Goal: Task Accomplishment & Management: Complete application form

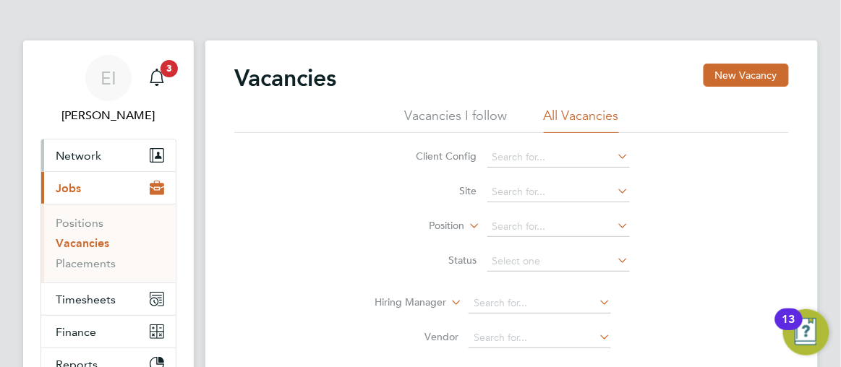
click at [92, 151] on span "Network" at bounding box center [79, 156] width 46 height 14
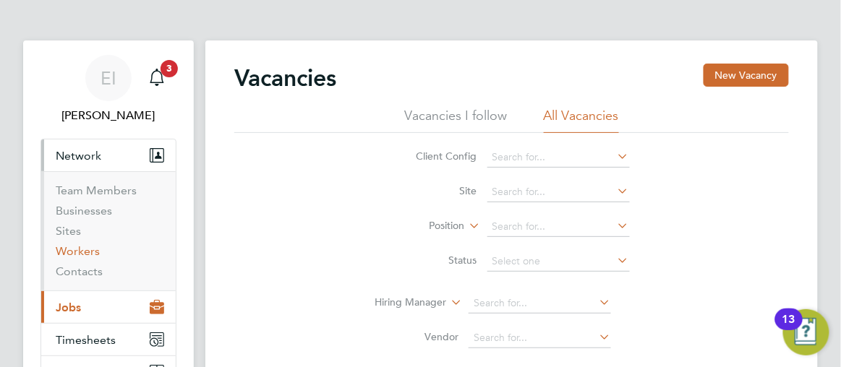
click at [77, 255] on link "Workers" at bounding box center [78, 251] width 44 height 14
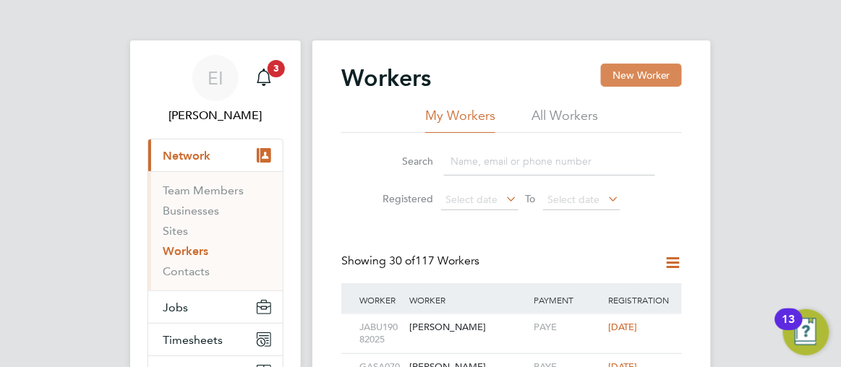
click at [650, 78] on button "New Worker" at bounding box center [641, 75] width 81 height 23
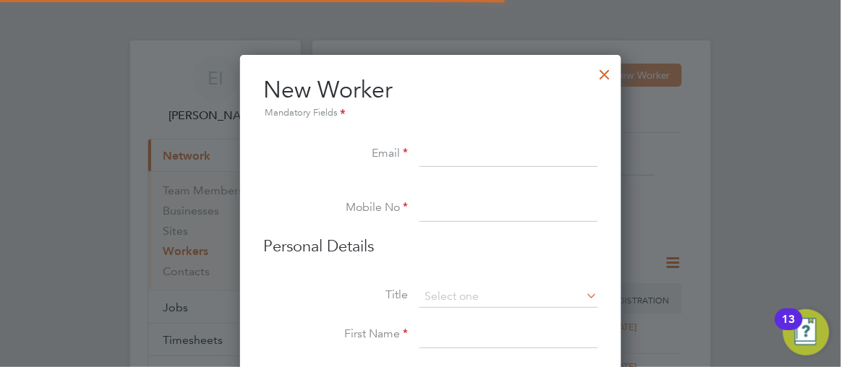
scroll to position [1223, 382]
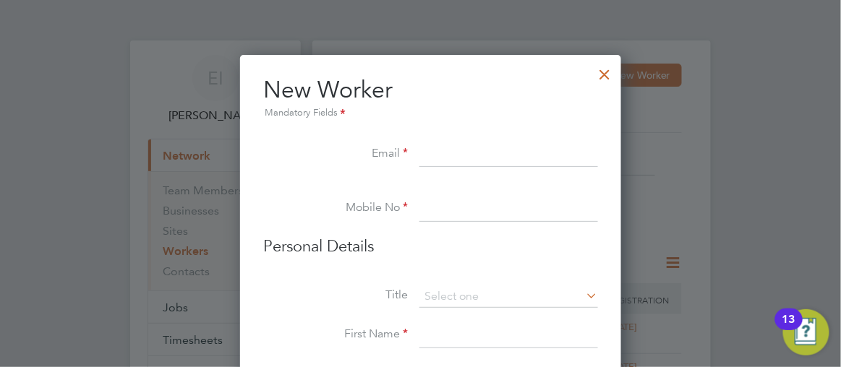
paste input "[EMAIL_ADDRESS][DOMAIN_NAME]"
type input "[EMAIL_ADDRESS][DOMAIN_NAME]"
click at [419, 212] on input at bounding box center [508, 209] width 179 height 26
paste input "07806792377"
type input "07806792377"
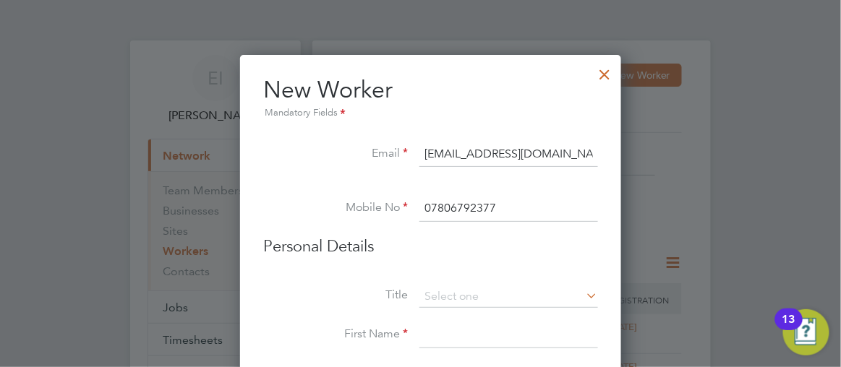
click at [762, 228] on div at bounding box center [420, 183] width 841 height 367
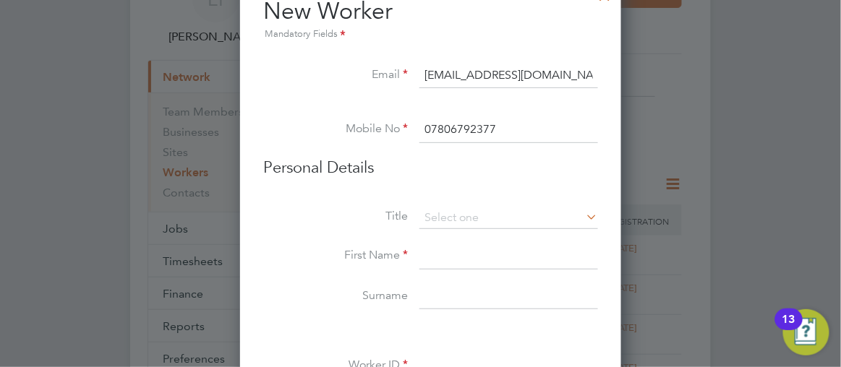
scroll to position [105, 0]
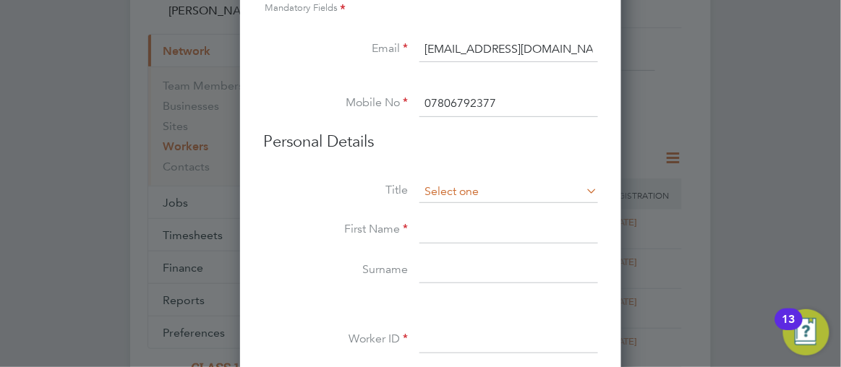
click at [559, 190] on input at bounding box center [508, 192] width 179 height 22
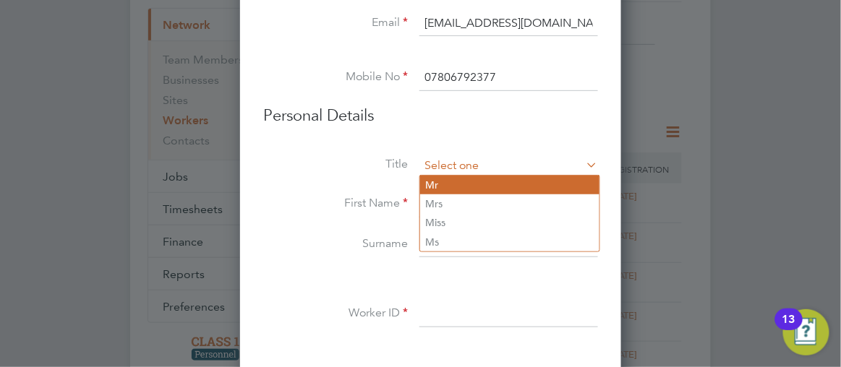
type input "Mr"
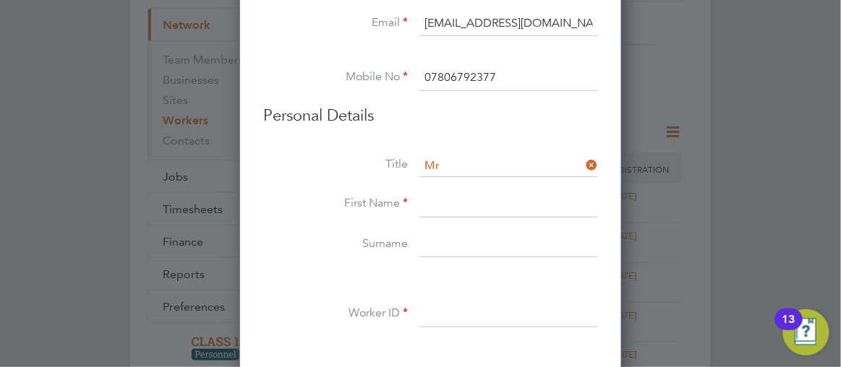
scroll to position [7, 7]
paste input "[PERSON_NAME]"
type input "[PERSON_NAME]"
click at [426, 236] on input at bounding box center [508, 245] width 179 height 26
paste input "[PERSON_NAME]"
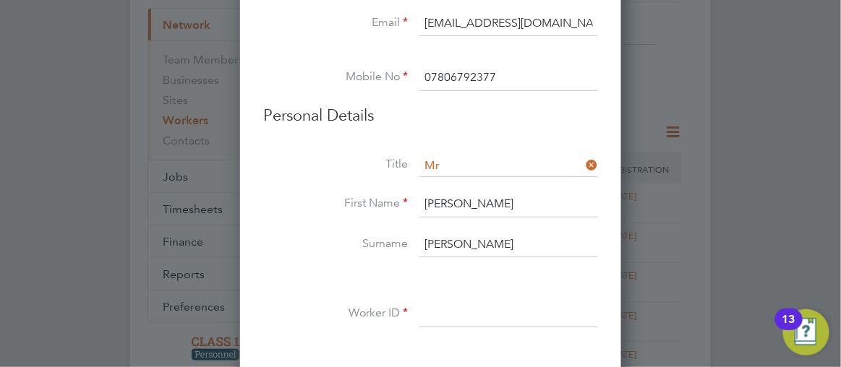
click at [474, 244] on input "[PERSON_NAME]" at bounding box center [508, 245] width 179 height 26
type input "Blanch"
click at [523, 193] on input "[PERSON_NAME]" at bounding box center [508, 205] width 179 height 26
type input "[PERSON_NAME]"
click at [433, 305] on input at bounding box center [508, 314] width 179 height 26
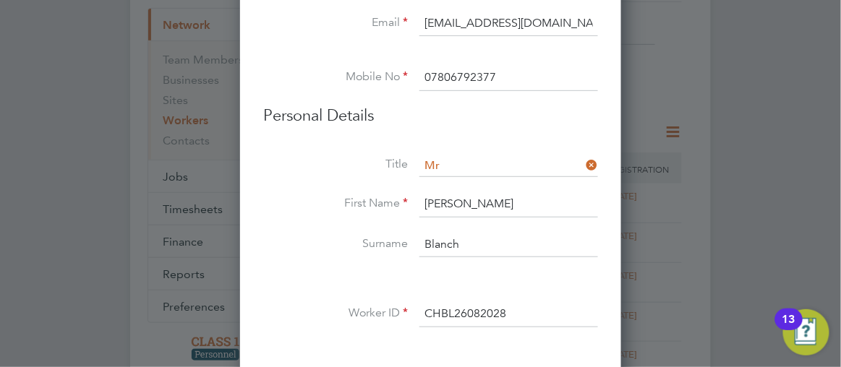
type input "CHBL26082028"
click at [778, 229] on div at bounding box center [420, 183] width 841 height 367
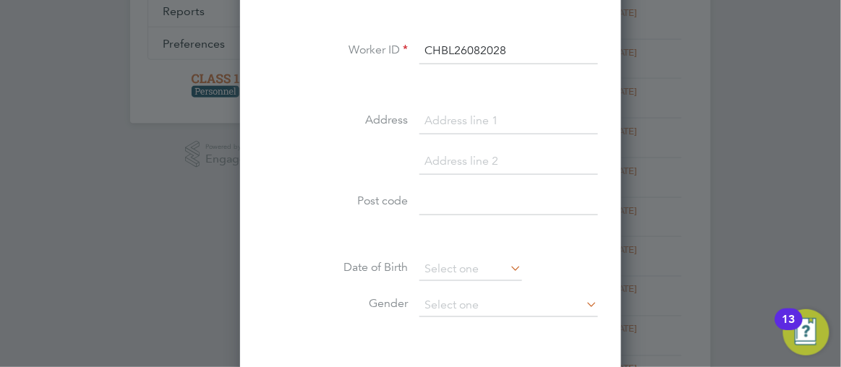
scroll to position [420, 0]
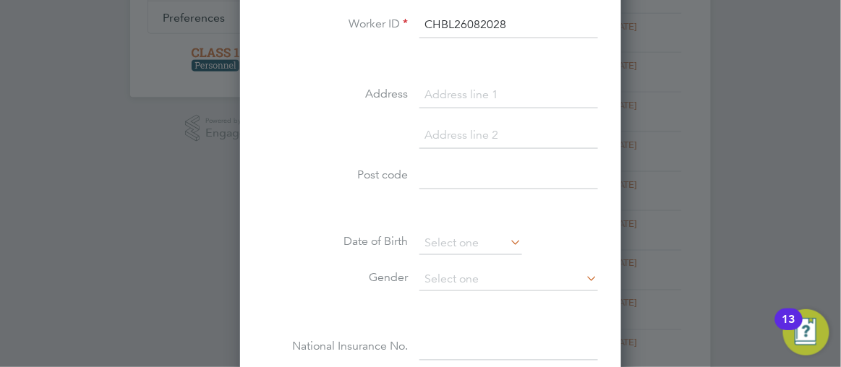
click at [425, 89] on input at bounding box center [508, 95] width 179 height 26
paste input "[STREET_ADDRESS][PERSON_NAME]"
type input "[STREET_ADDRESS][PERSON_NAME]"
click at [424, 171] on input at bounding box center [508, 176] width 179 height 26
paste input "NR5 8NZ"
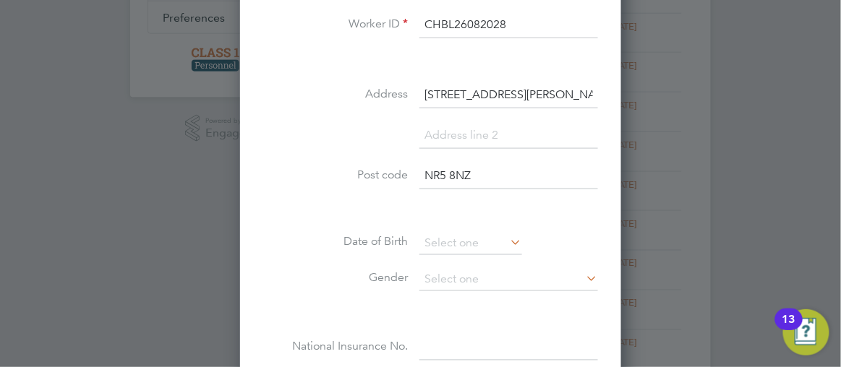
type input "NR5 8NZ"
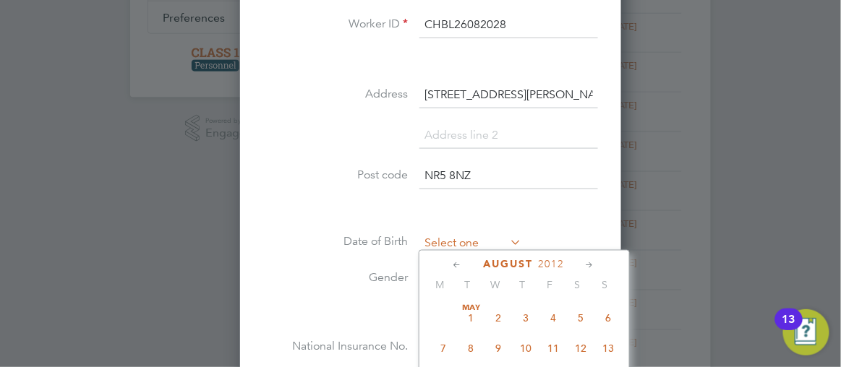
scroll to position [527, 0]
click at [427, 239] on input at bounding box center [470, 244] width 103 height 22
click at [783, 153] on div at bounding box center [420, 183] width 841 height 367
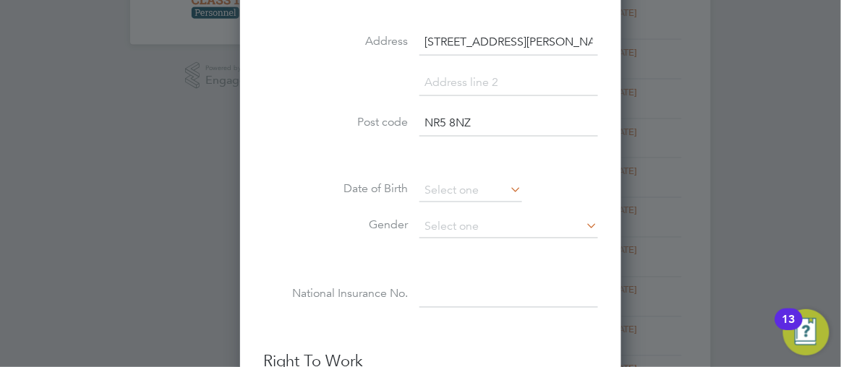
scroll to position [499, 0]
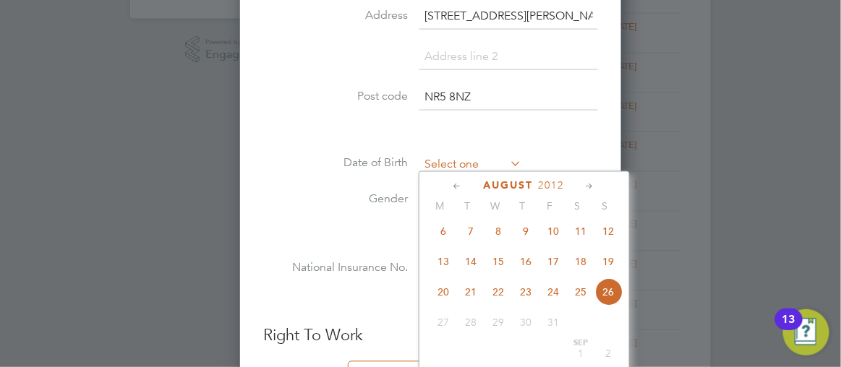
click at [439, 159] on input at bounding box center [470, 166] width 103 height 22
click at [583, 183] on icon at bounding box center [590, 187] width 14 height 16
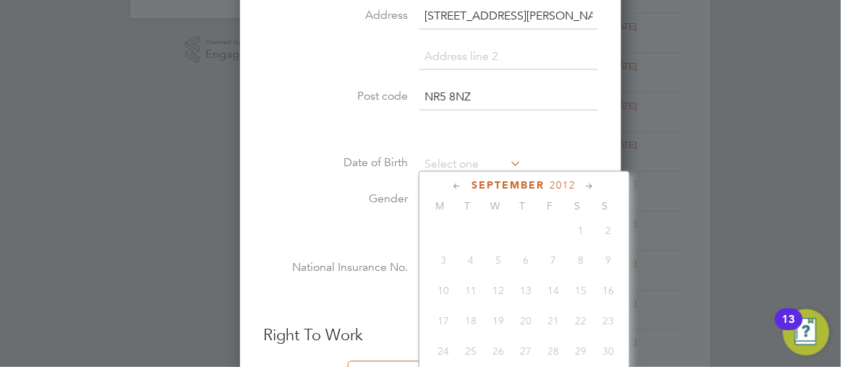
click at [451, 185] on icon at bounding box center [458, 187] width 14 height 16
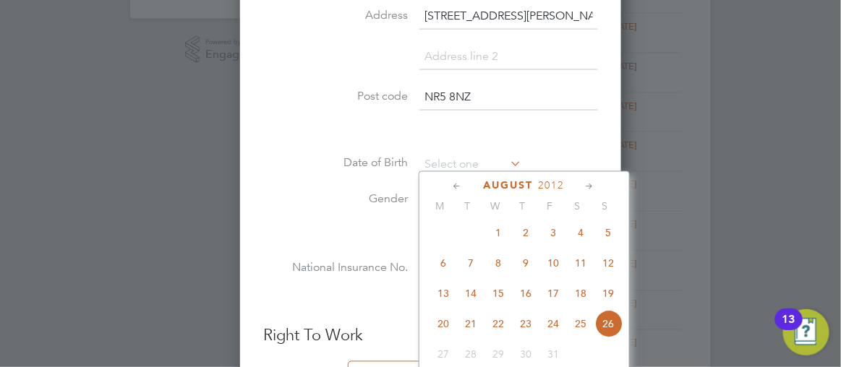
click at [451, 185] on icon at bounding box center [458, 187] width 14 height 16
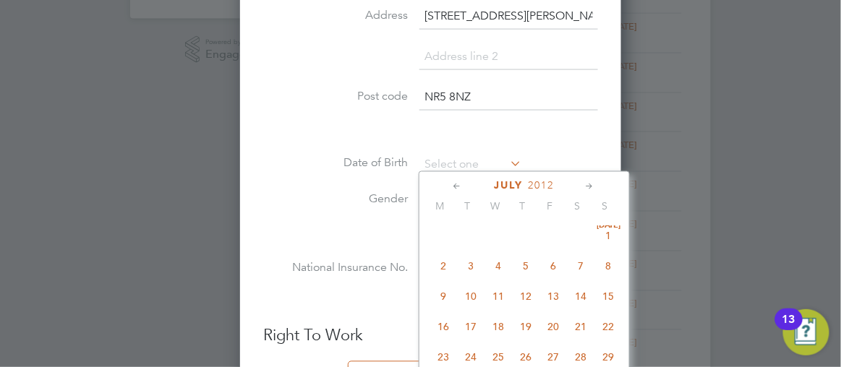
click at [451, 185] on icon at bounding box center [458, 187] width 14 height 16
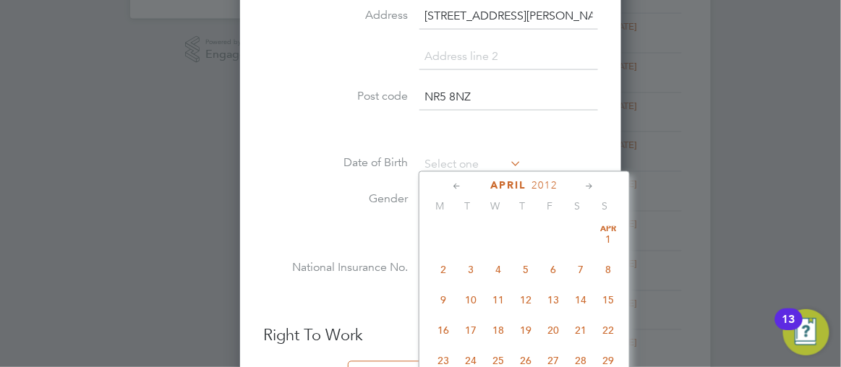
click at [451, 185] on icon at bounding box center [458, 187] width 14 height 16
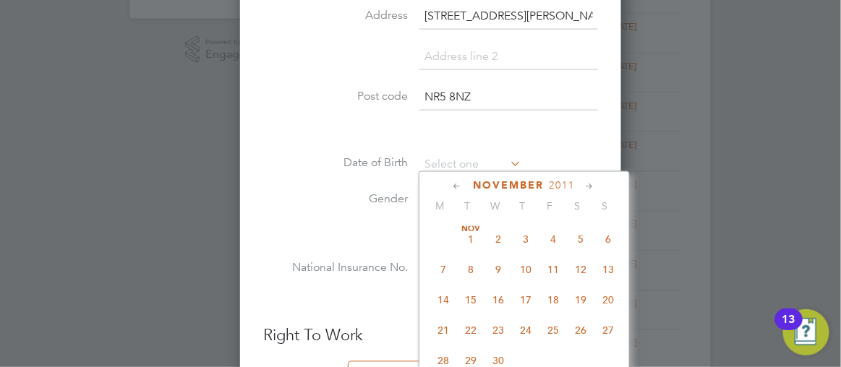
click at [451, 185] on icon at bounding box center [458, 187] width 14 height 16
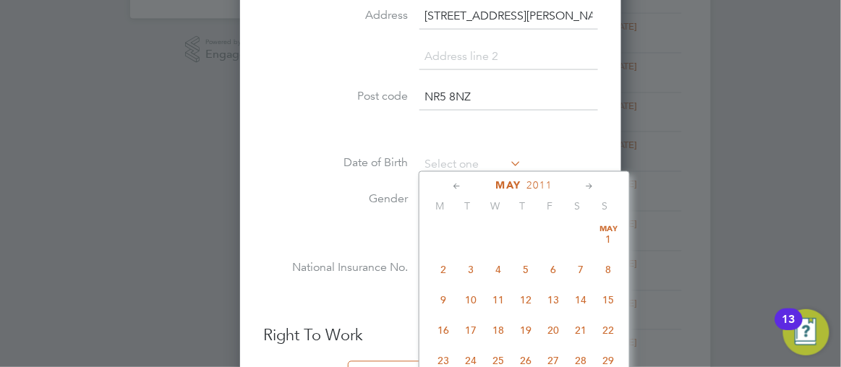
click at [451, 185] on icon at bounding box center [458, 187] width 14 height 16
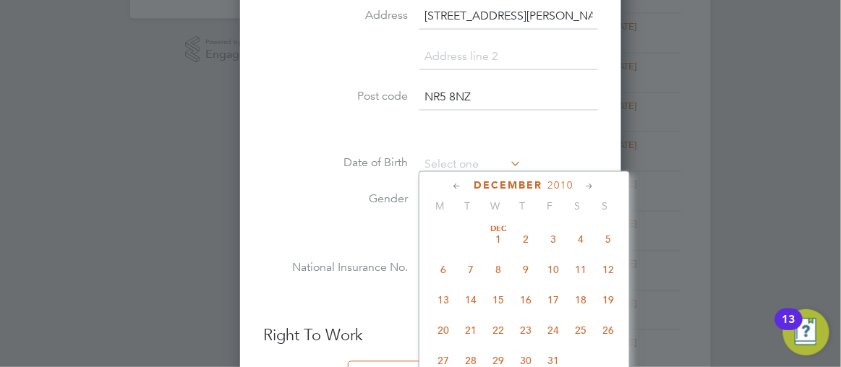
click at [451, 185] on icon at bounding box center [458, 187] width 14 height 16
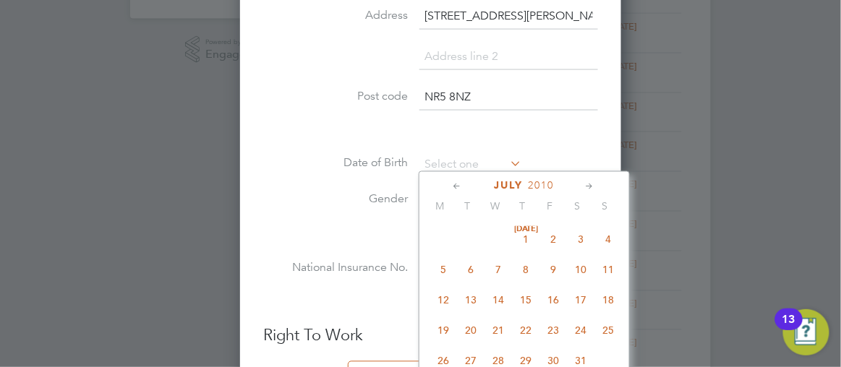
click at [451, 185] on icon at bounding box center [458, 187] width 14 height 16
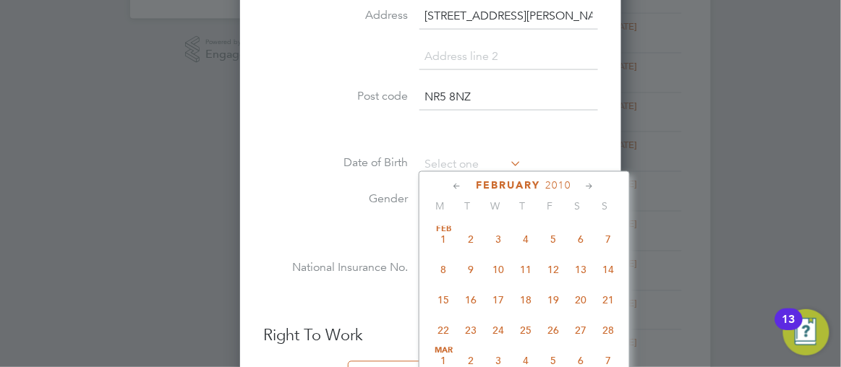
click at [451, 185] on icon at bounding box center [458, 187] width 14 height 16
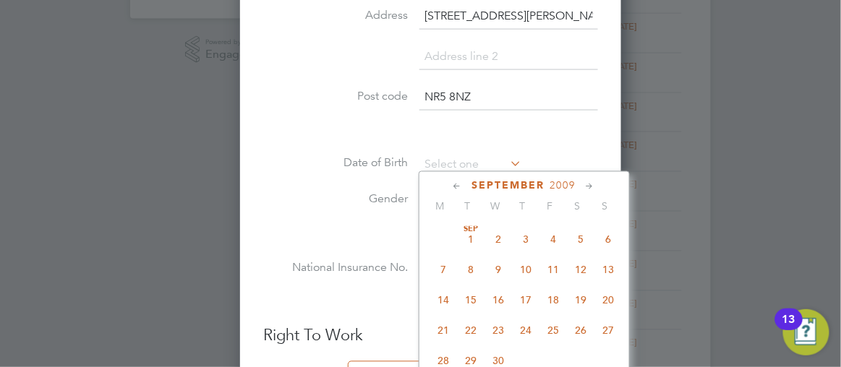
click at [451, 185] on icon at bounding box center [458, 187] width 14 height 16
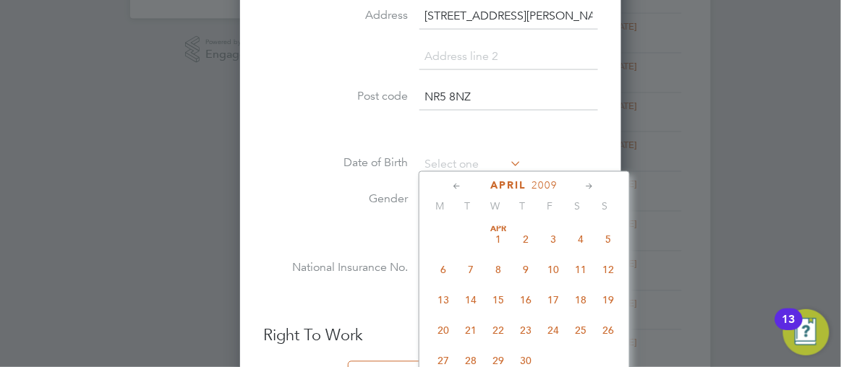
click at [451, 185] on icon at bounding box center [458, 187] width 14 height 16
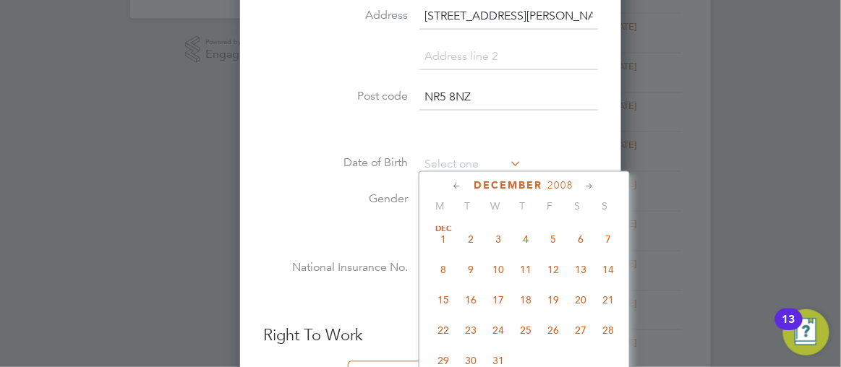
click at [451, 185] on icon at bounding box center [458, 187] width 14 height 16
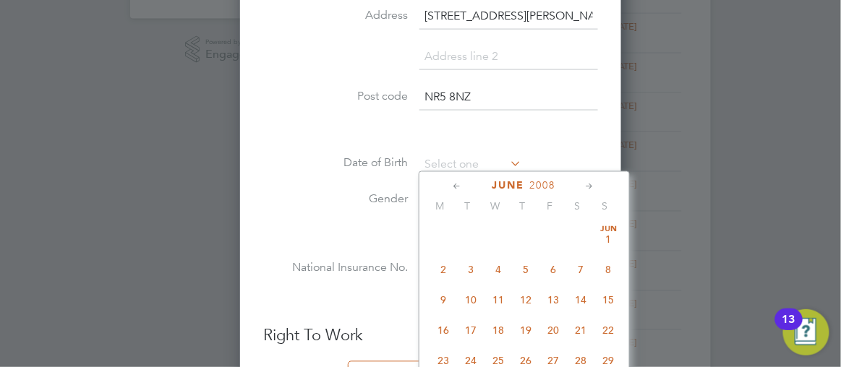
click at [451, 185] on icon at bounding box center [458, 187] width 14 height 16
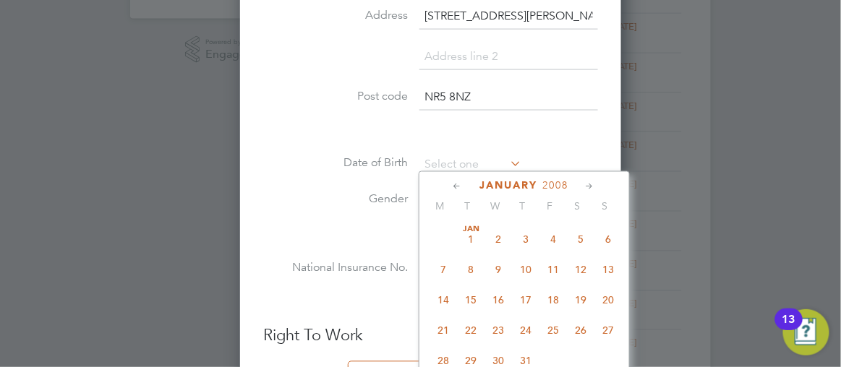
click at [451, 185] on icon at bounding box center [458, 187] width 14 height 16
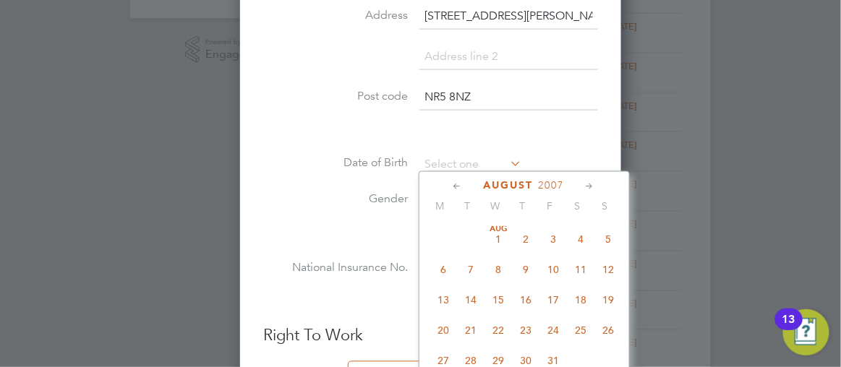
click at [451, 185] on icon at bounding box center [458, 187] width 14 height 16
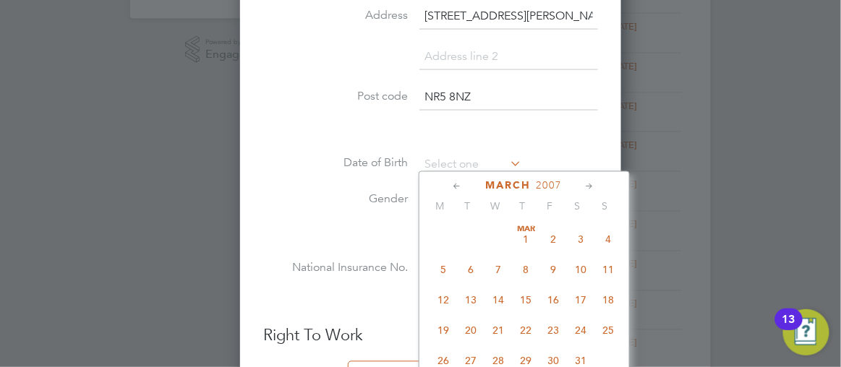
click at [451, 185] on icon at bounding box center [458, 187] width 14 height 16
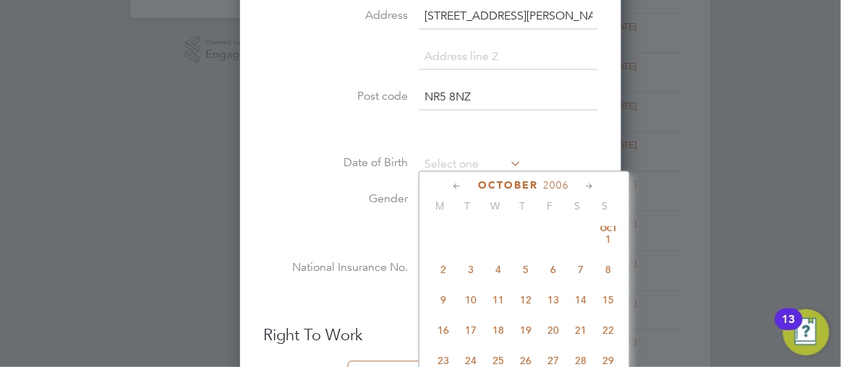
click at [451, 185] on icon at bounding box center [458, 187] width 14 height 16
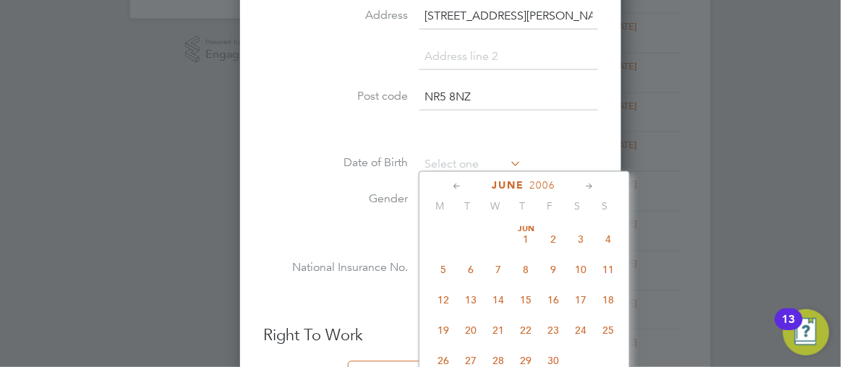
click at [451, 185] on icon at bounding box center [458, 187] width 14 height 16
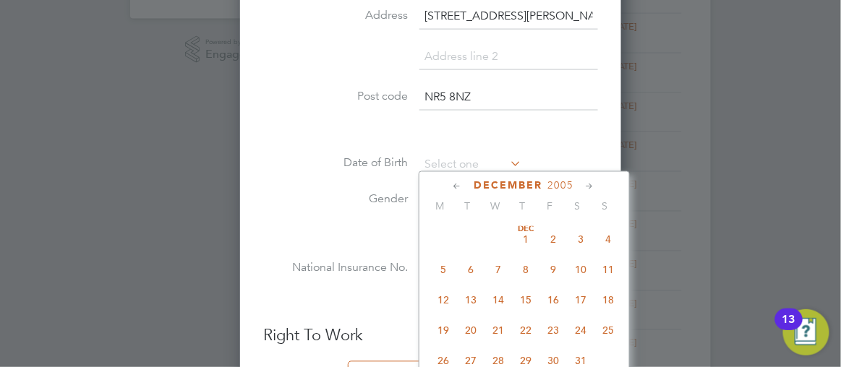
click at [451, 185] on icon at bounding box center [458, 187] width 14 height 16
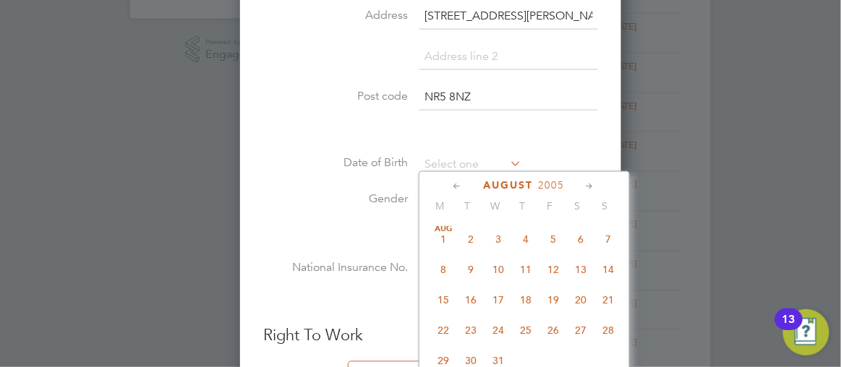
click at [451, 185] on icon at bounding box center [458, 187] width 14 height 16
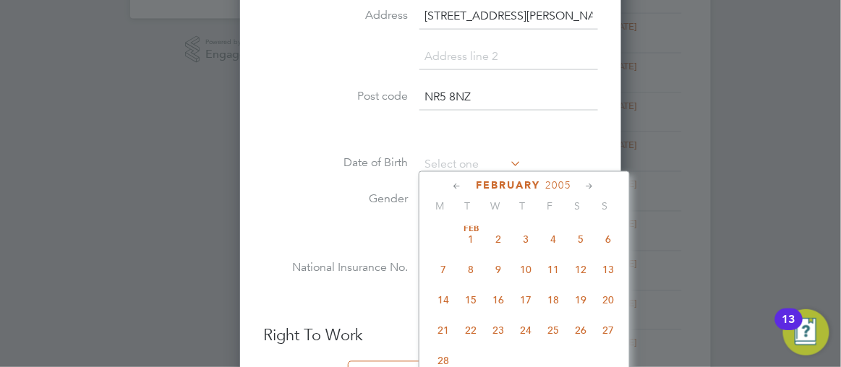
click at [451, 185] on icon at bounding box center [458, 187] width 14 height 16
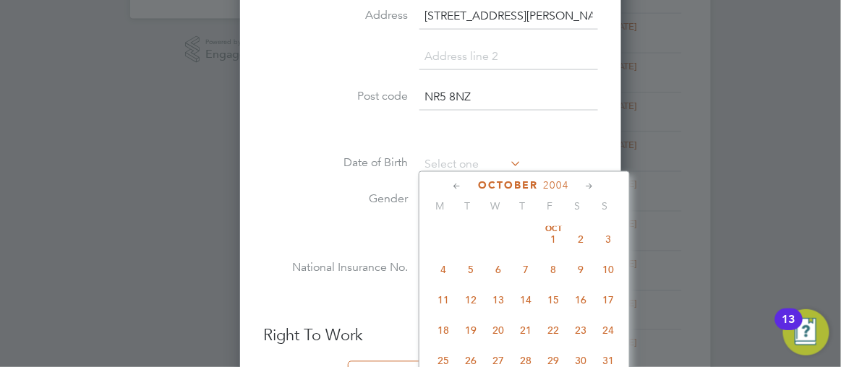
click at [451, 185] on icon at bounding box center [458, 187] width 14 height 16
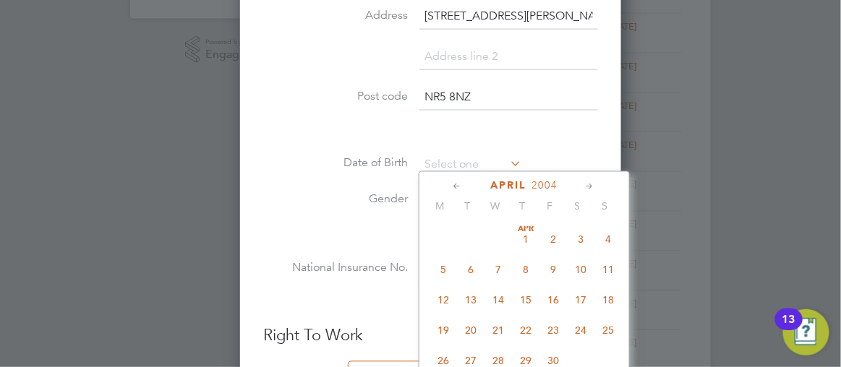
click at [451, 185] on icon at bounding box center [458, 187] width 14 height 16
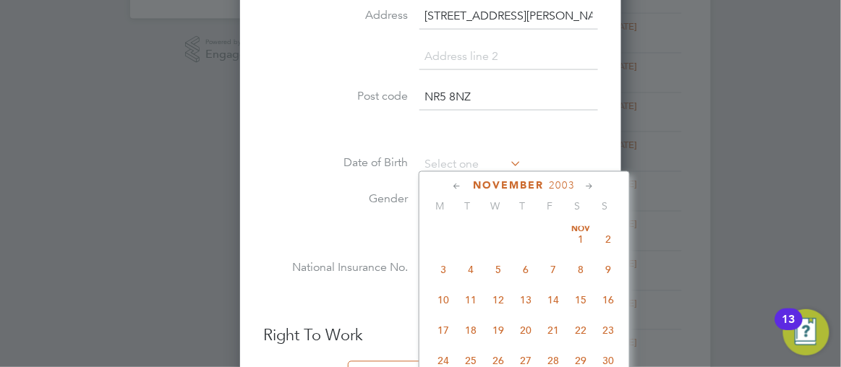
click at [451, 185] on icon at bounding box center [458, 187] width 14 height 16
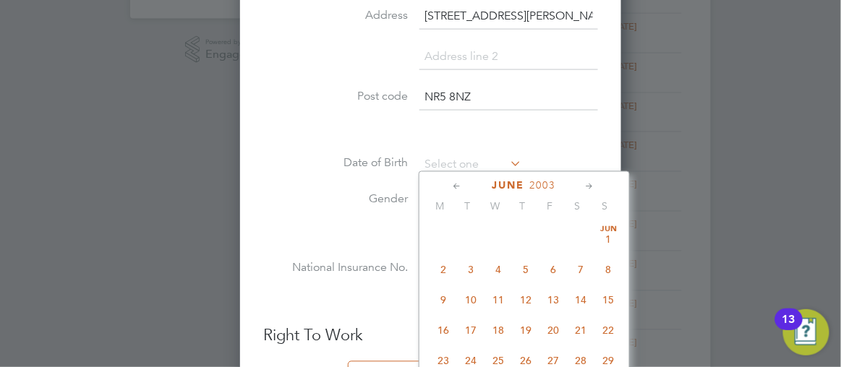
click at [451, 185] on icon at bounding box center [458, 187] width 14 height 16
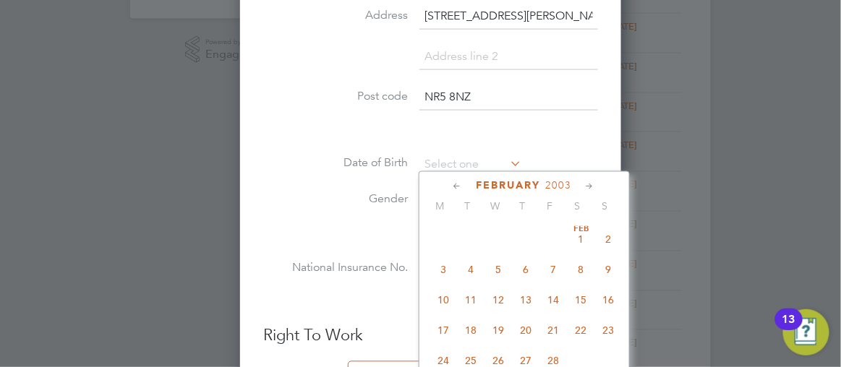
click at [451, 185] on icon at bounding box center [458, 187] width 14 height 16
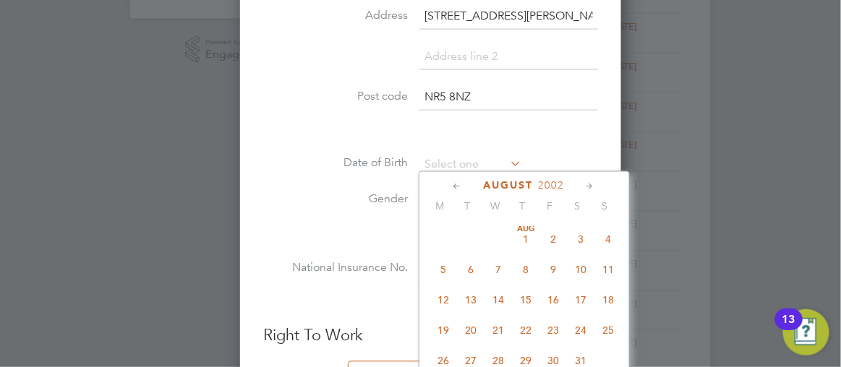
click at [451, 185] on icon at bounding box center [458, 187] width 14 height 16
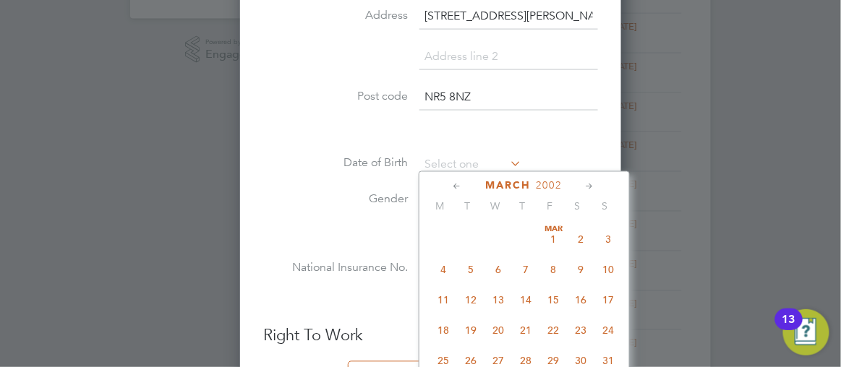
click at [451, 185] on icon at bounding box center [458, 187] width 14 height 16
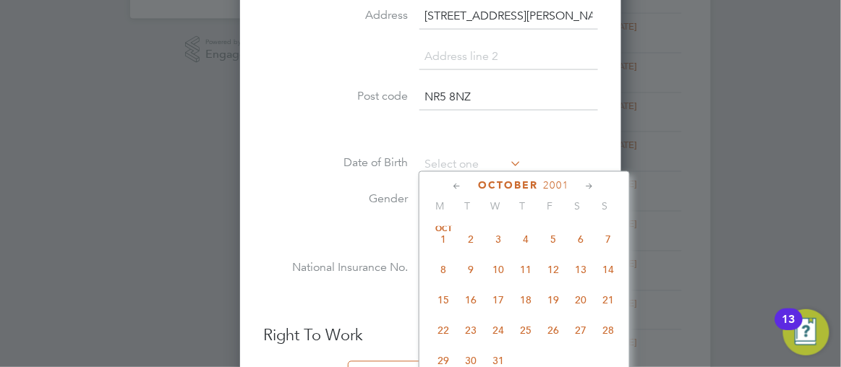
click at [451, 185] on icon at bounding box center [458, 187] width 14 height 16
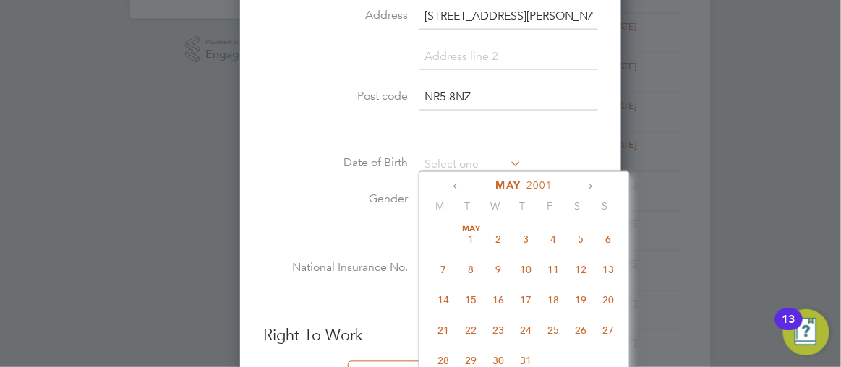
click at [451, 185] on icon at bounding box center [458, 187] width 14 height 16
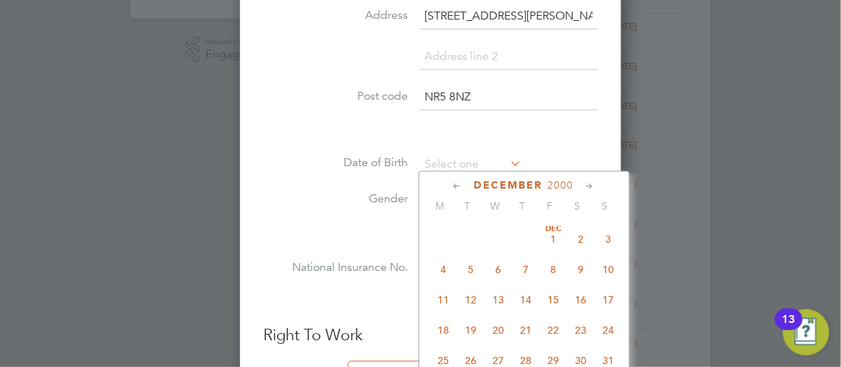
click at [451, 185] on icon at bounding box center [458, 187] width 14 height 16
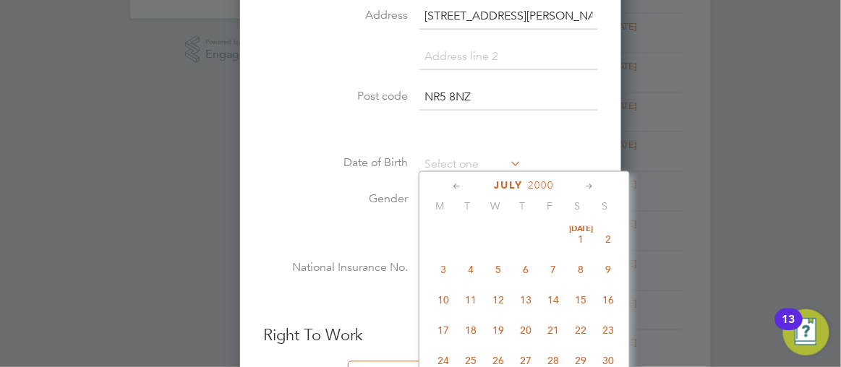
click at [451, 185] on icon at bounding box center [458, 187] width 14 height 16
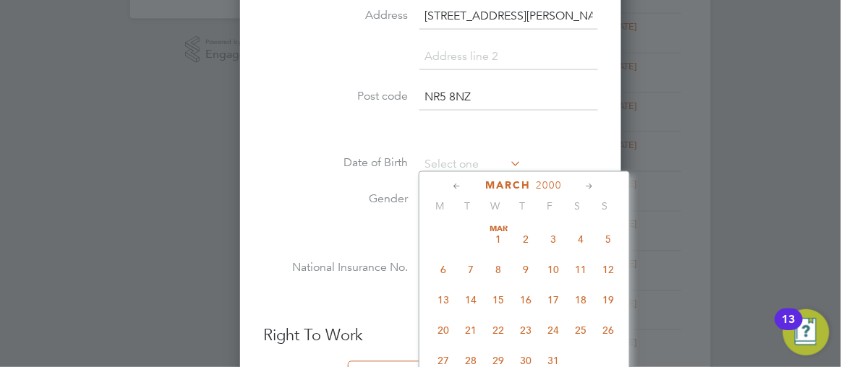
click at [451, 185] on icon at bounding box center [458, 187] width 14 height 16
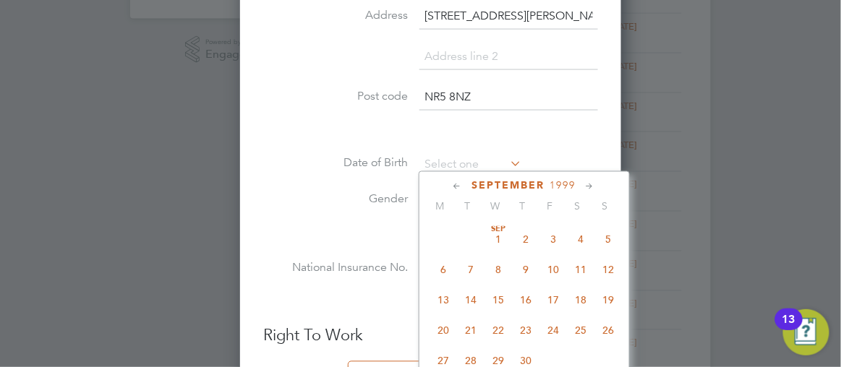
click at [451, 185] on icon at bounding box center [458, 187] width 14 height 16
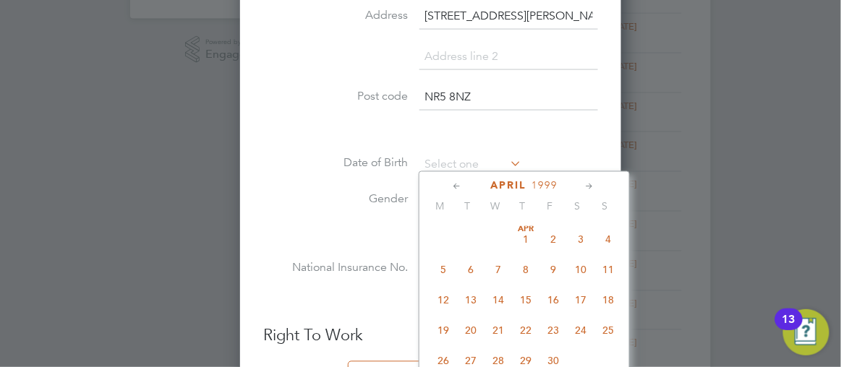
click at [451, 185] on icon at bounding box center [458, 187] width 14 height 16
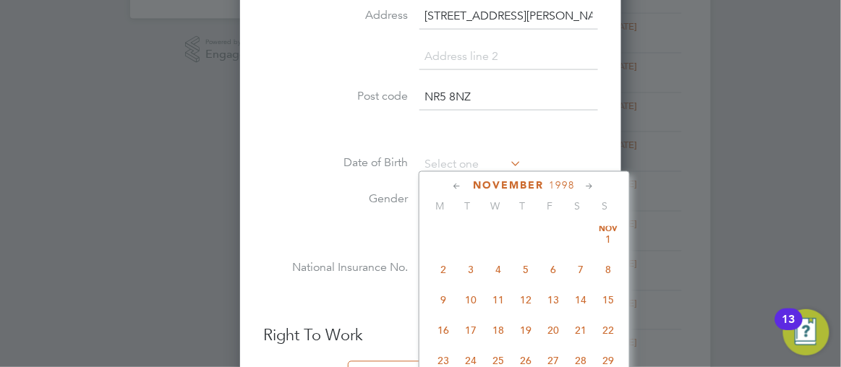
click at [451, 185] on icon at bounding box center [458, 187] width 14 height 16
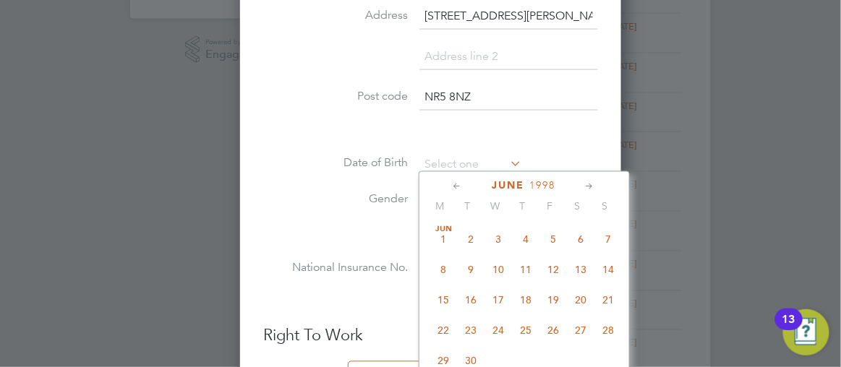
click at [451, 185] on icon at bounding box center [458, 187] width 14 height 16
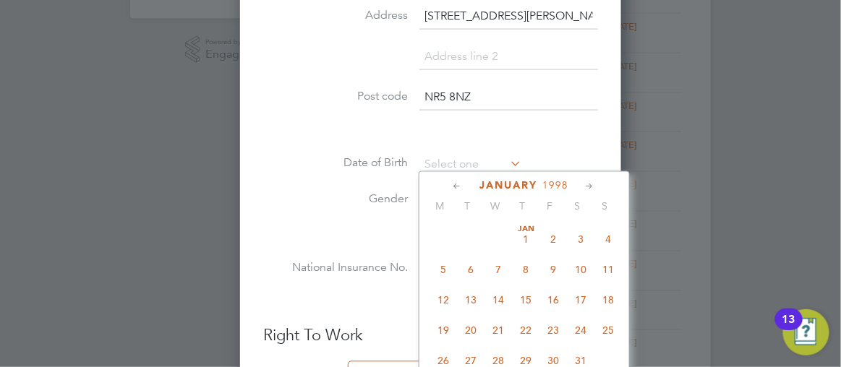
click at [451, 185] on icon at bounding box center [458, 187] width 14 height 16
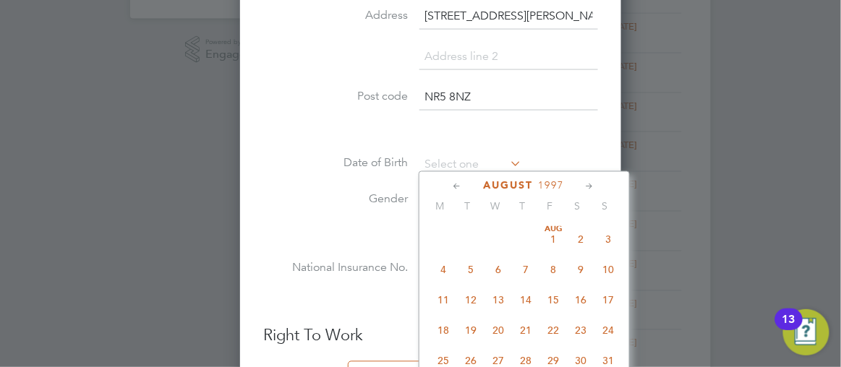
click at [451, 185] on icon at bounding box center [458, 187] width 14 height 16
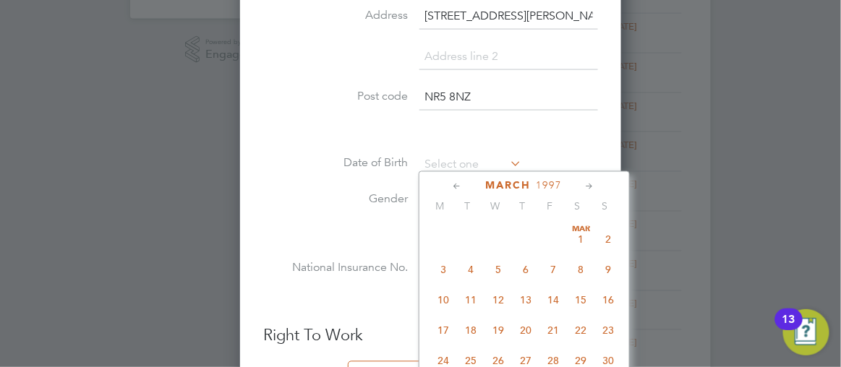
click at [451, 185] on icon at bounding box center [458, 187] width 14 height 16
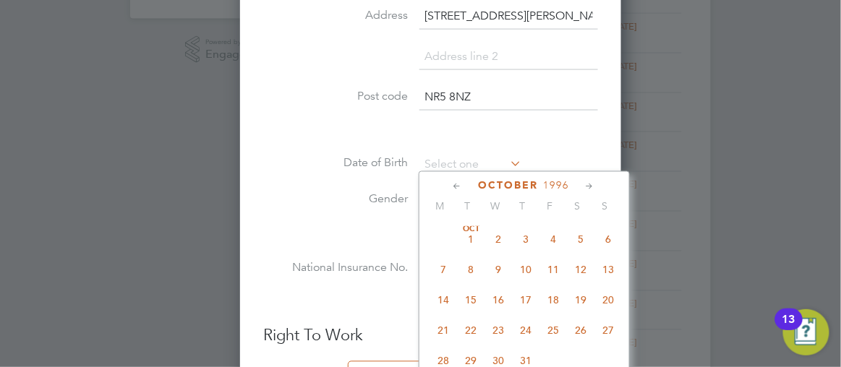
click at [451, 185] on icon at bounding box center [458, 187] width 14 height 16
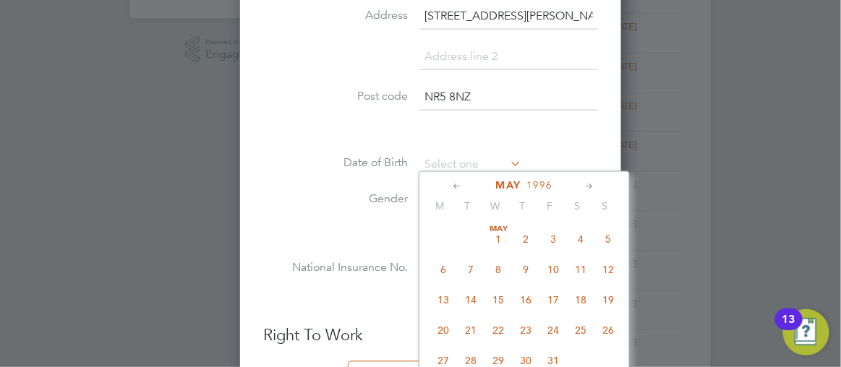
click at [451, 185] on icon at bounding box center [458, 187] width 14 height 16
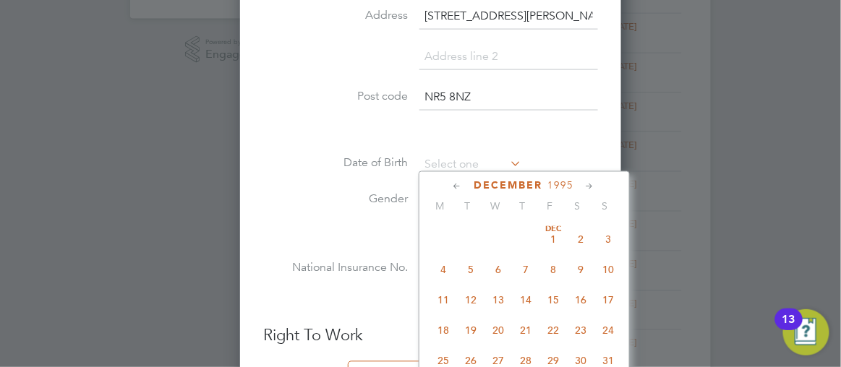
click at [451, 185] on icon at bounding box center [458, 187] width 14 height 16
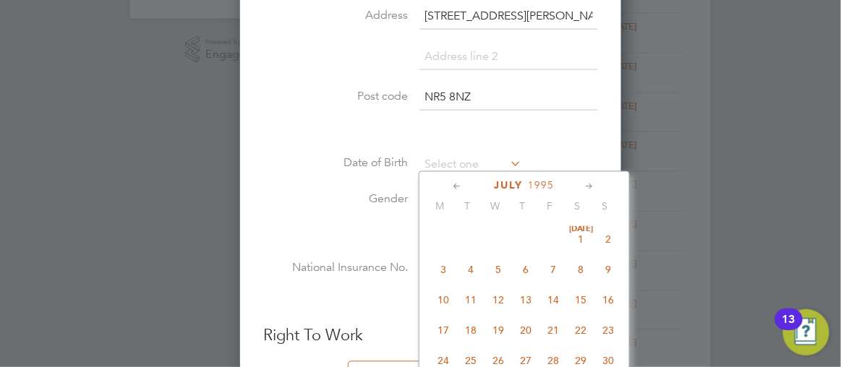
click at [451, 185] on icon at bounding box center [458, 187] width 14 height 16
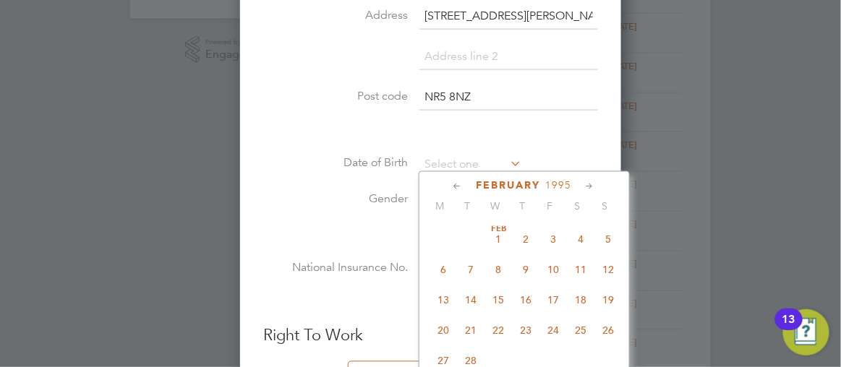
click at [451, 185] on icon at bounding box center [458, 187] width 14 height 16
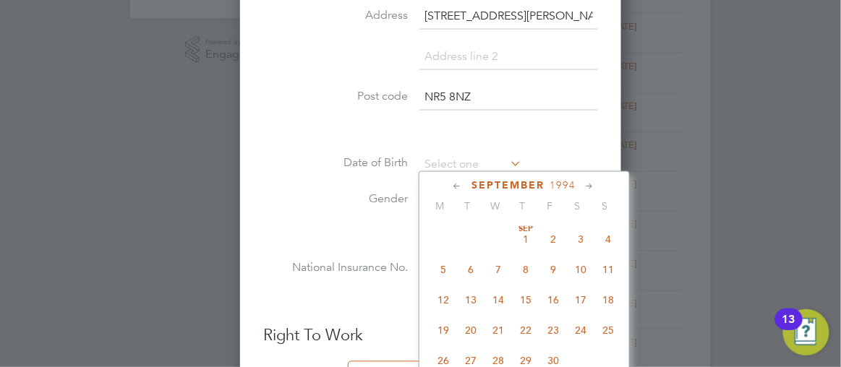
click at [451, 185] on icon at bounding box center [458, 187] width 14 height 16
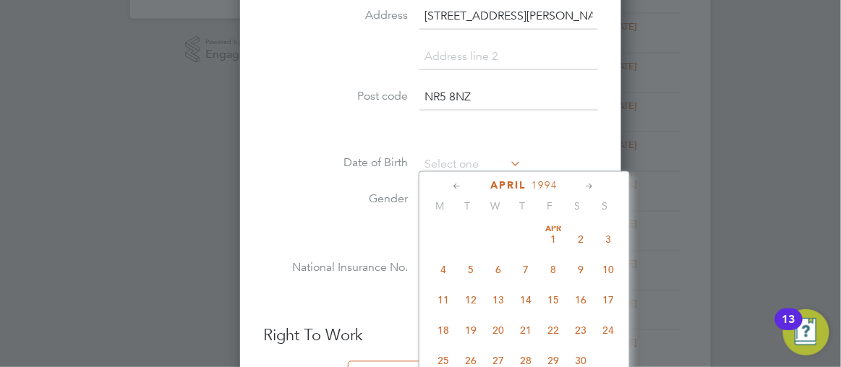
click at [451, 185] on icon at bounding box center [458, 187] width 14 height 16
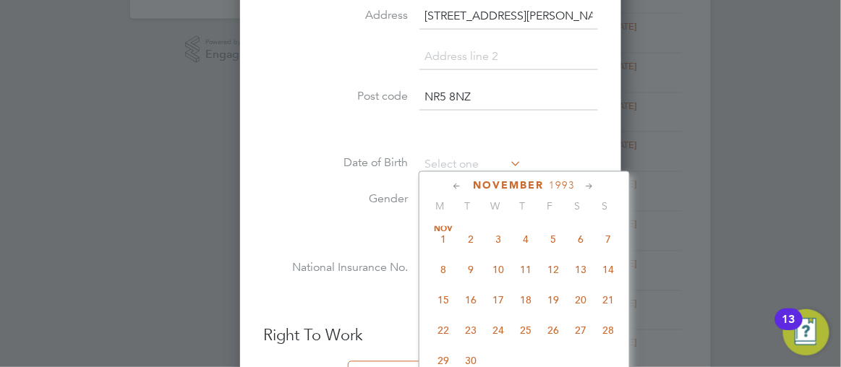
click at [451, 185] on icon at bounding box center [458, 187] width 14 height 16
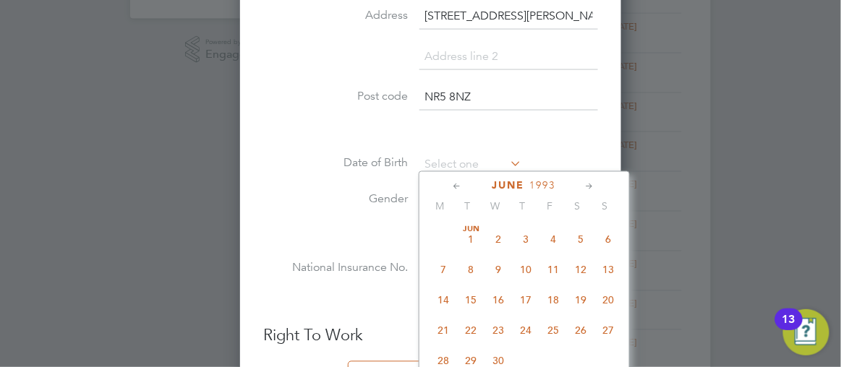
click at [451, 185] on icon at bounding box center [458, 187] width 14 height 16
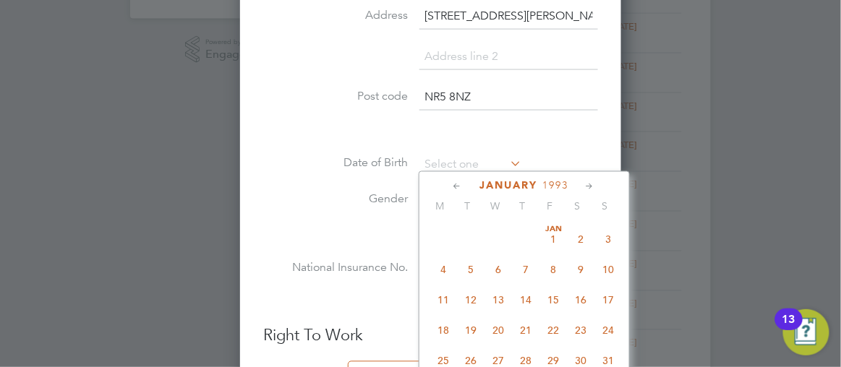
click at [451, 185] on icon at bounding box center [458, 187] width 14 height 16
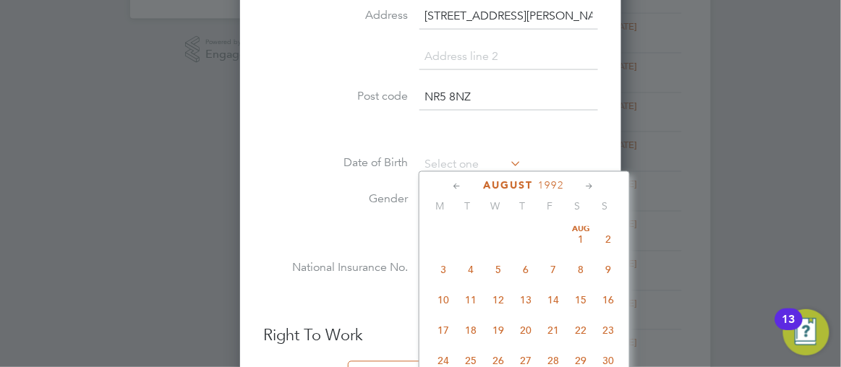
click at [451, 185] on icon at bounding box center [458, 187] width 14 height 16
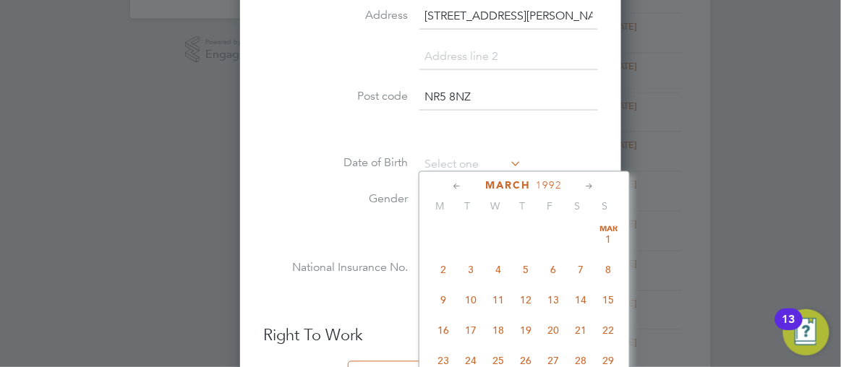
click at [451, 185] on icon at bounding box center [458, 187] width 14 height 16
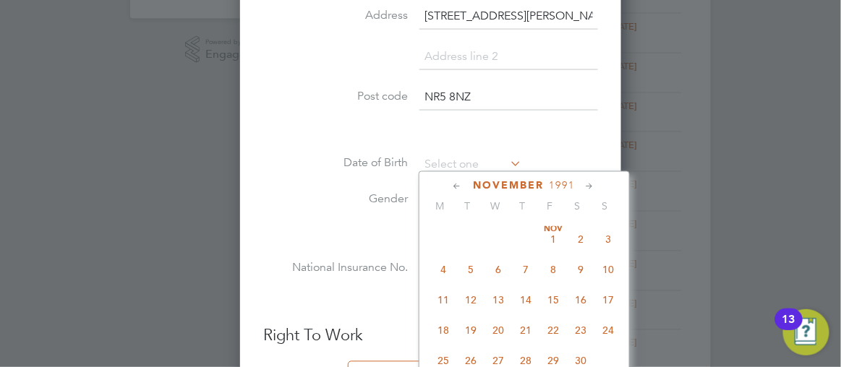
click at [451, 185] on icon at bounding box center [458, 187] width 14 height 16
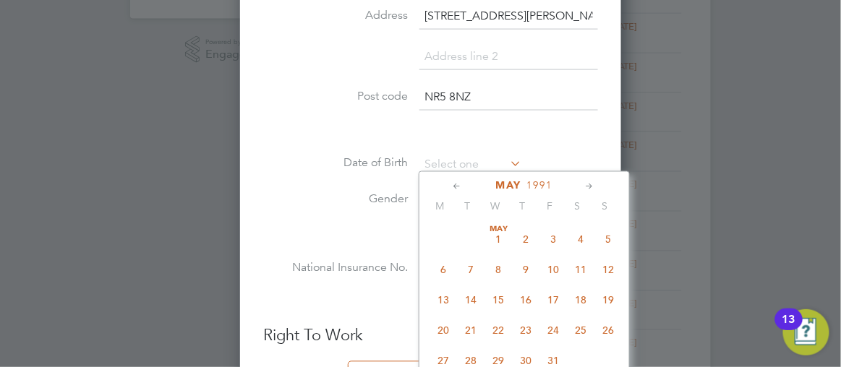
click at [451, 185] on icon at bounding box center [458, 187] width 14 height 16
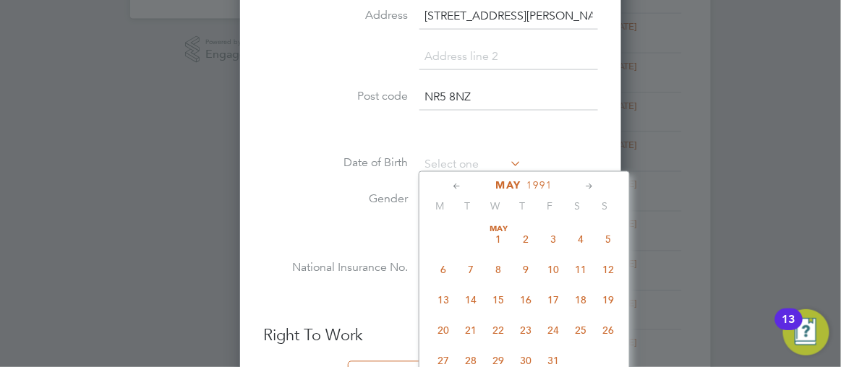
click at [451, 185] on icon at bounding box center [458, 187] width 14 height 16
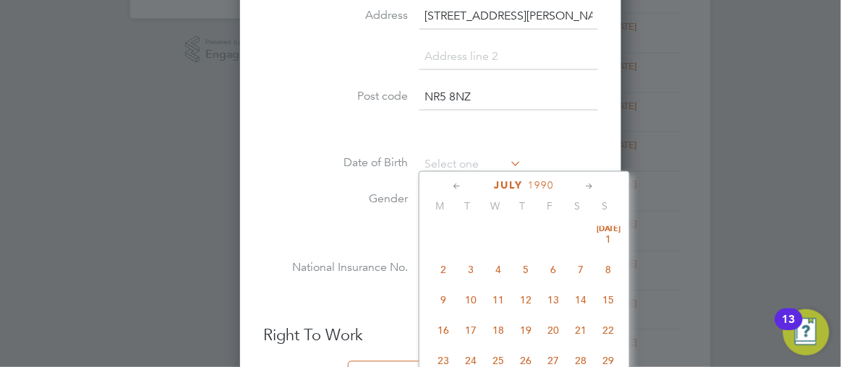
click at [451, 185] on icon at bounding box center [458, 187] width 14 height 16
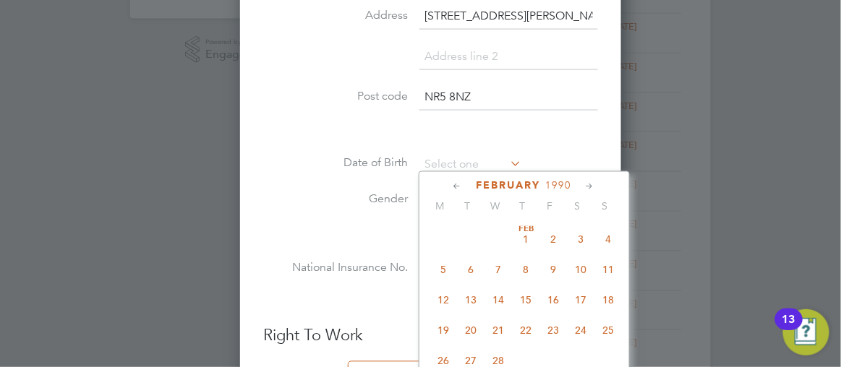
click at [451, 185] on icon at bounding box center [458, 187] width 14 height 16
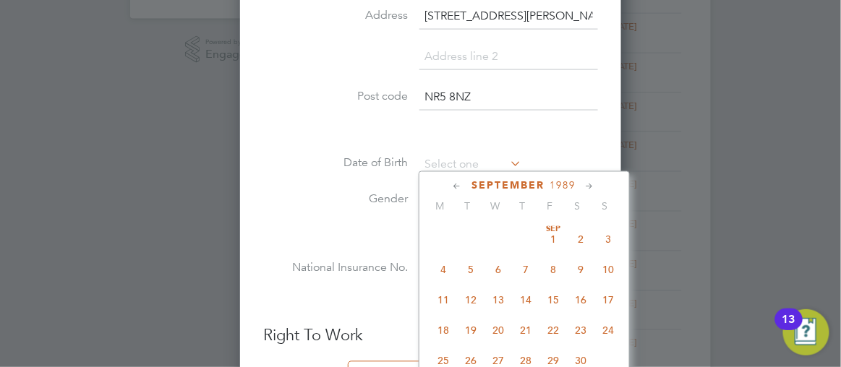
click at [451, 185] on icon at bounding box center [458, 187] width 14 height 16
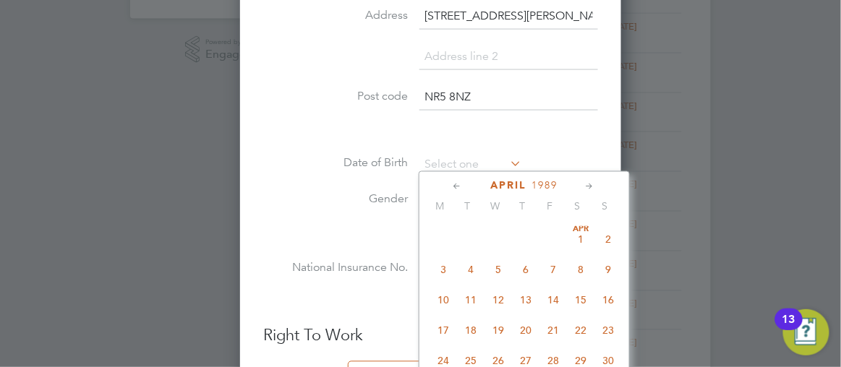
click at [451, 185] on icon at bounding box center [458, 187] width 14 height 16
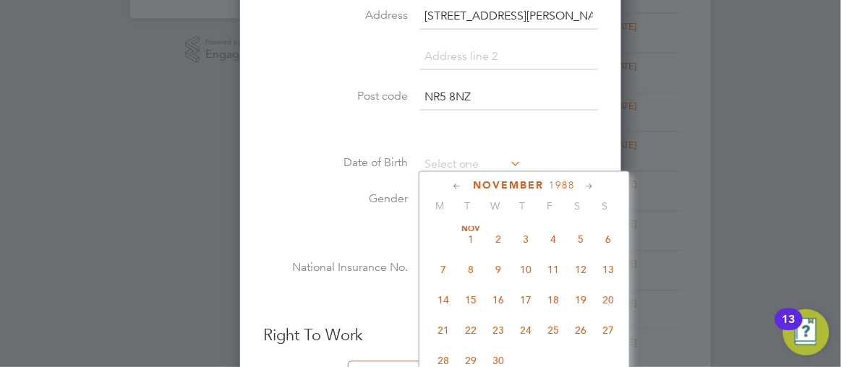
click at [451, 185] on icon at bounding box center [458, 187] width 14 height 16
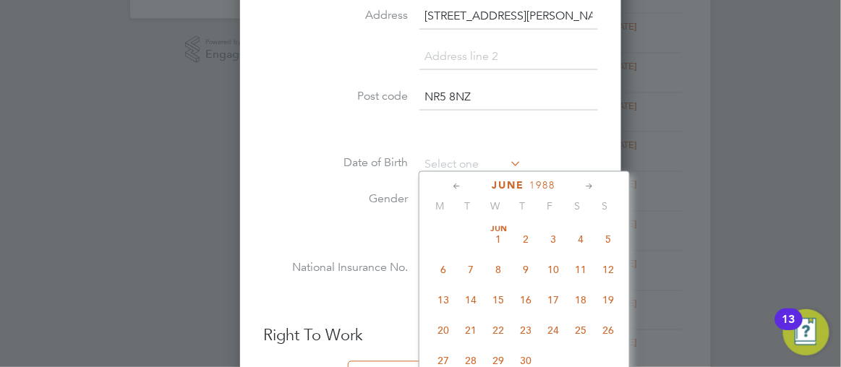
click at [451, 185] on icon at bounding box center [458, 187] width 14 height 16
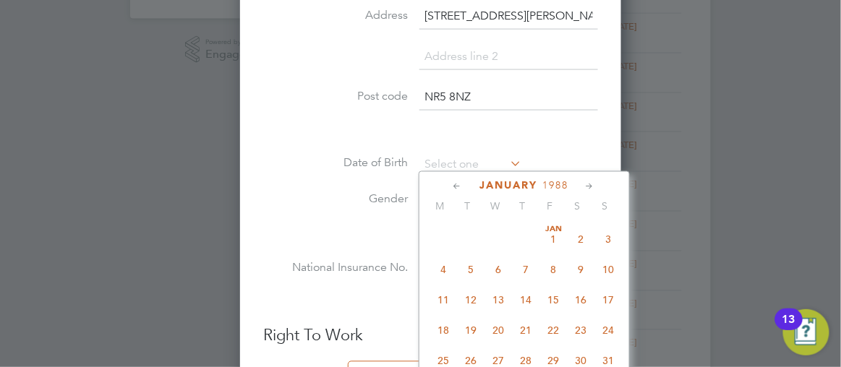
click at [451, 185] on icon at bounding box center [458, 187] width 14 height 16
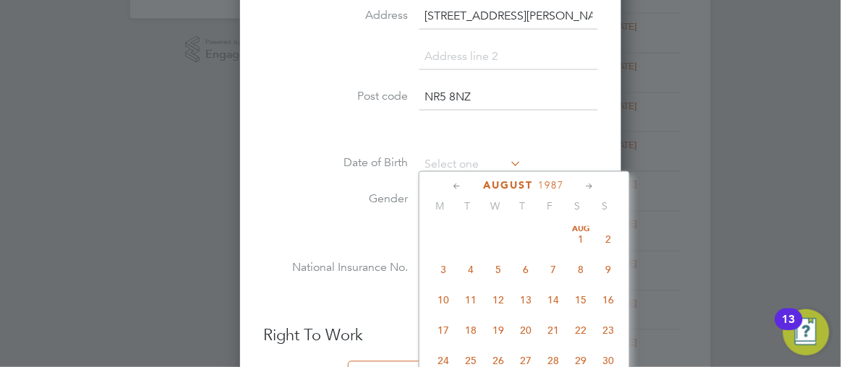
click at [451, 185] on icon at bounding box center [458, 187] width 14 height 16
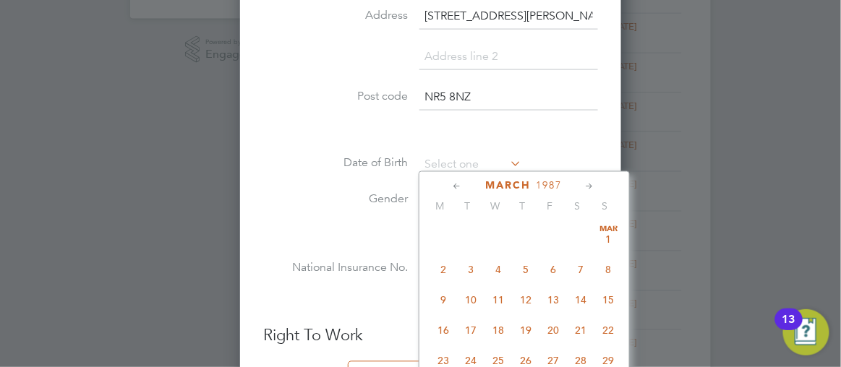
click at [451, 185] on icon at bounding box center [458, 187] width 14 height 16
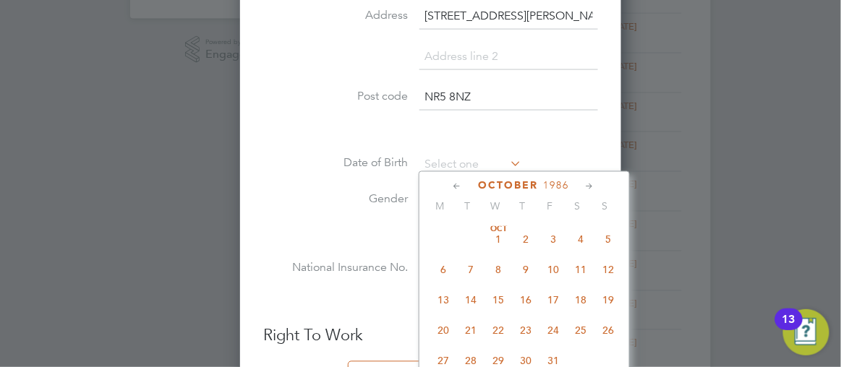
click at [451, 185] on icon at bounding box center [458, 187] width 14 height 16
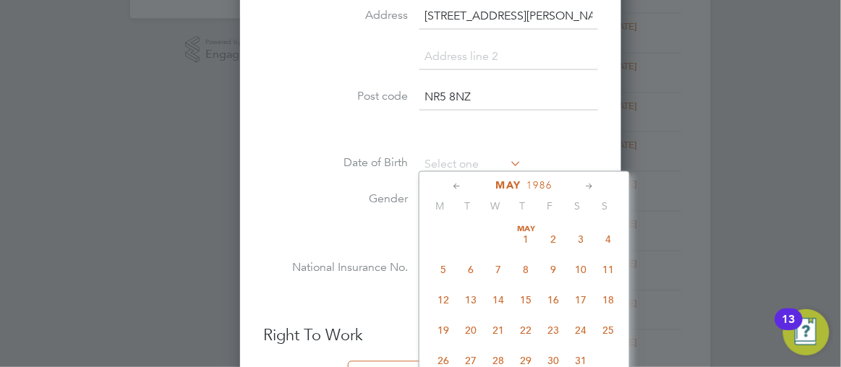
click at [451, 185] on icon at bounding box center [458, 187] width 14 height 16
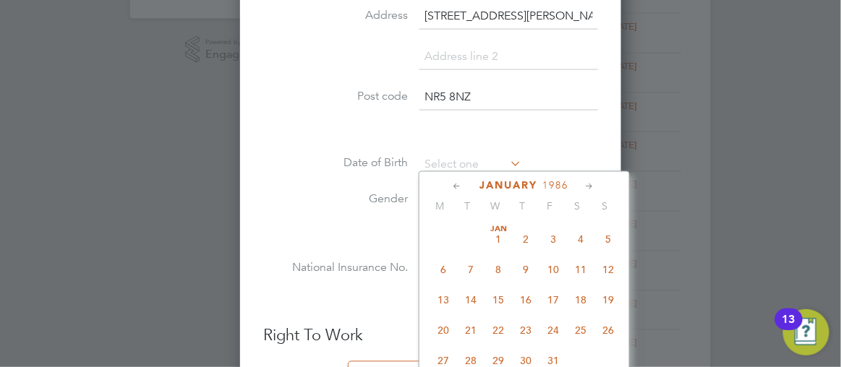
click at [451, 185] on icon at bounding box center [458, 187] width 14 height 16
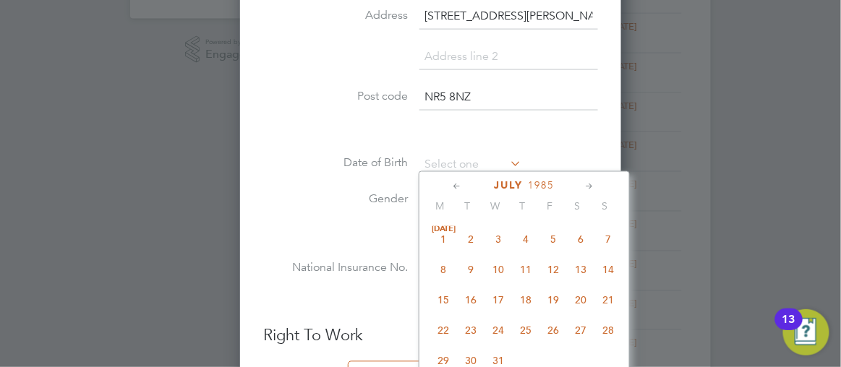
click at [451, 185] on icon at bounding box center [458, 187] width 14 height 16
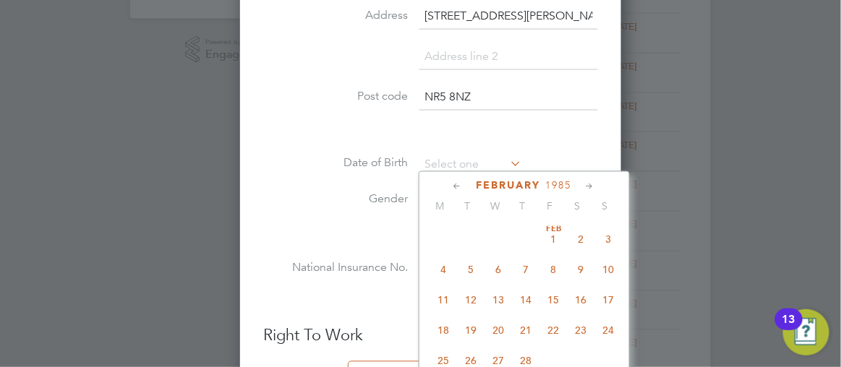
click at [451, 185] on icon at bounding box center [458, 187] width 14 height 16
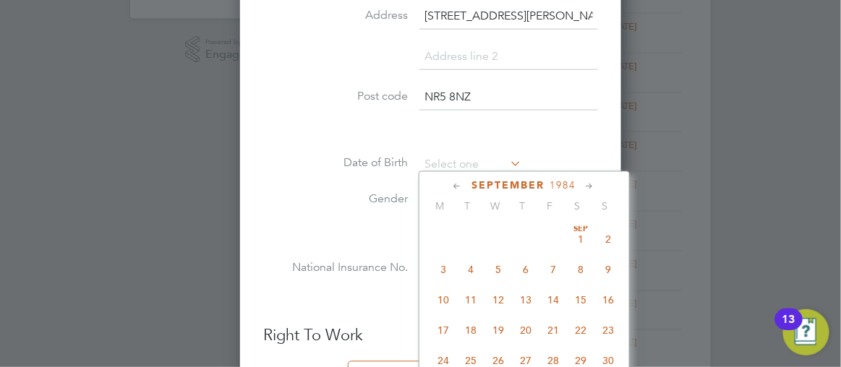
click at [451, 185] on icon at bounding box center [458, 187] width 14 height 16
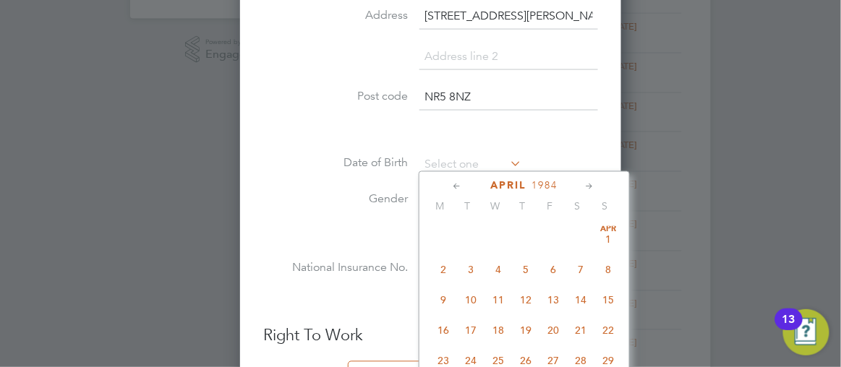
click at [451, 185] on icon at bounding box center [458, 187] width 14 height 16
click at [583, 186] on icon at bounding box center [590, 187] width 14 height 16
click at [571, 334] on span "24" at bounding box center [580, 328] width 27 height 27
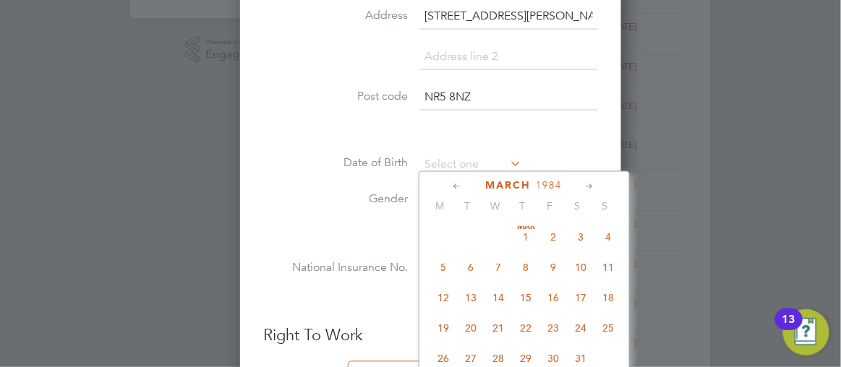
type input "[DATE]"
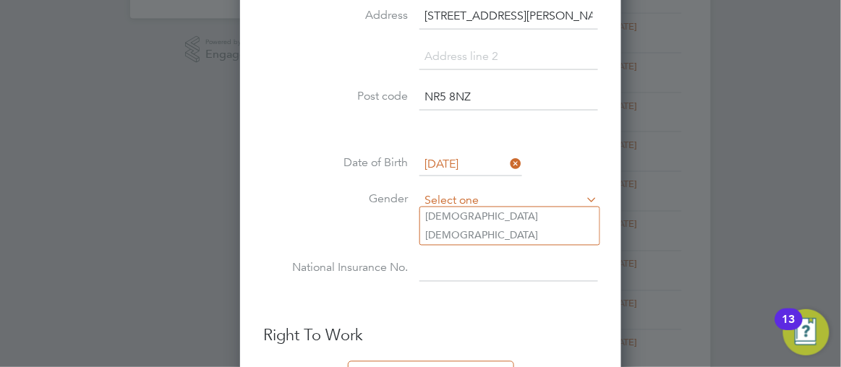
click at [438, 194] on input at bounding box center [508, 202] width 179 height 22
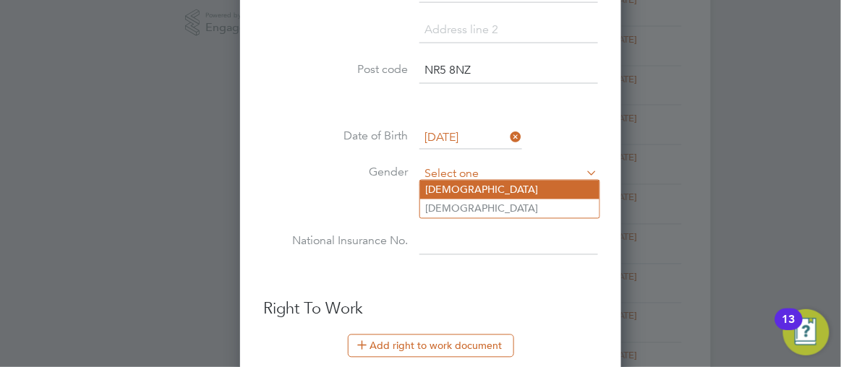
type input "[DEMOGRAPHIC_DATA]"
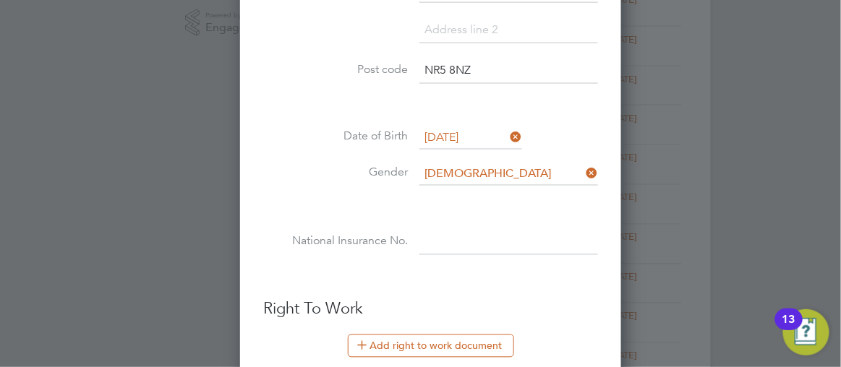
scroll to position [1222, 382]
drag, startPoint x: 424, startPoint y: 221, endPoint x: 369, endPoint y: 202, distance: 58.3
click at [369, 202] on li at bounding box center [430, 207] width 335 height 15
click at [429, 241] on input at bounding box center [508, 243] width 179 height 26
paste input "JN753073B"
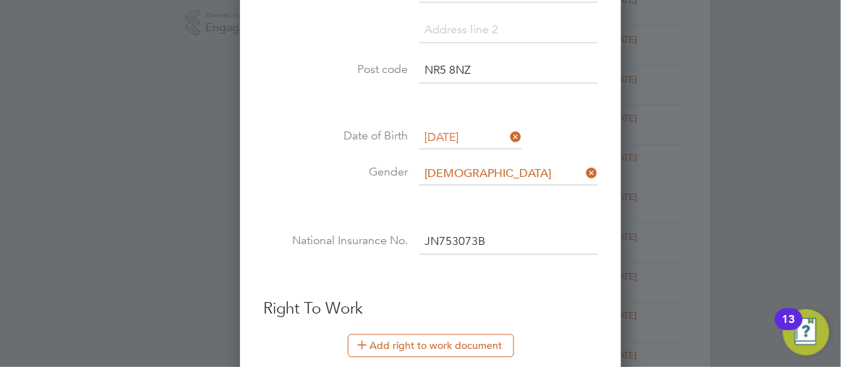
type input "JN 75 30 73 B"
click at [736, 278] on div at bounding box center [420, 183] width 841 height 367
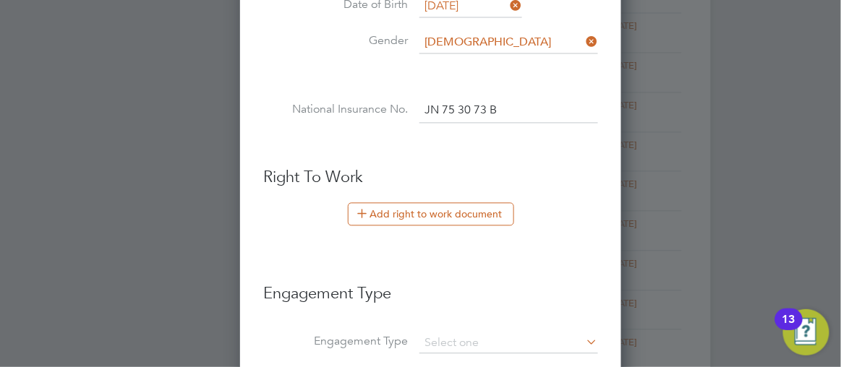
scroll to position [683, 0]
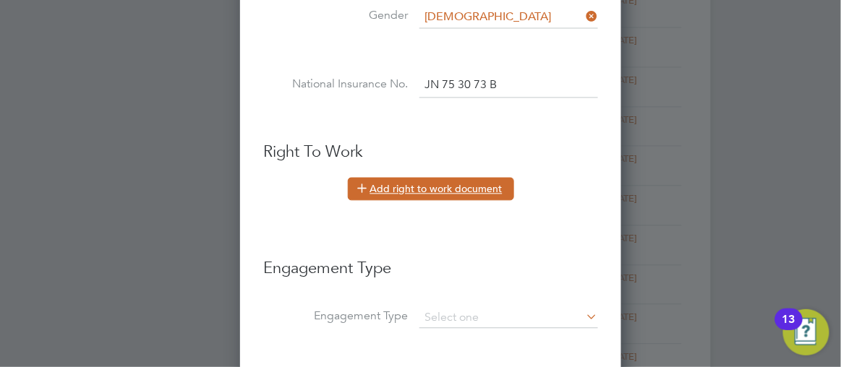
click at [411, 184] on button "Add right to work document" at bounding box center [431, 188] width 166 height 23
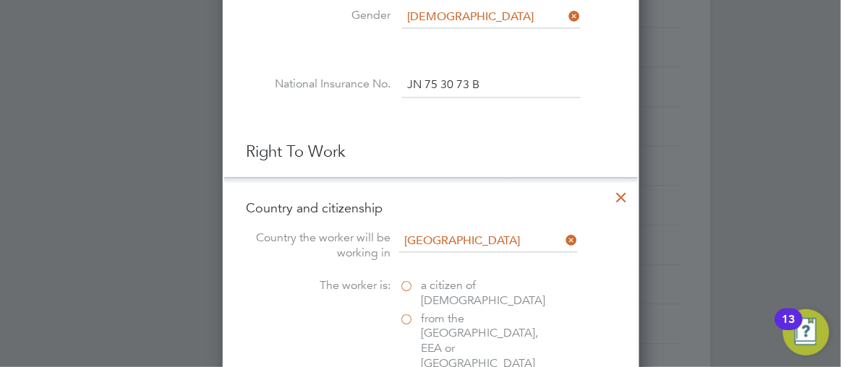
click at [399, 280] on label "a citizen of [DEMOGRAPHIC_DATA]" at bounding box center [471, 293] width 145 height 30
click at [0, 0] on input "a citizen of [DEMOGRAPHIC_DATA]" at bounding box center [0, 0] width 0 height 0
click at [751, 293] on div at bounding box center [420, 183] width 841 height 367
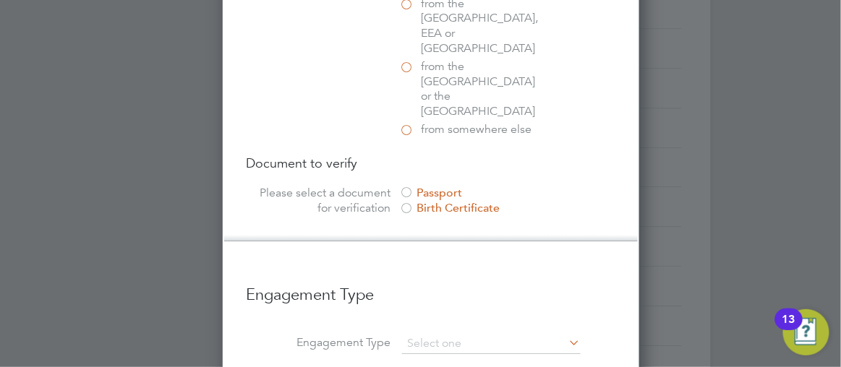
scroll to position [1051, 0]
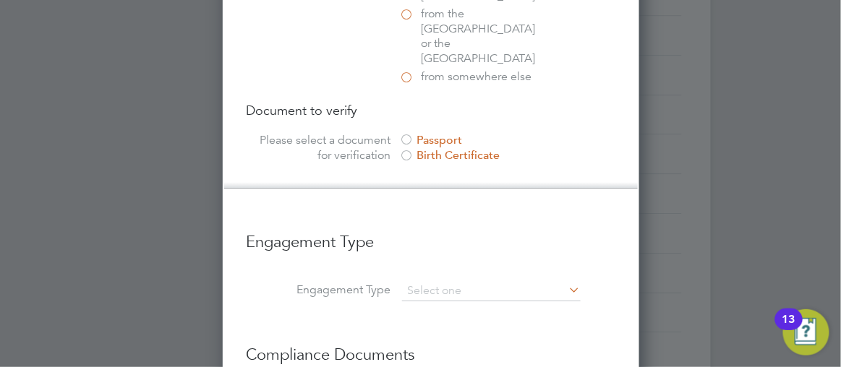
click at [399, 134] on div at bounding box center [406, 141] width 14 height 14
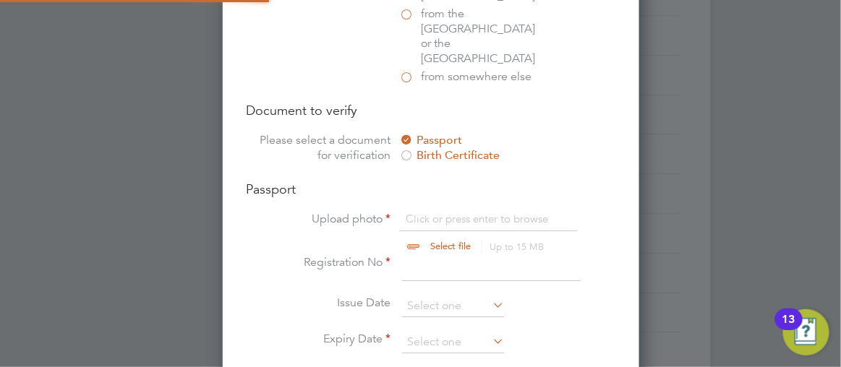
scroll to position [1791, 416]
click at [406, 212] on input "file" at bounding box center [464, 233] width 227 height 43
type input "C:\fakepath\passportchristoper.pdf"
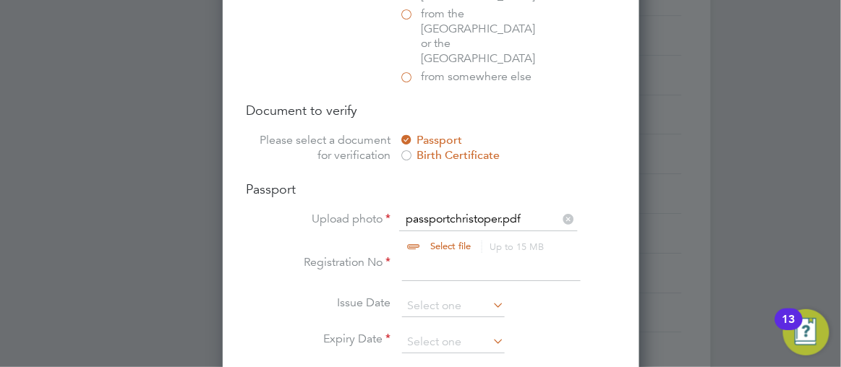
click at [417, 255] on input at bounding box center [491, 268] width 179 height 26
type input "515945503"
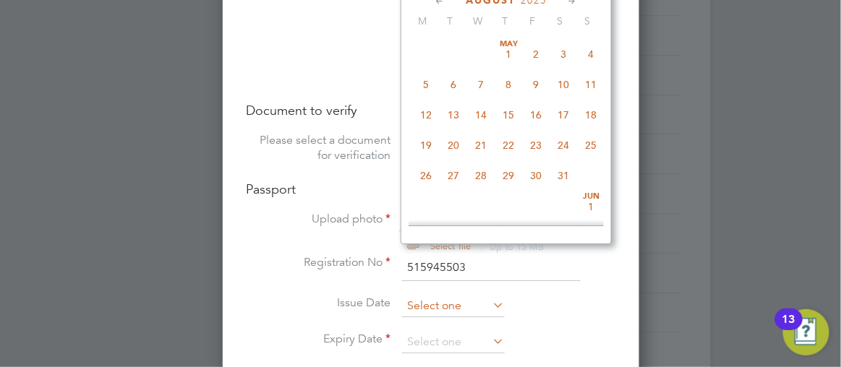
scroll to position [558, 0]
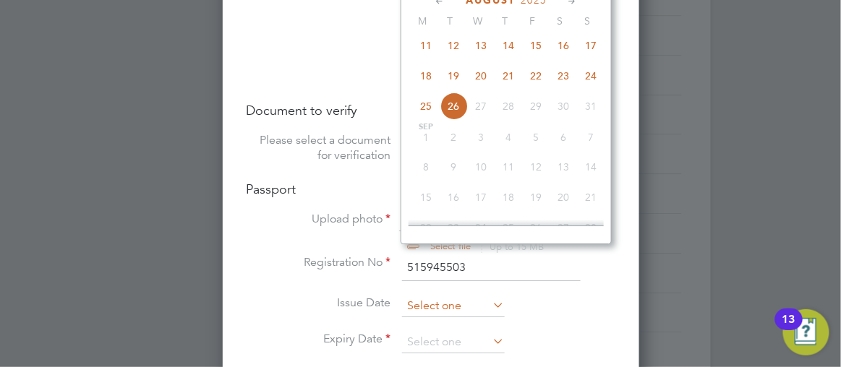
click at [413, 296] on input at bounding box center [453, 307] width 103 height 22
click at [840, 139] on div at bounding box center [420, 183] width 841 height 367
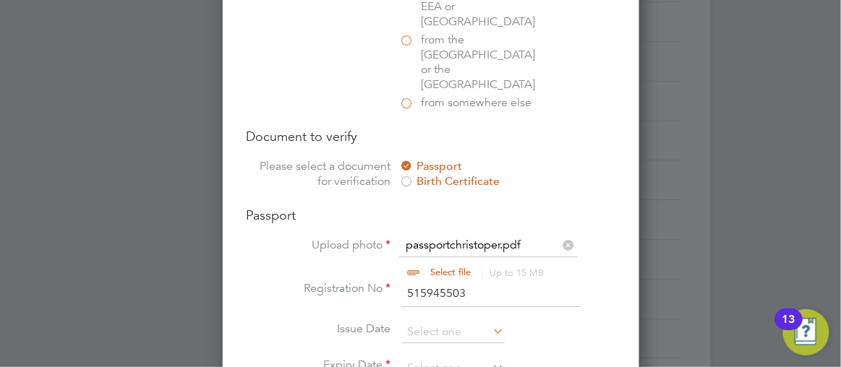
scroll to position [998, 0]
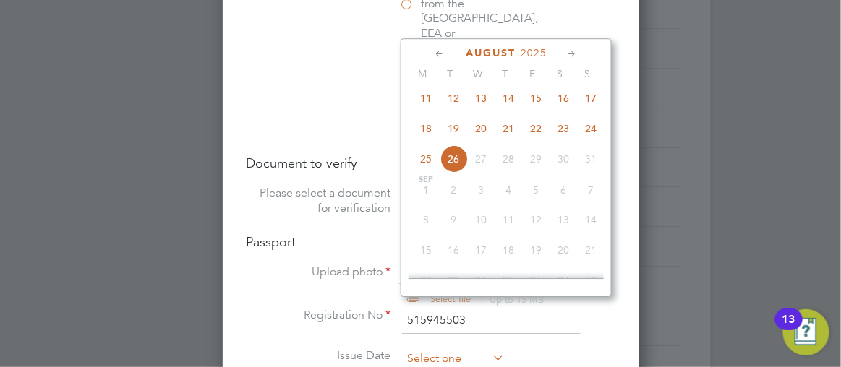
click at [421, 348] on input at bounding box center [453, 359] width 103 height 22
click at [433, 53] on icon at bounding box center [440, 54] width 14 height 16
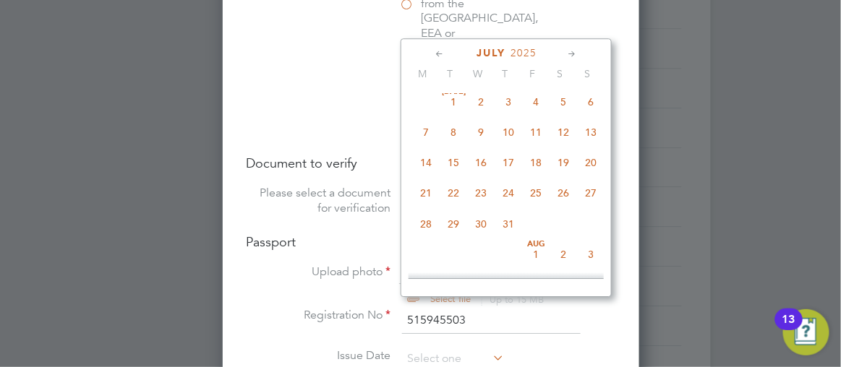
click at [433, 53] on icon at bounding box center [440, 54] width 14 height 16
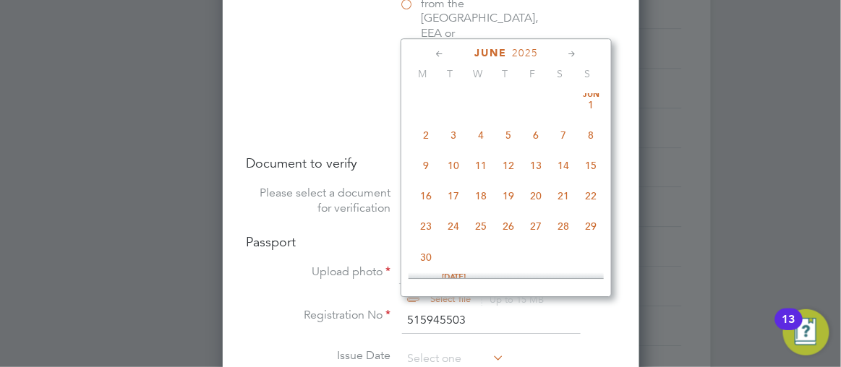
click at [433, 53] on icon at bounding box center [440, 54] width 14 height 16
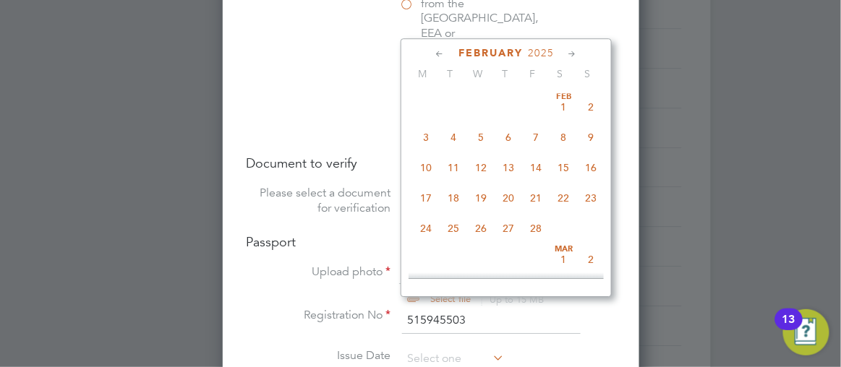
click at [433, 53] on icon at bounding box center [440, 54] width 14 height 16
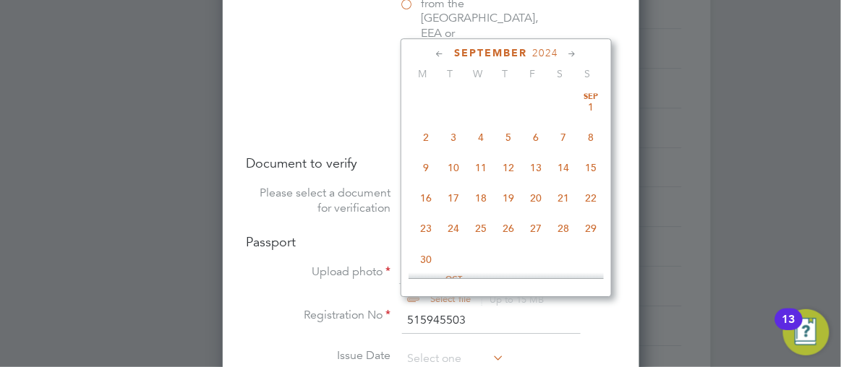
click at [433, 53] on icon at bounding box center [440, 54] width 14 height 16
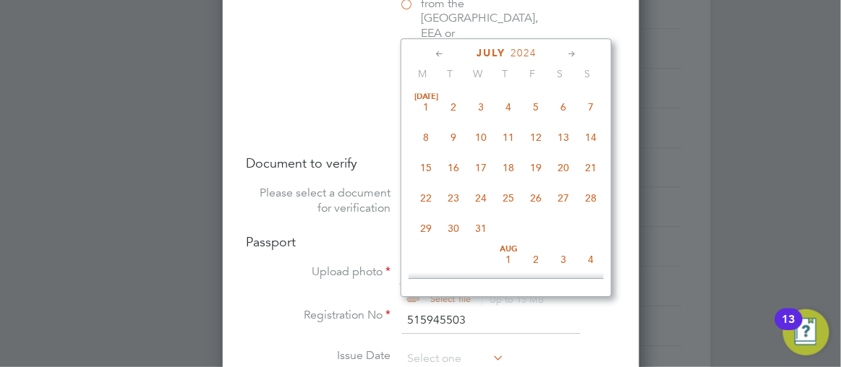
click at [433, 53] on icon at bounding box center [440, 54] width 14 height 16
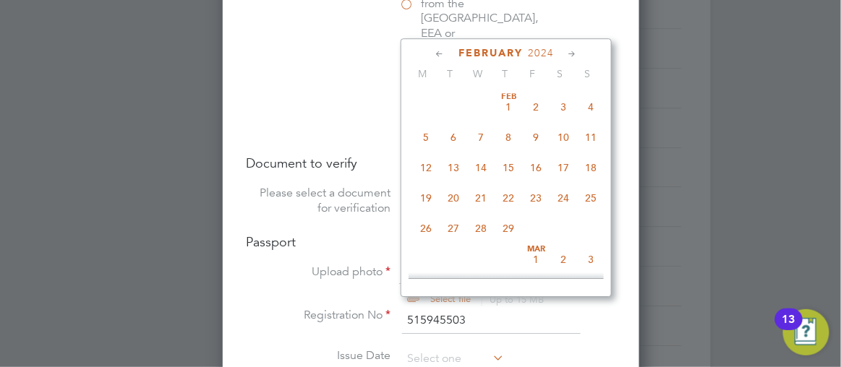
click at [433, 53] on icon at bounding box center [440, 54] width 14 height 16
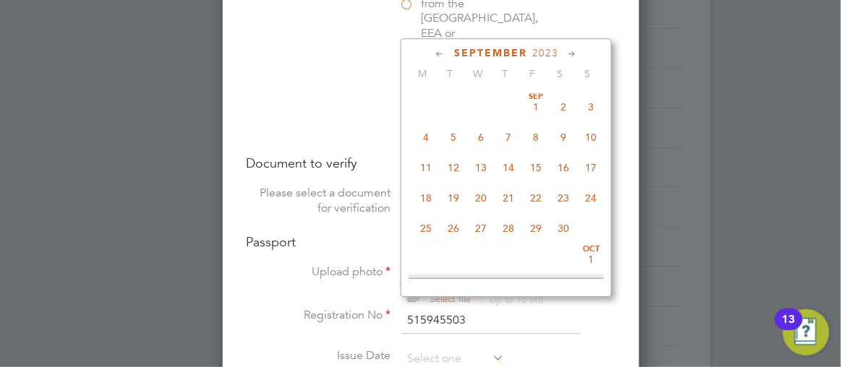
click at [433, 53] on icon at bounding box center [440, 54] width 14 height 16
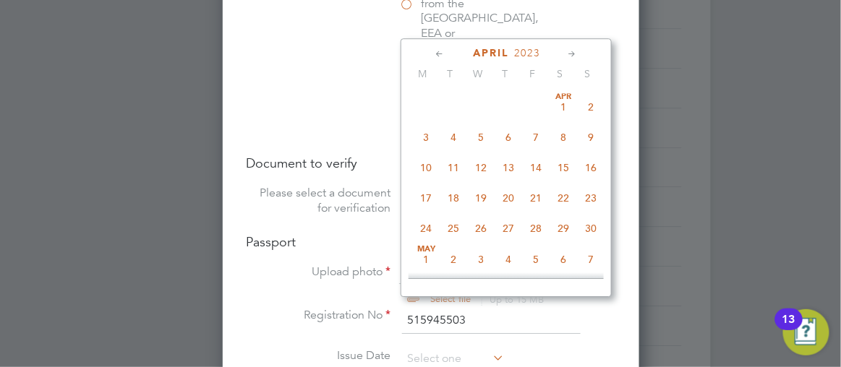
click at [433, 53] on icon at bounding box center [440, 54] width 14 height 16
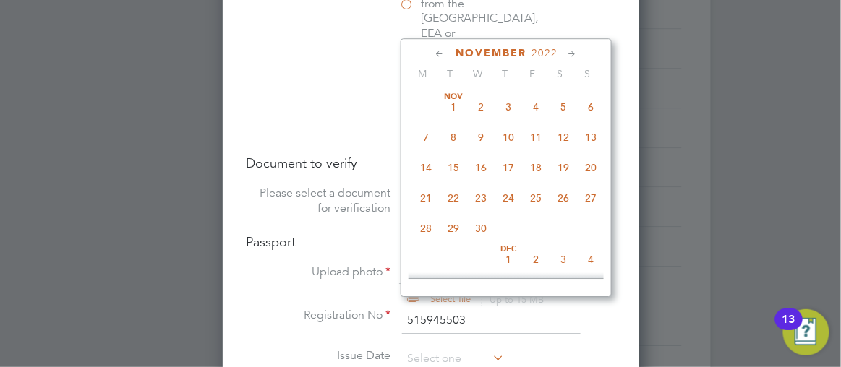
click at [433, 53] on icon at bounding box center [440, 54] width 14 height 16
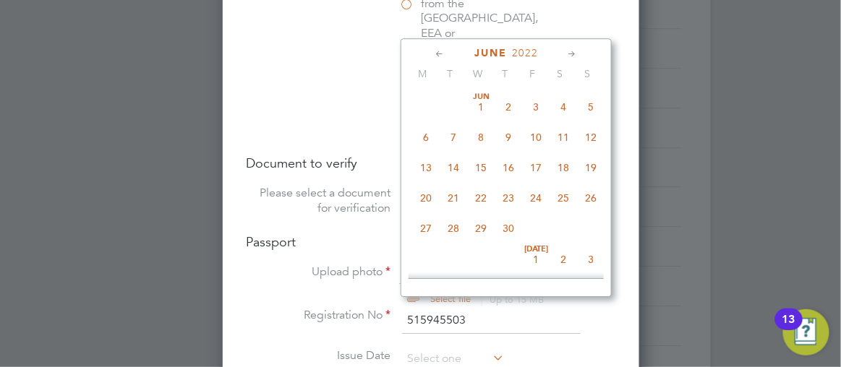
click at [433, 53] on icon at bounding box center [440, 54] width 14 height 16
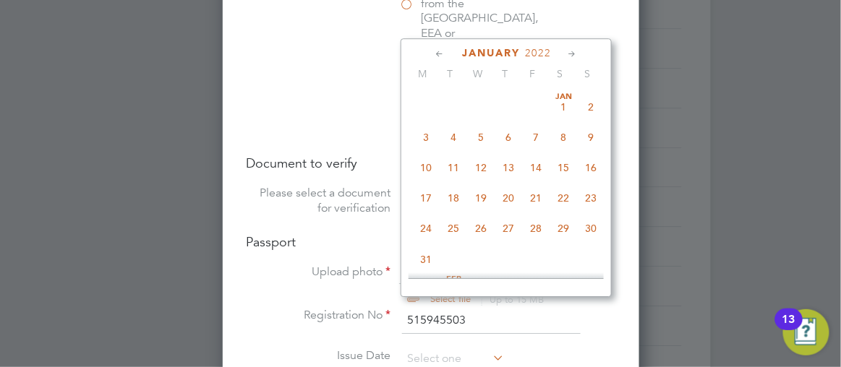
click at [433, 53] on icon at bounding box center [440, 54] width 14 height 16
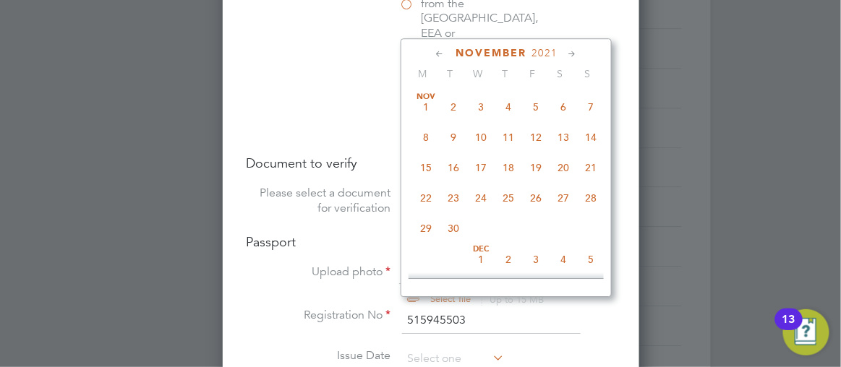
click at [433, 53] on icon at bounding box center [440, 54] width 14 height 16
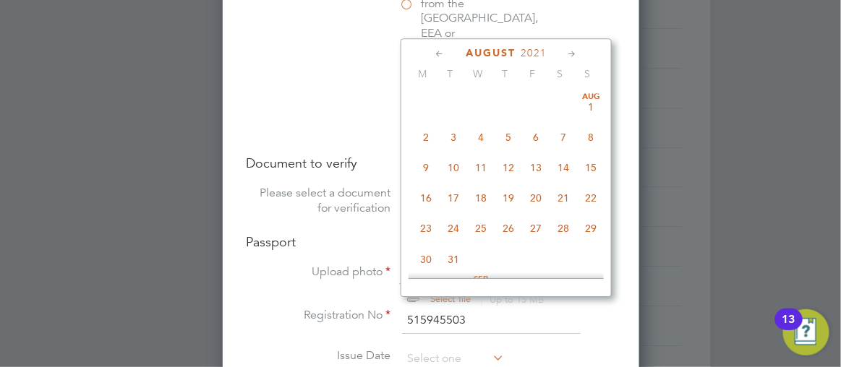
click at [433, 53] on icon at bounding box center [440, 54] width 14 height 16
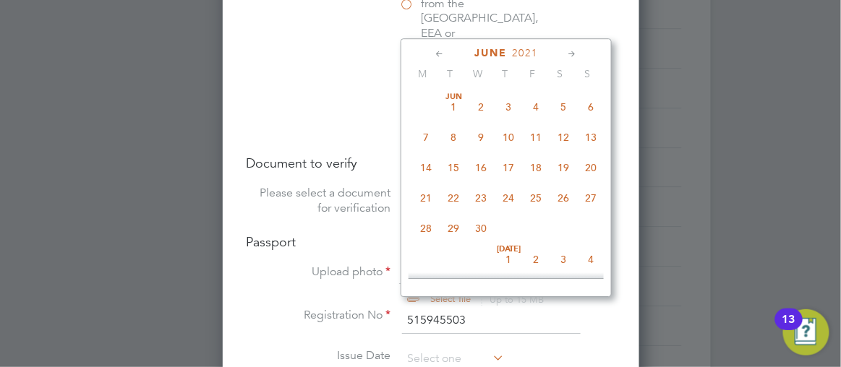
click at [433, 53] on icon at bounding box center [440, 54] width 14 height 16
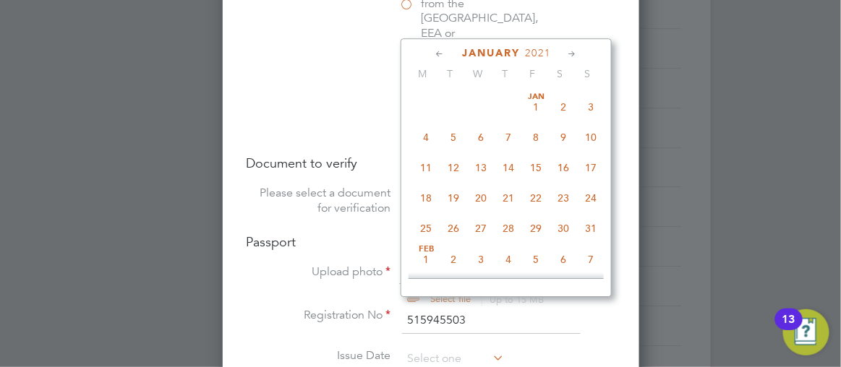
click at [433, 53] on icon at bounding box center [440, 54] width 14 height 16
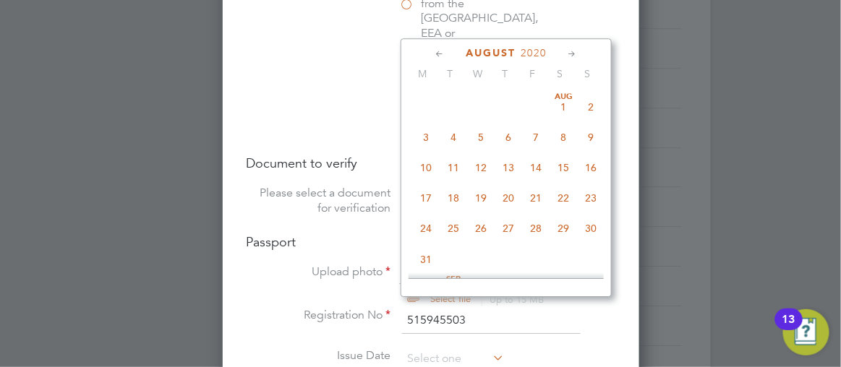
click at [433, 53] on icon at bounding box center [440, 54] width 14 height 16
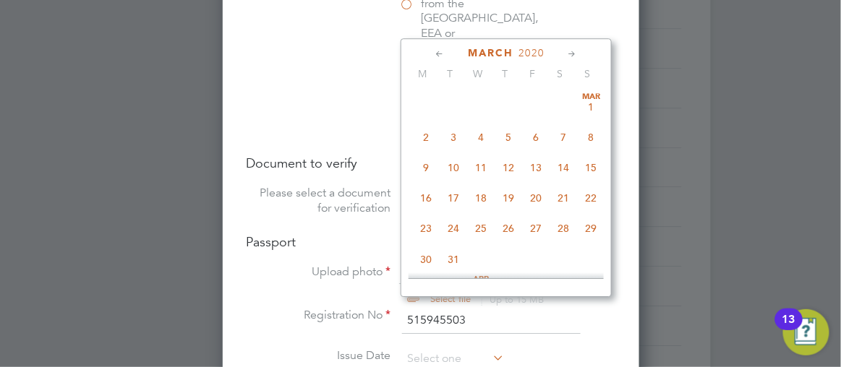
click at [433, 53] on icon at bounding box center [440, 54] width 14 height 16
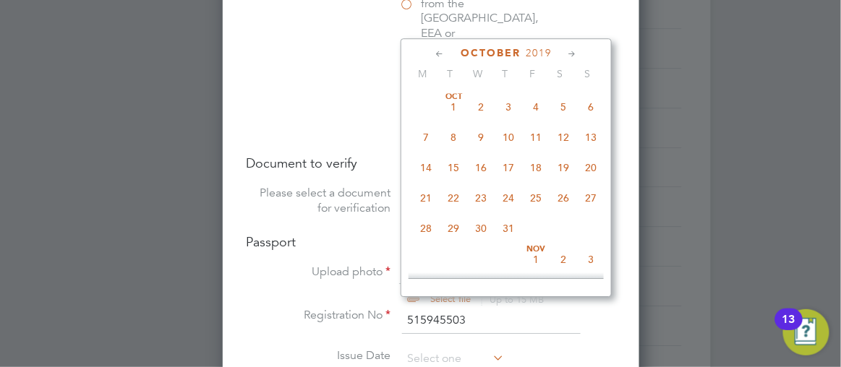
click at [433, 53] on icon at bounding box center [440, 54] width 14 height 16
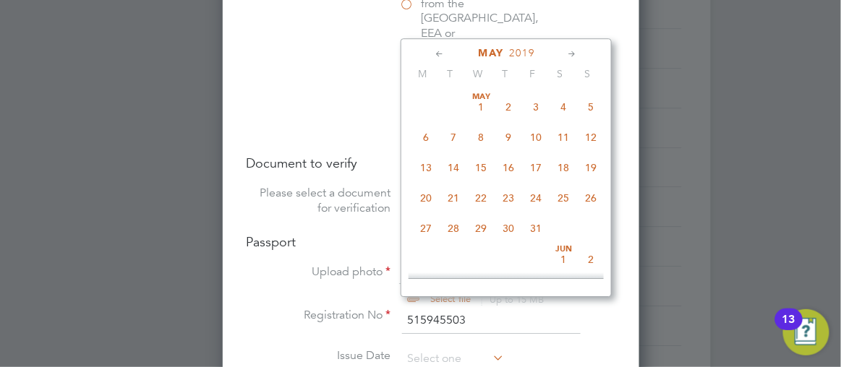
click at [433, 53] on icon at bounding box center [440, 54] width 14 height 16
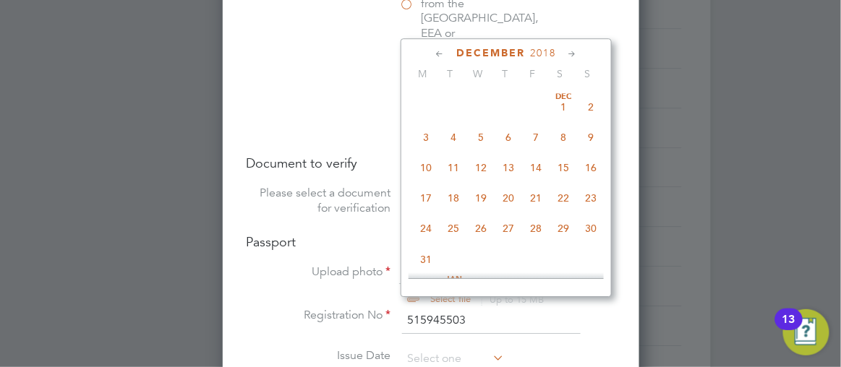
click at [433, 53] on icon at bounding box center [440, 54] width 14 height 16
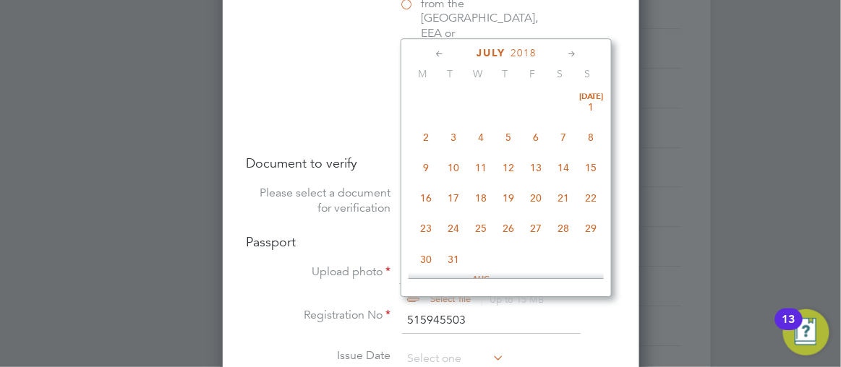
click at [433, 53] on icon at bounding box center [440, 54] width 14 height 16
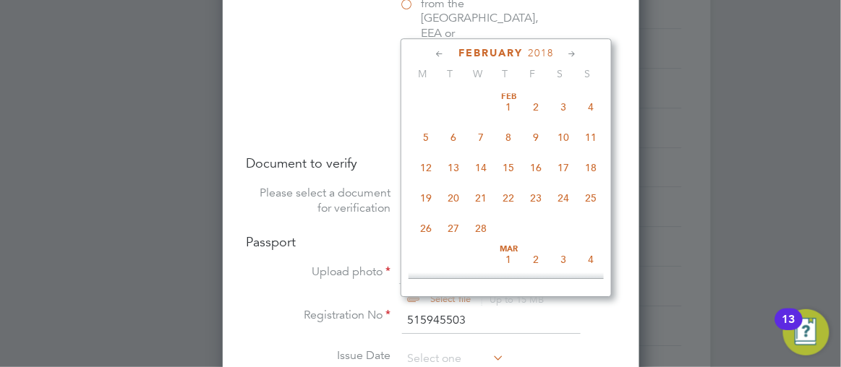
click at [433, 53] on icon at bounding box center [440, 54] width 14 height 16
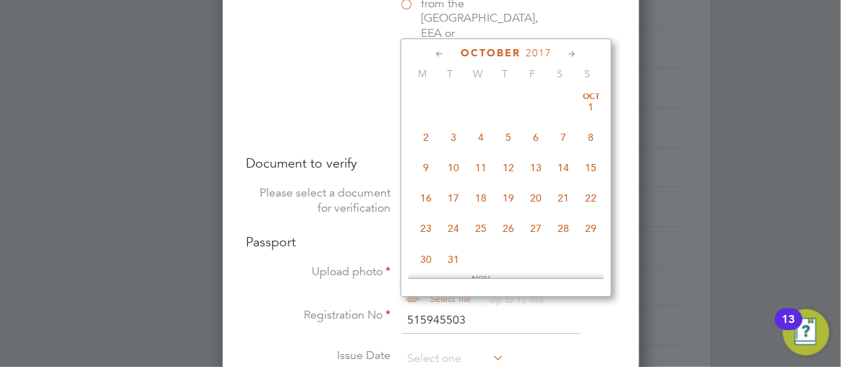
click at [433, 53] on icon at bounding box center [440, 54] width 14 height 16
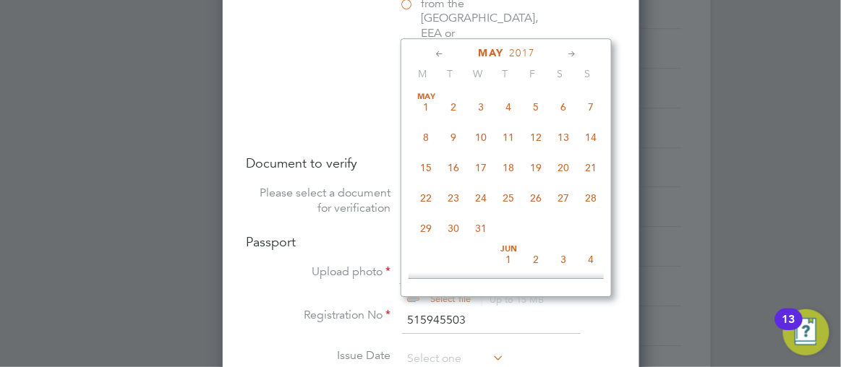
click at [433, 53] on icon at bounding box center [440, 54] width 14 height 16
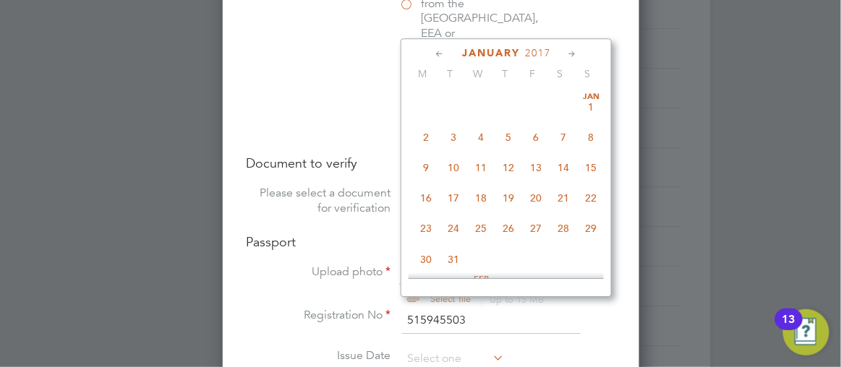
click at [433, 53] on icon at bounding box center [440, 54] width 14 height 16
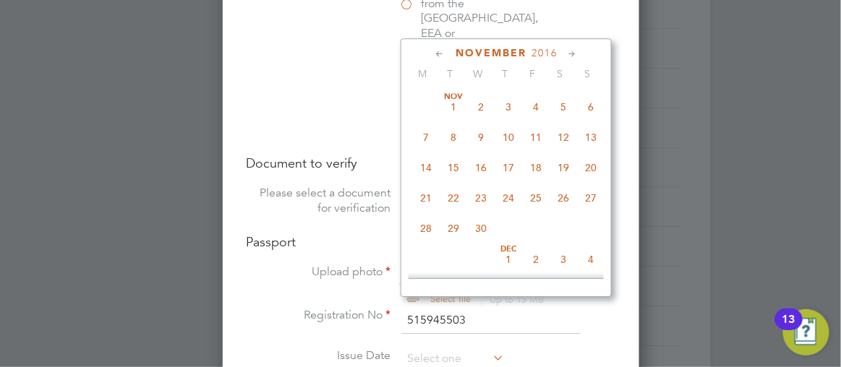
click at [433, 53] on icon at bounding box center [440, 54] width 14 height 16
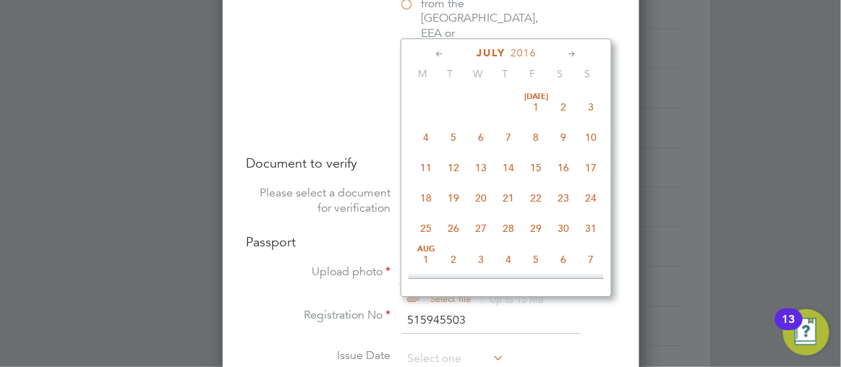
click at [433, 53] on icon at bounding box center [440, 54] width 14 height 16
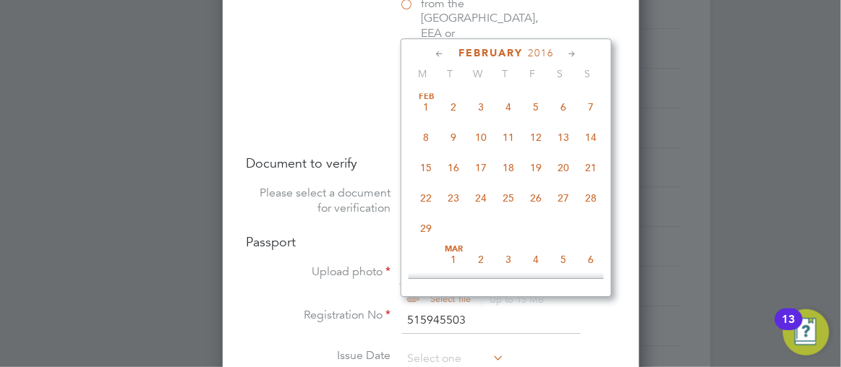
click at [433, 53] on icon at bounding box center [440, 54] width 14 height 16
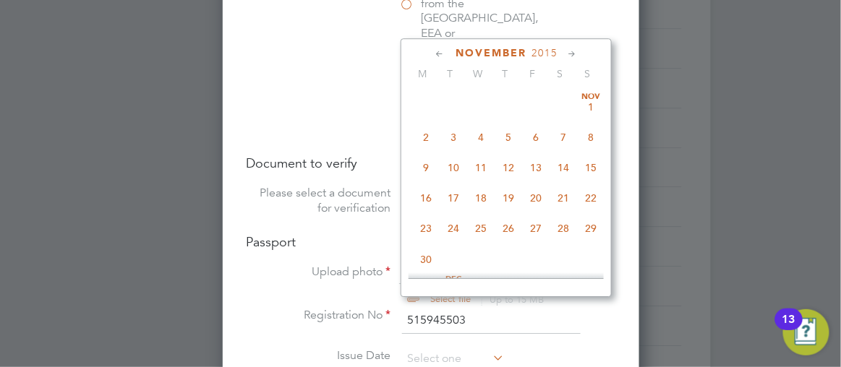
click at [433, 53] on icon at bounding box center [440, 54] width 14 height 16
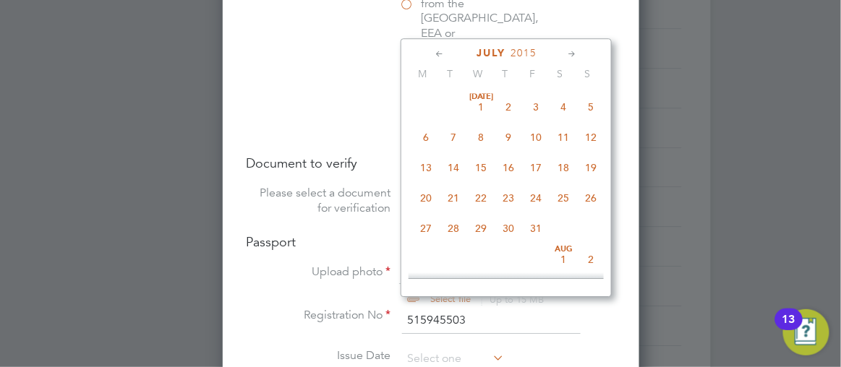
click at [433, 53] on icon at bounding box center [440, 54] width 14 height 16
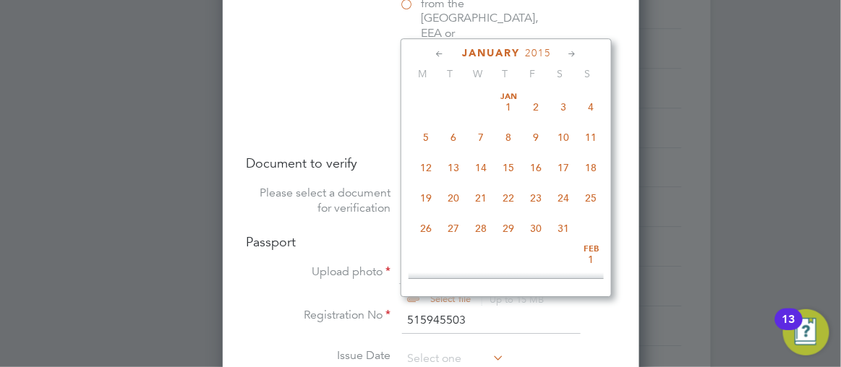
click at [433, 53] on icon at bounding box center [440, 54] width 14 height 16
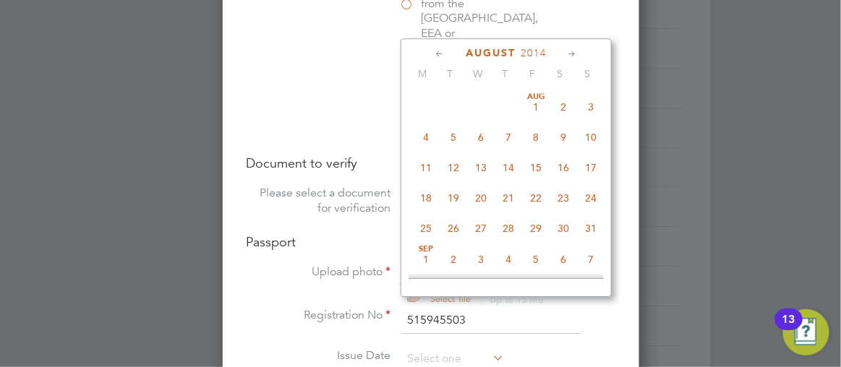
click at [433, 53] on icon at bounding box center [440, 54] width 14 height 16
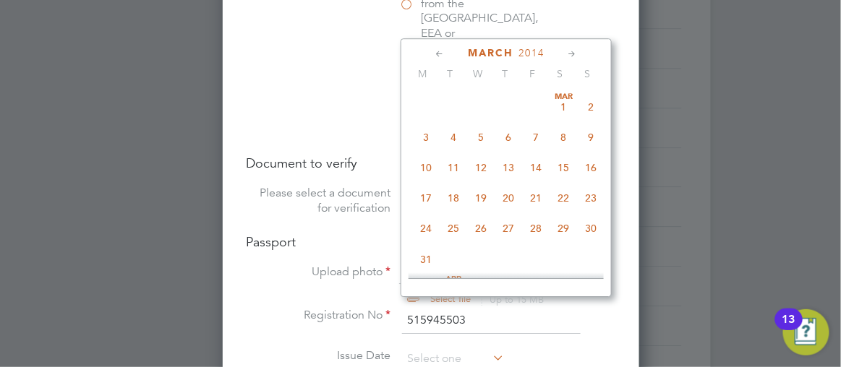
click at [433, 53] on icon at bounding box center [440, 54] width 14 height 16
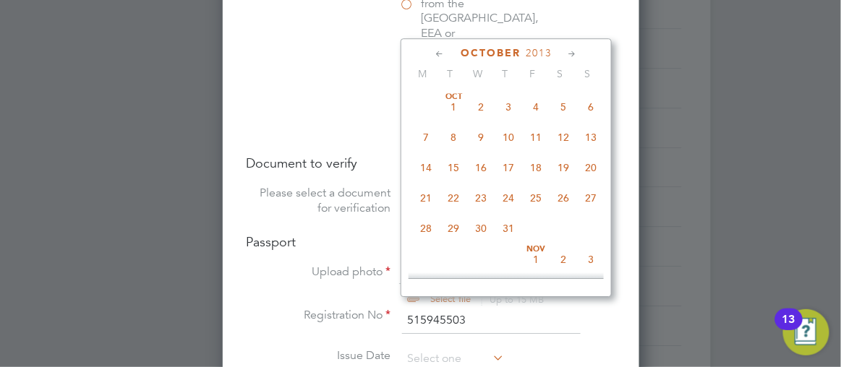
click at [433, 53] on icon at bounding box center [440, 54] width 14 height 16
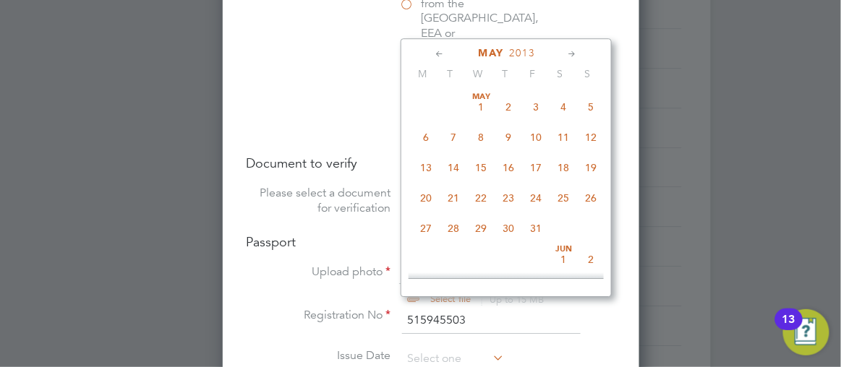
click at [433, 53] on icon at bounding box center [440, 54] width 14 height 16
click at [469, 166] on span "17" at bounding box center [480, 167] width 27 height 27
type input "[DATE]"
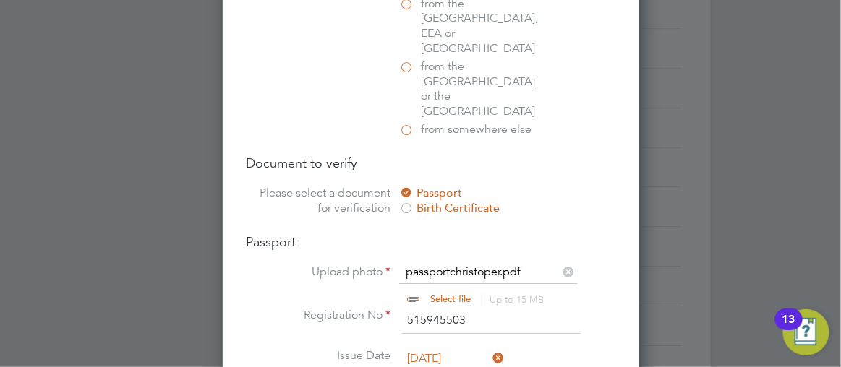
click at [765, 233] on div at bounding box center [420, 183] width 841 height 367
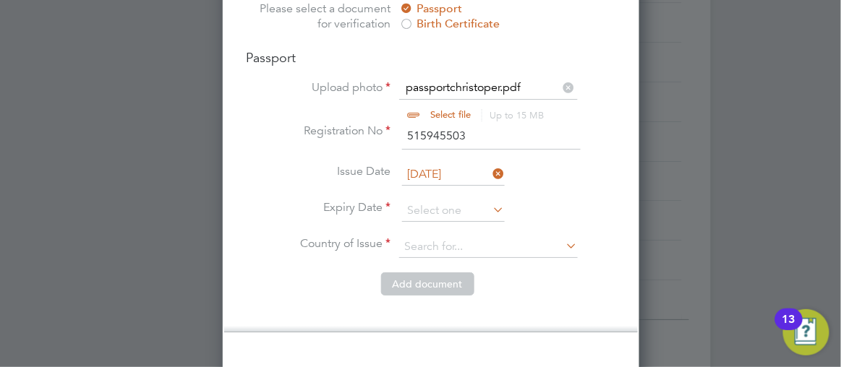
scroll to position [1209, 0]
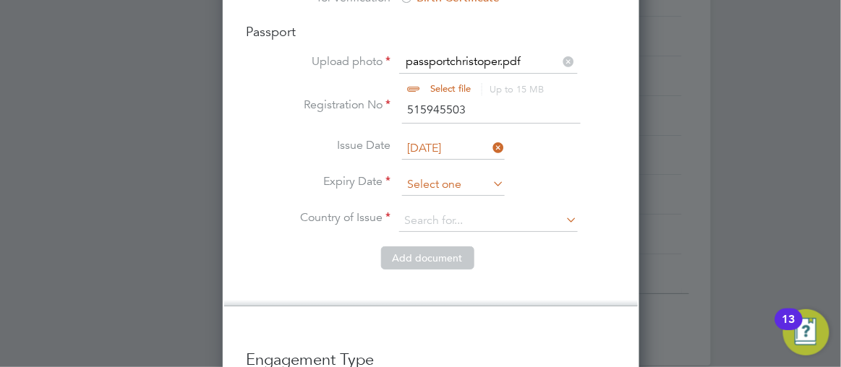
click at [432, 174] on input at bounding box center [453, 185] width 103 height 22
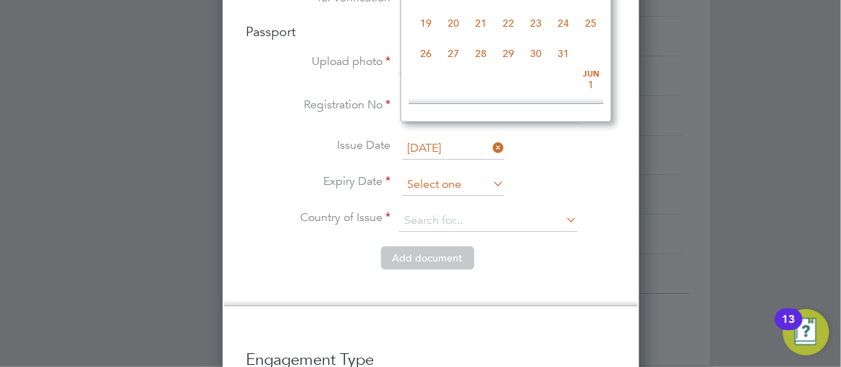
scroll to position [558, 0]
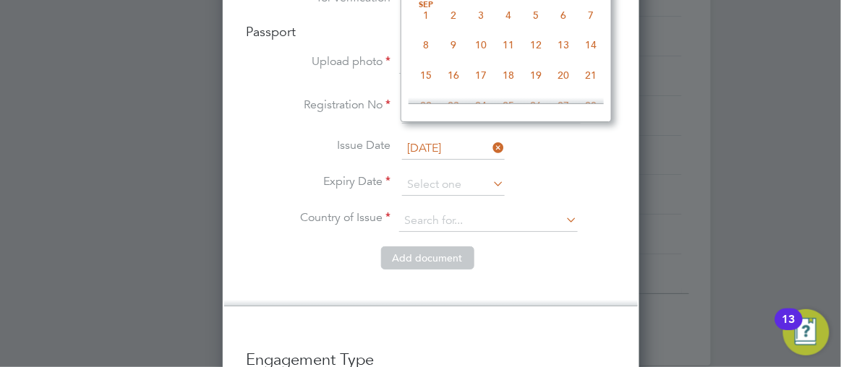
click at [825, 74] on div at bounding box center [420, 183] width 841 height 367
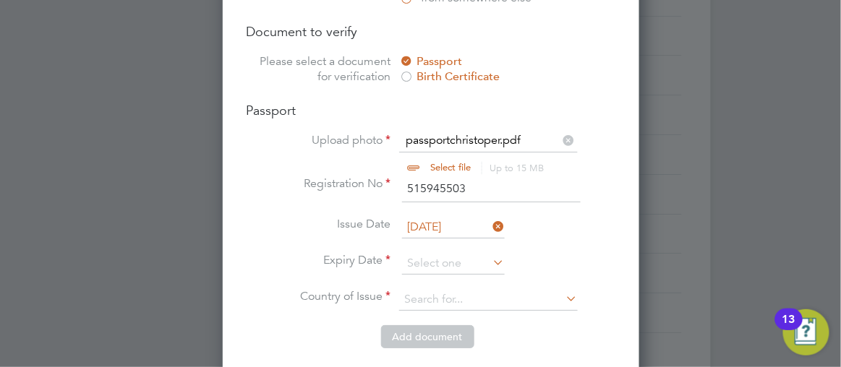
scroll to position [1104, 0]
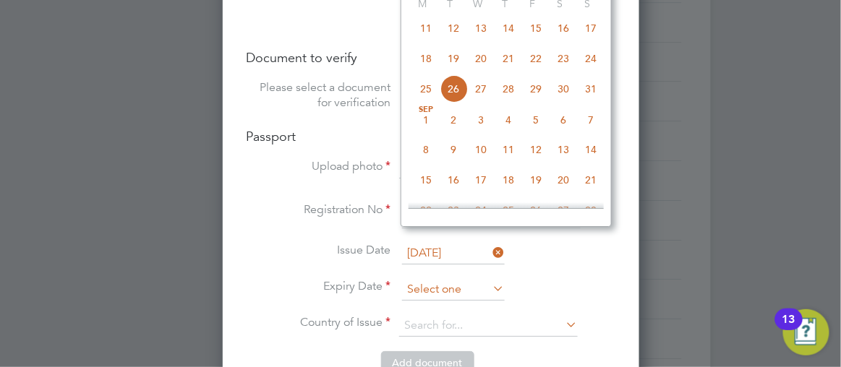
click at [422, 279] on input at bounding box center [453, 290] width 103 height 22
click at [833, 110] on div at bounding box center [420, 183] width 841 height 367
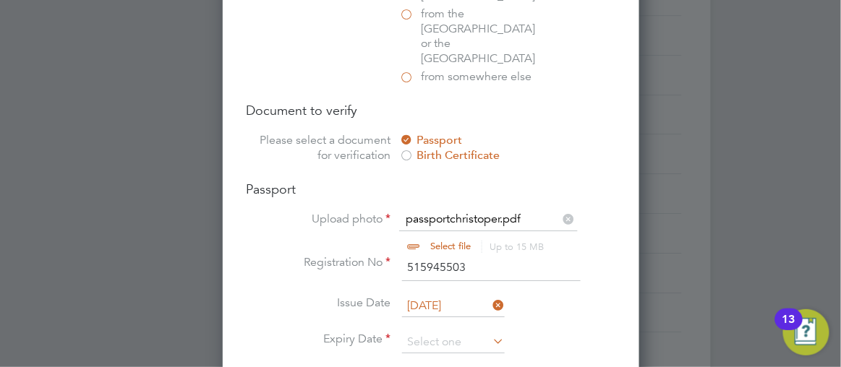
scroll to position [1025, 0]
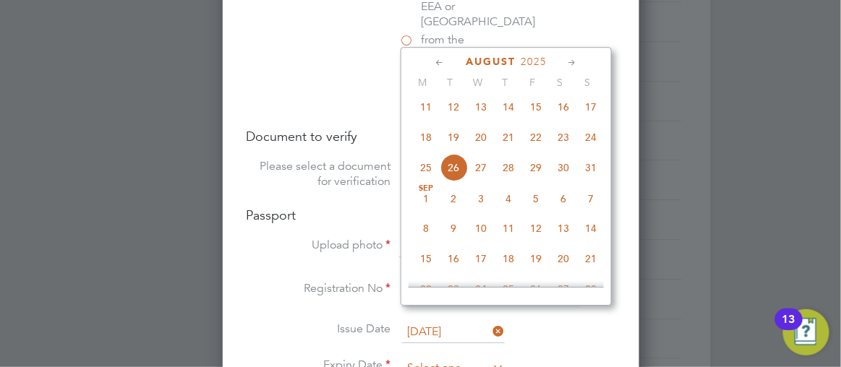
click at [430, 358] on input at bounding box center [453, 369] width 103 height 22
click at [433, 61] on icon at bounding box center [440, 63] width 14 height 16
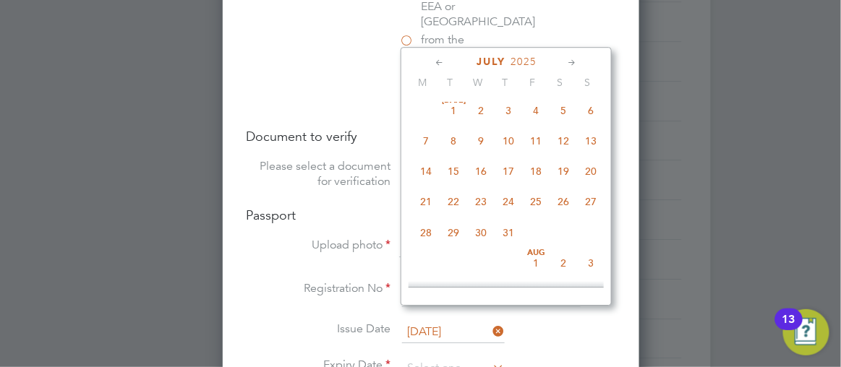
click at [433, 61] on icon at bounding box center [440, 63] width 14 height 16
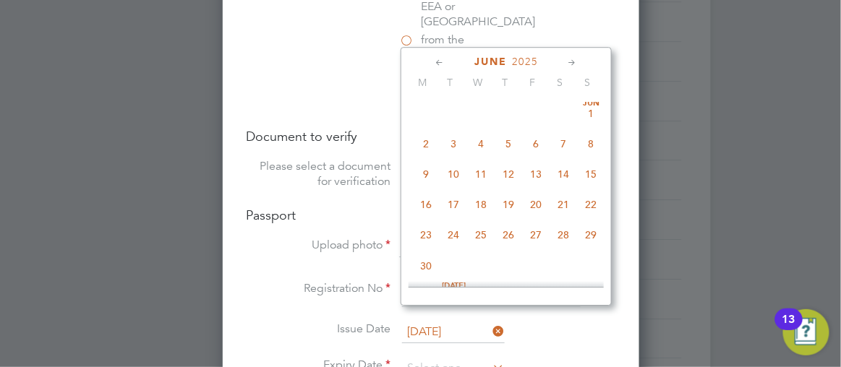
click at [433, 61] on icon at bounding box center [440, 63] width 14 height 16
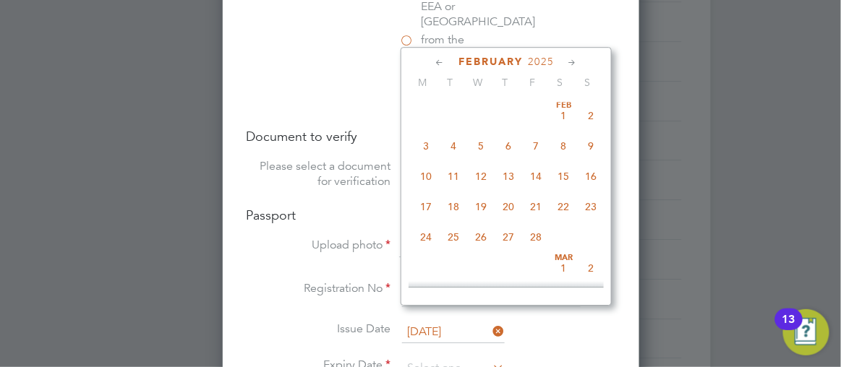
click at [433, 61] on icon at bounding box center [440, 63] width 14 height 16
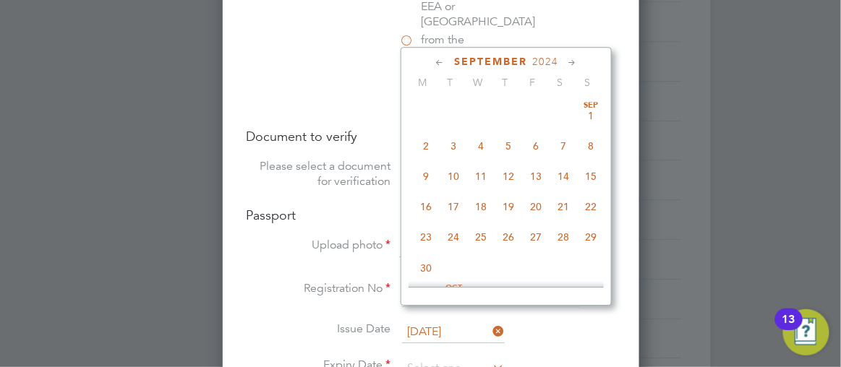
click at [433, 61] on icon at bounding box center [440, 63] width 14 height 16
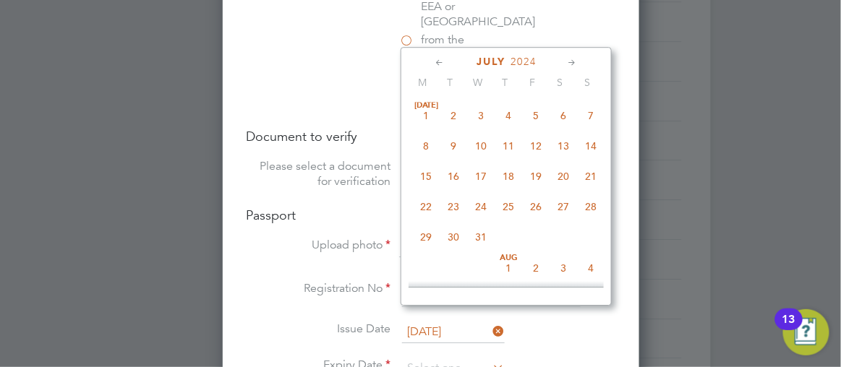
click at [433, 61] on icon at bounding box center [440, 63] width 14 height 16
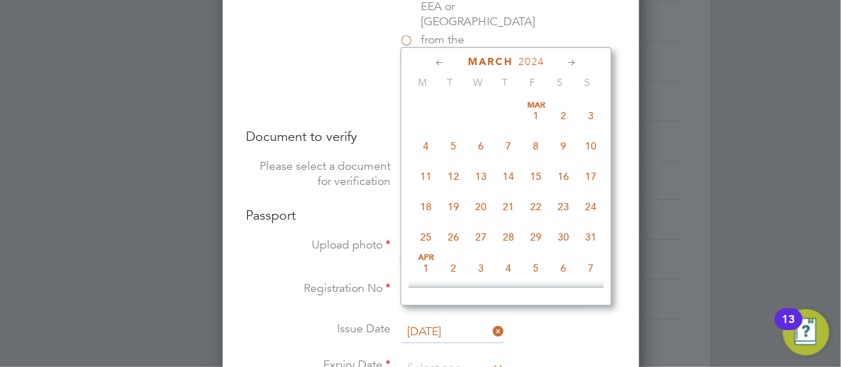
click at [433, 61] on icon at bounding box center [440, 63] width 14 height 16
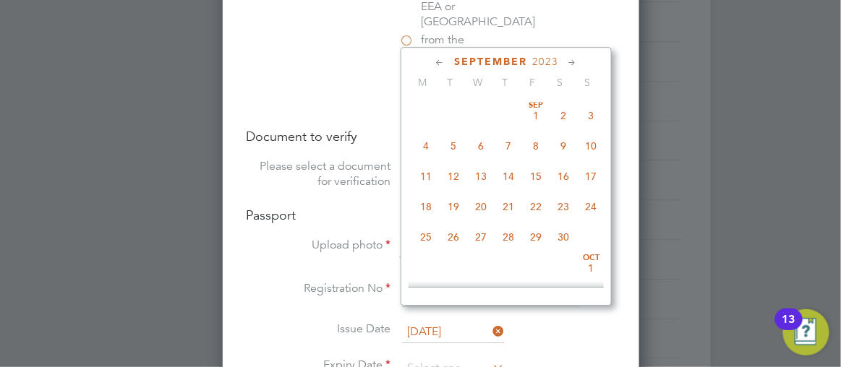
click at [433, 61] on icon at bounding box center [440, 63] width 14 height 16
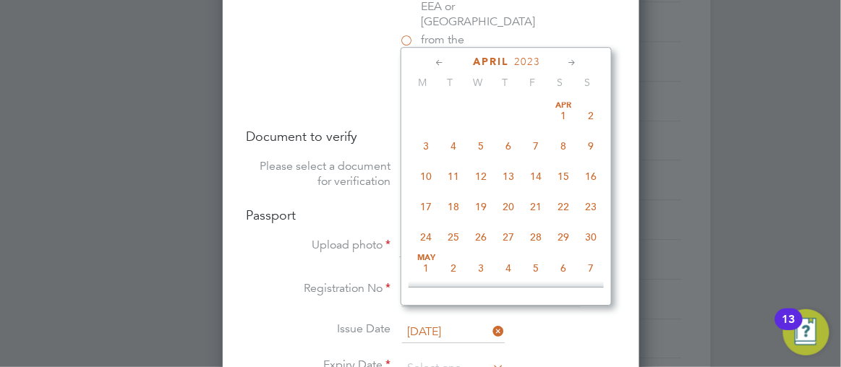
click at [419, 209] on span "17" at bounding box center [425, 206] width 27 height 27
type input "[DATE]"
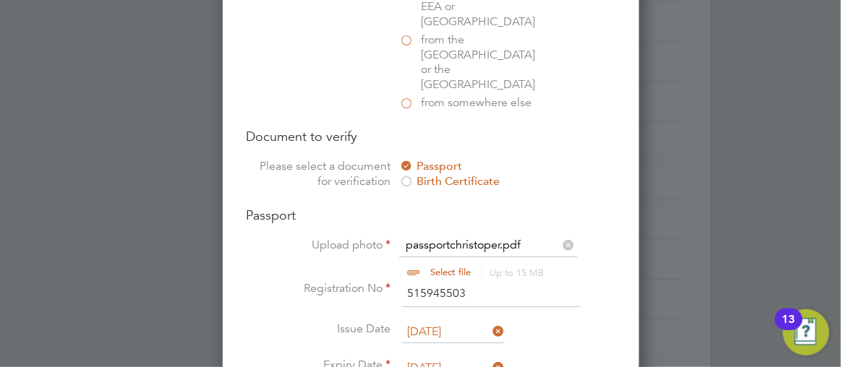
click at [797, 155] on div at bounding box center [420, 183] width 841 height 367
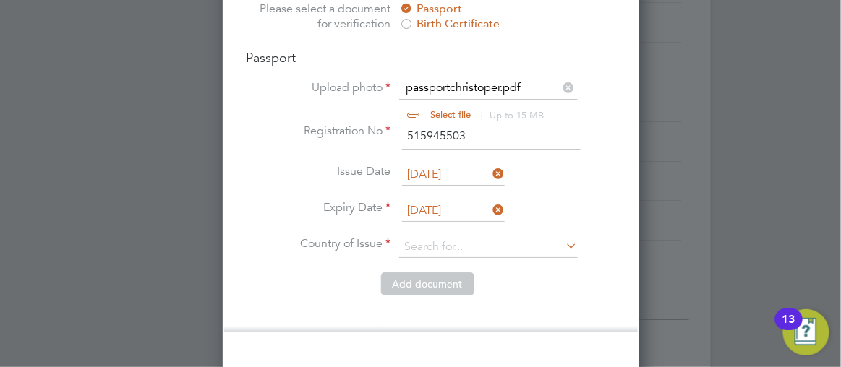
scroll to position [1209, 0]
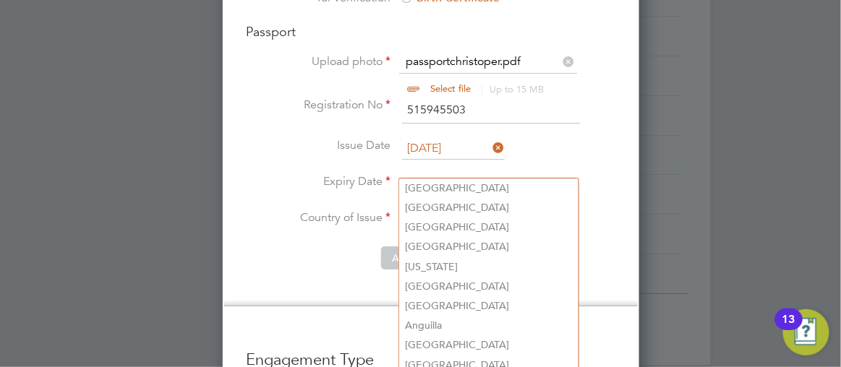
click at [429, 210] on input at bounding box center [488, 221] width 179 height 22
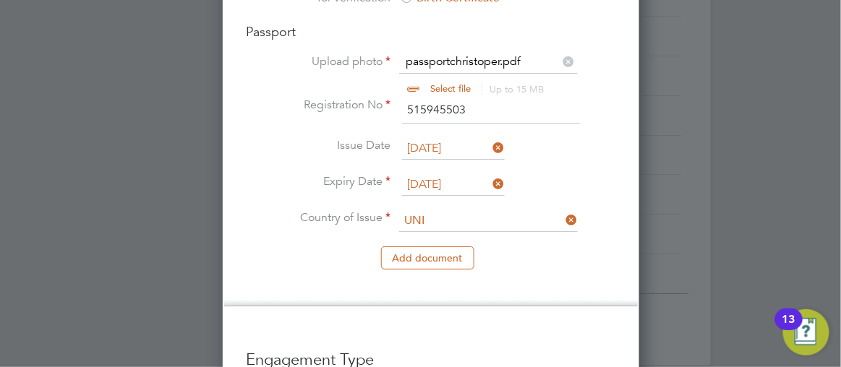
click at [429, 263] on li "Uni [PERSON_NAME] Kingdom" at bounding box center [535, 267] width 273 height 20
type input "[GEOGRAPHIC_DATA]"
click at [432, 246] on button "Add document" at bounding box center [427, 257] width 93 height 23
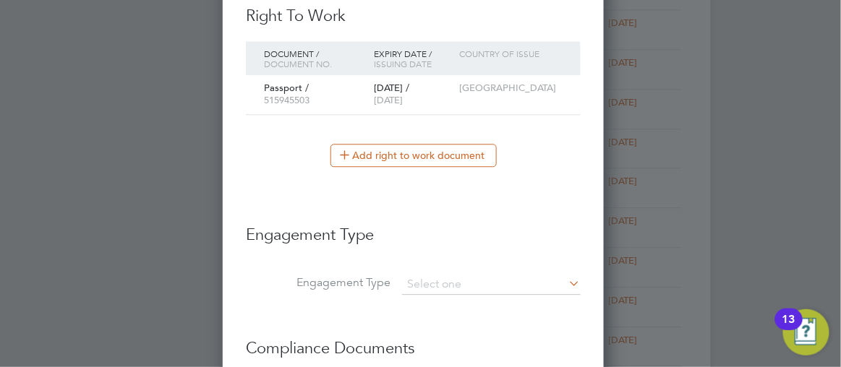
scroll to position [1324, 382]
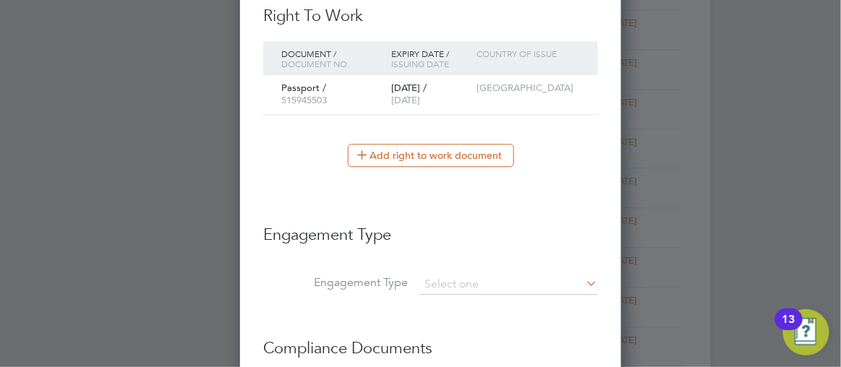
click at [782, 192] on div at bounding box center [420, 183] width 841 height 367
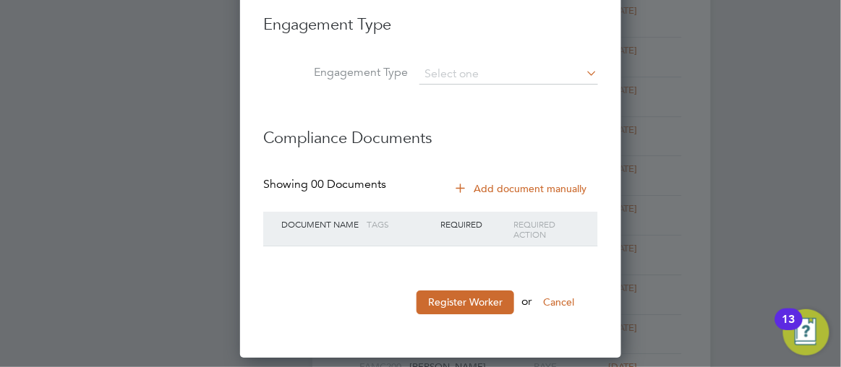
scroll to position [1055, 0]
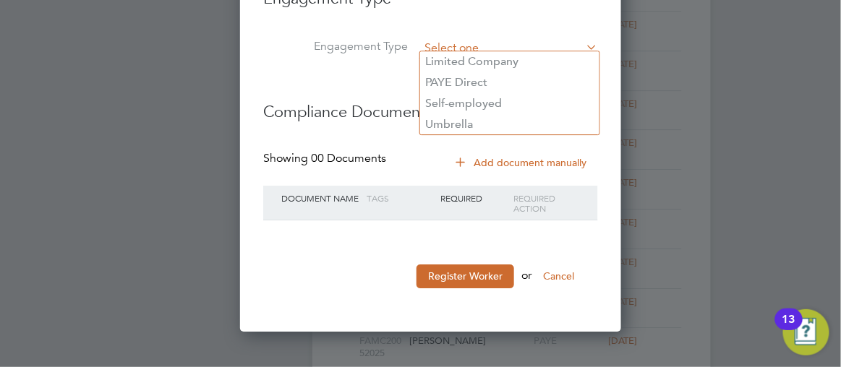
click at [437, 42] on input at bounding box center [508, 48] width 179 height 20
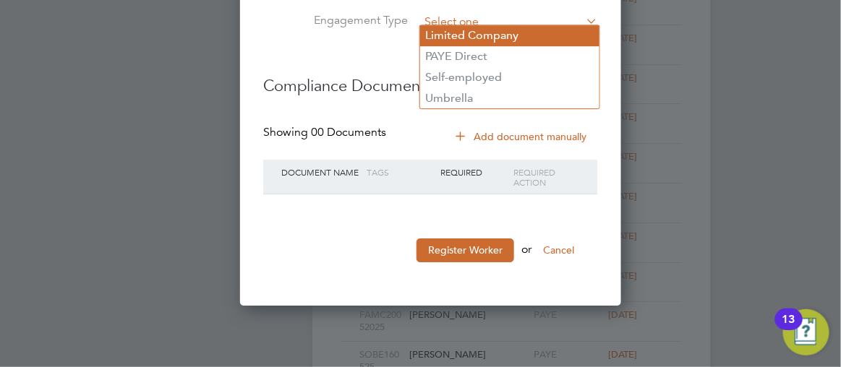
scroll to position [1108, 0]
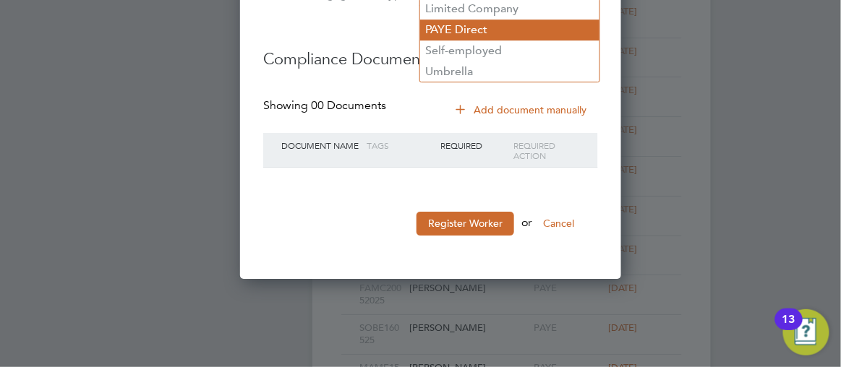
type input "PAYE Direct"
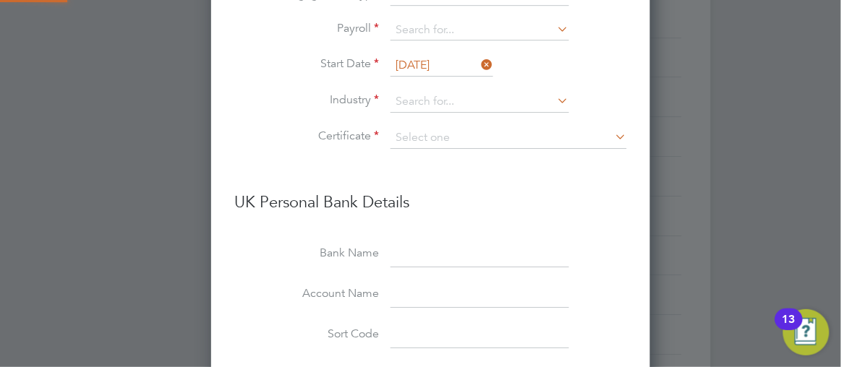
scroll to position [1744, 439]
click at [427, 29] on input at bounding box center [479, 30] width 179 height 20
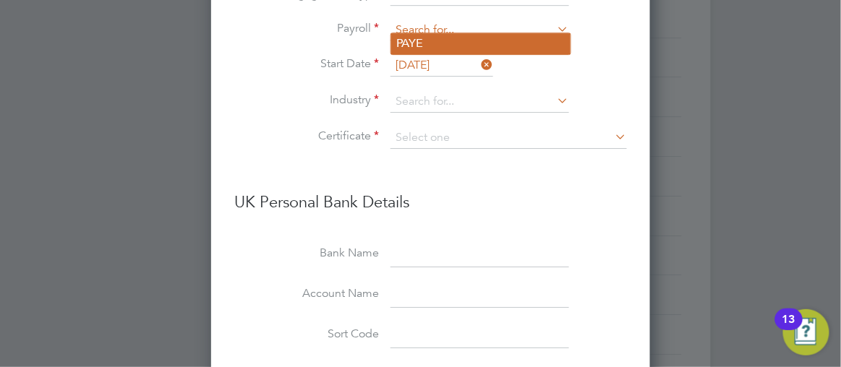
type input "PAYE"
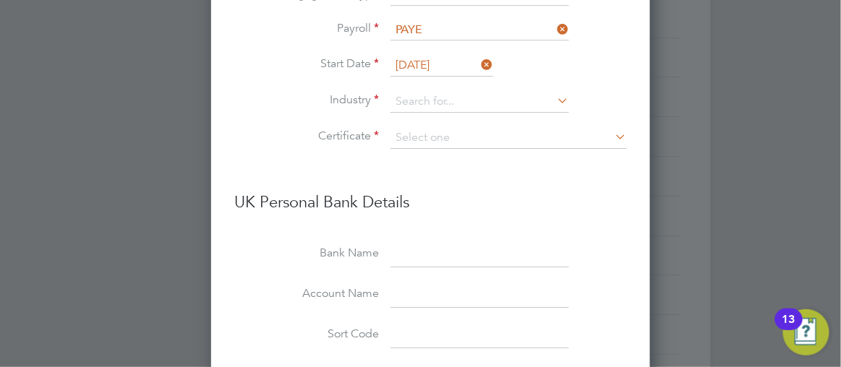
scroll to position [558, 0]
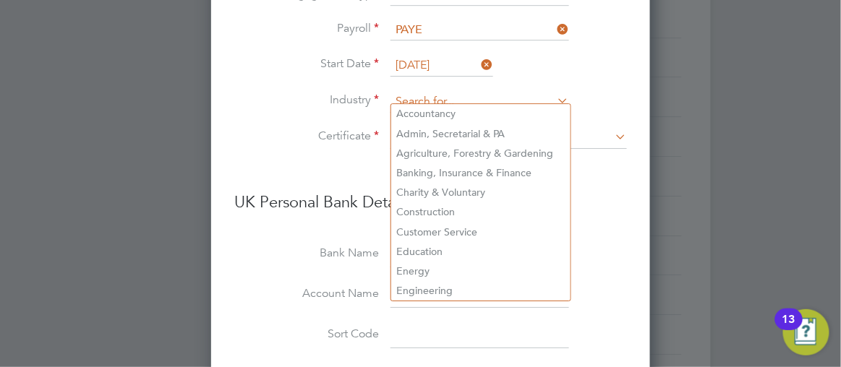
click at [408, 96] on input at bounding box center [479, 102] width 179 height 22
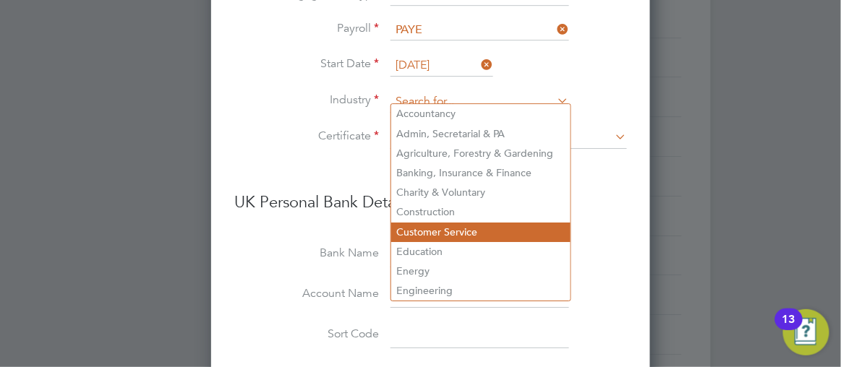
type input "Customer Service"
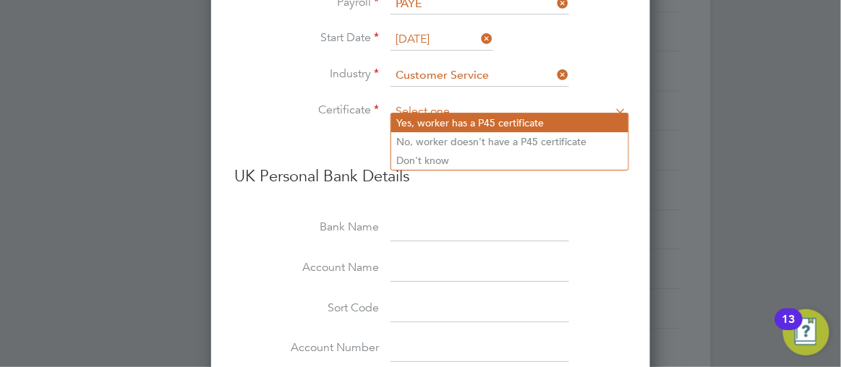
scroll to position [1161, 0]
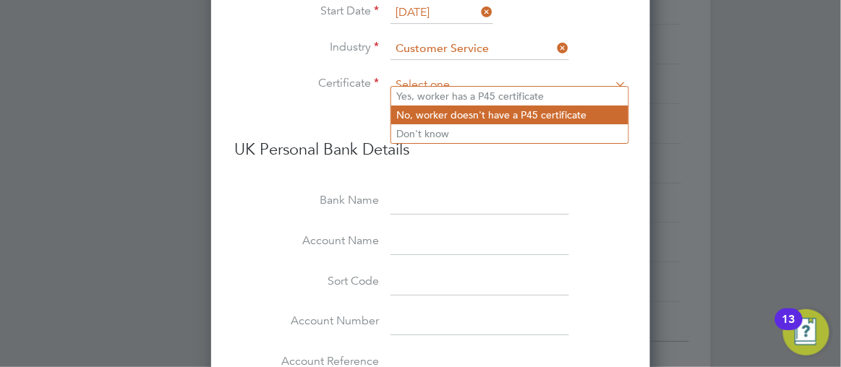
type input "No, worker doesn't have a P45 certificate"
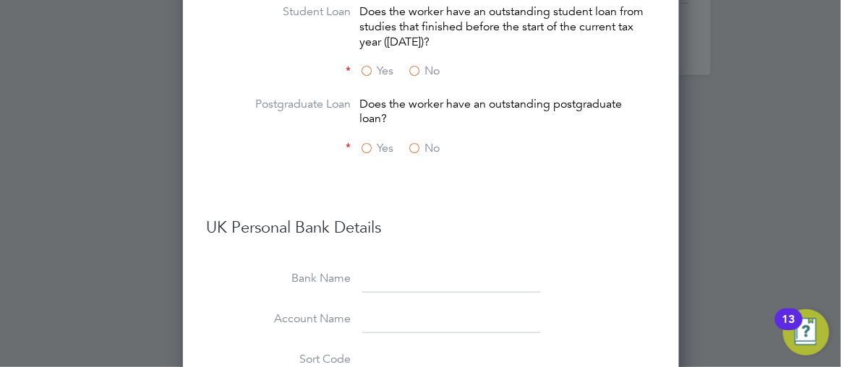
scroll to position [1645, 0]
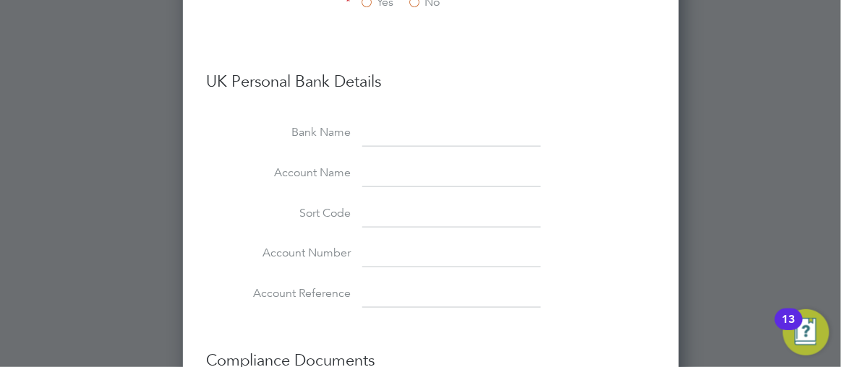
click at [725, 122] on div at bounding box center [420, 183] width 841 height 367
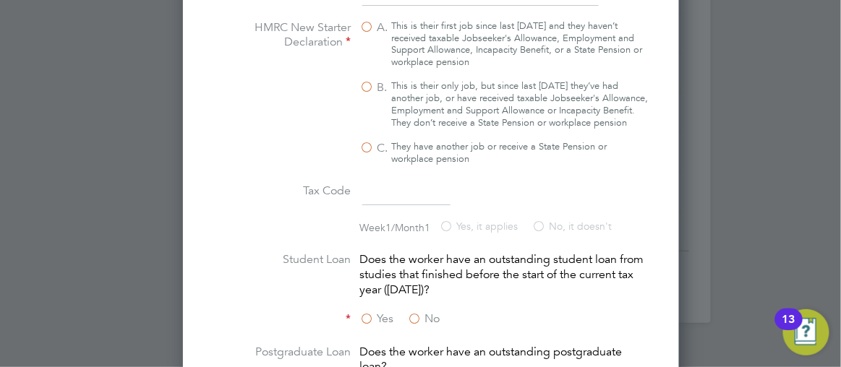
scroll to position [1172, 0]
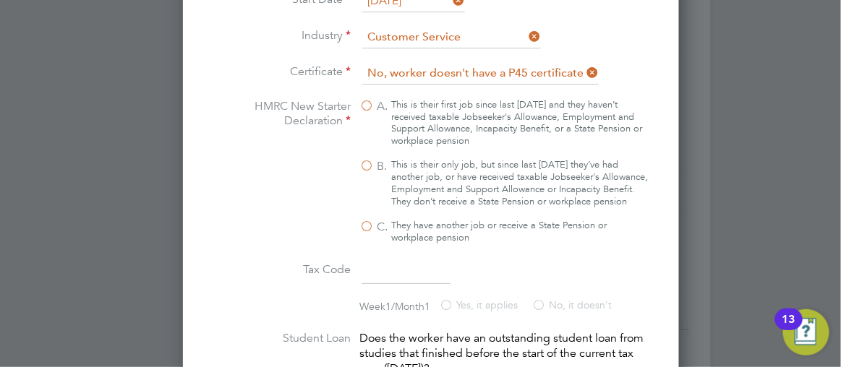
click at [359, 159] on label "B. This is their only job, but since last [DATE] they’ve had another job, or ha…" at bounding box center [503, 183] width 289 height 49
click at [0, 0] on input "B. This is their only job, but since last [DATE] they’ve had another job, or ha…" at bounding box center [0, 0] width 0 height 0
type input "1257L"
click at [773, 192] on div at bounding box center [420, 183] width 841 height 367
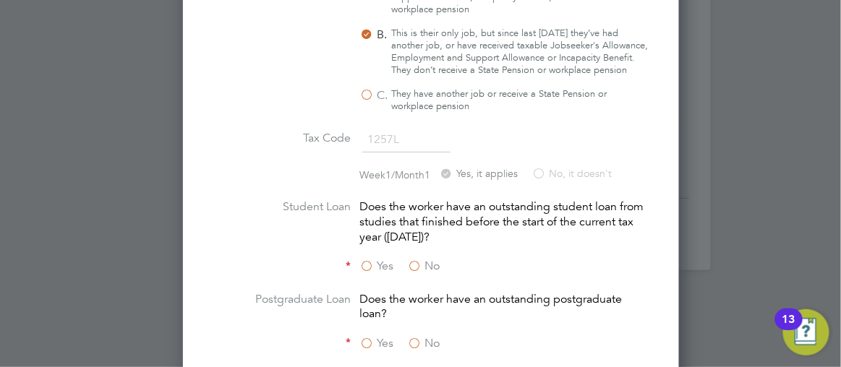
scroll to position [1383, 0]
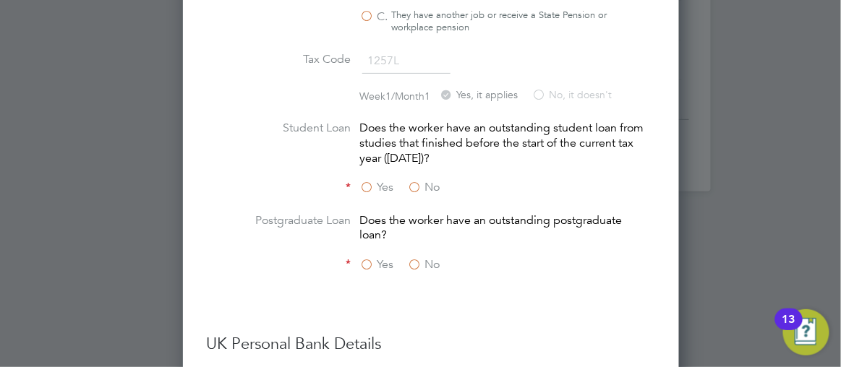
click at [407, 187] on label "No" at bounding box center [423, 187] width 33 height 15
click at [0, 0] on input "No" at bounding box center [0, 0] width 0 height 0
click at [407, 268] on label "No" at bounding box center [423, 264] width 33 height 15
click at [0, 0] on input "No" at bounding box center [0, 0] width 0 height 0
click at [723, 236] on div at bounding box center [420, 183] width 841 height 367
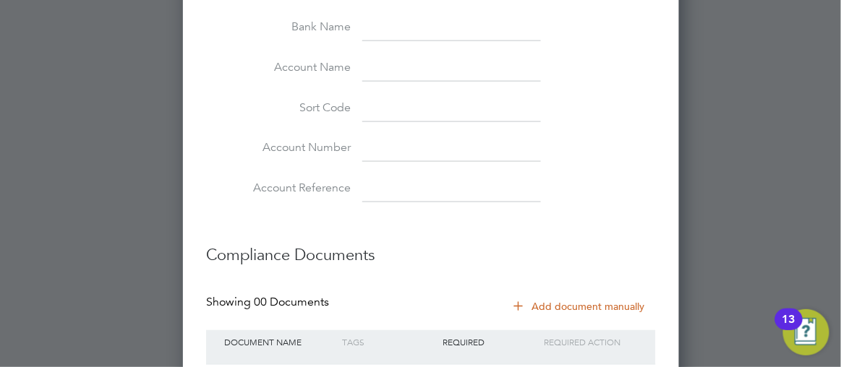
scroll to position [1858, 0]
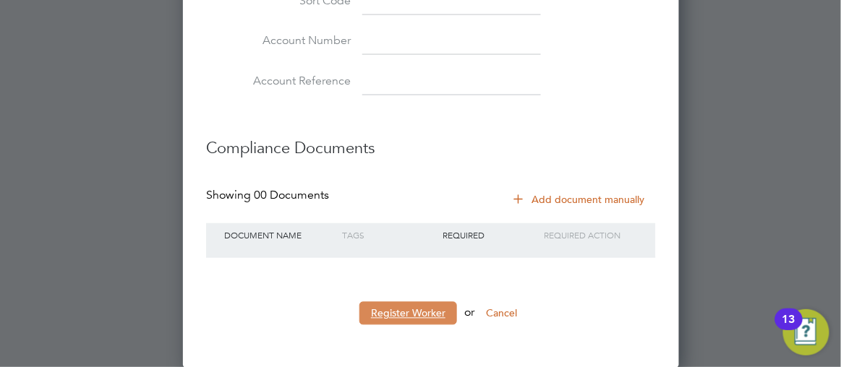
click at [393, 322] on button "Register Worker" at bounding box center [408, 313] width 98 height 23
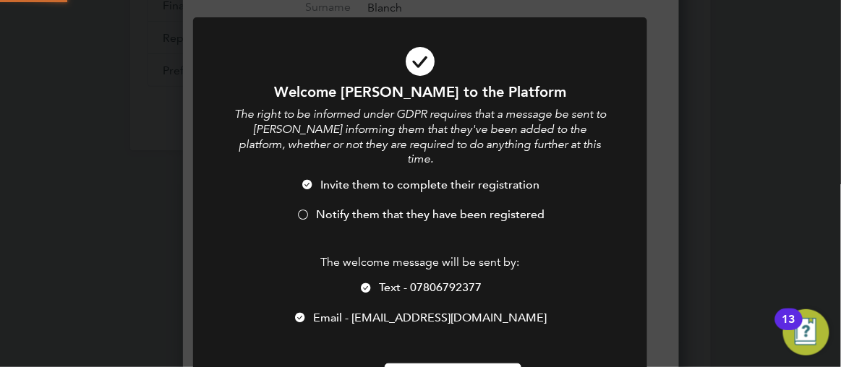
scroll to position [0, 0]
click at [304, 209] on div at bounding box center [303, 216] width 14 height 14
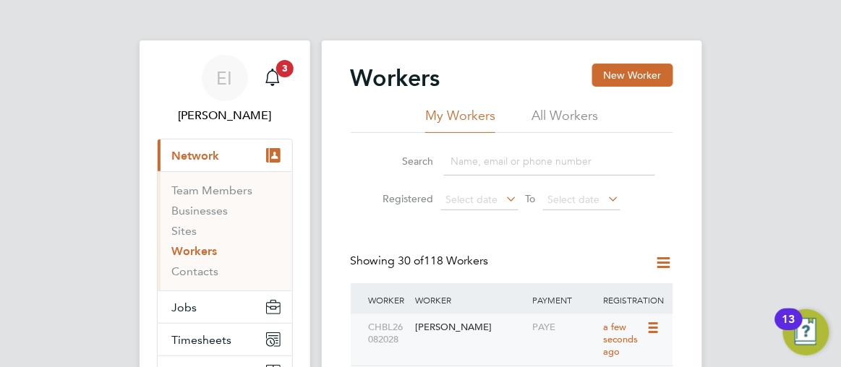
click at [430, 328] on div "[PERSON_NAME]" at bounding box center [469, 327] width 117 height 27
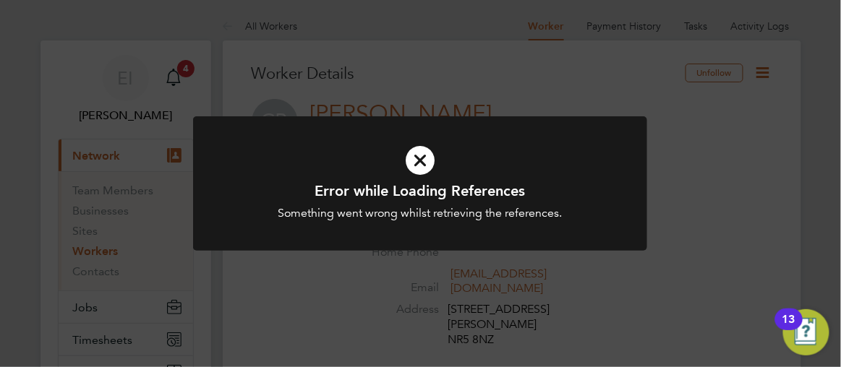
click at [820, 188] on div "Error while Loading References Something went wrong whilst retrieving the refer…" at bounding box center [420, 183] width 841 height 367
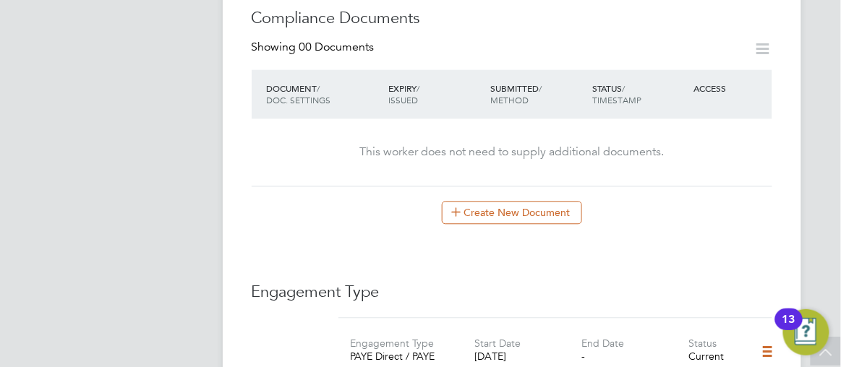
scroll to position [762, 0]
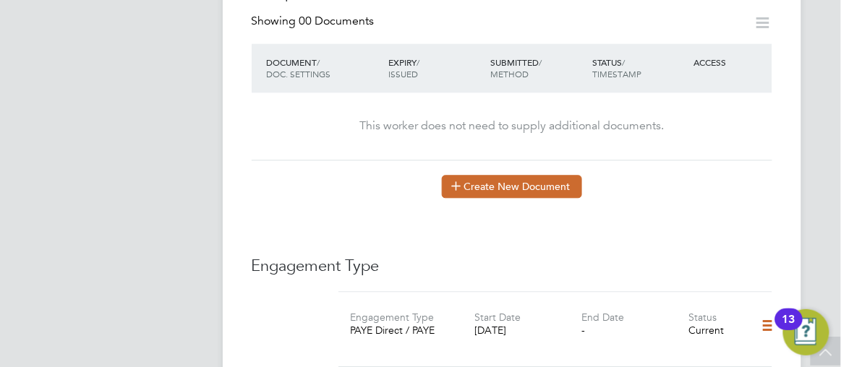
click at [494, 175] on button "Create New Document" at bounding box center [512, 186] width 140 height 23
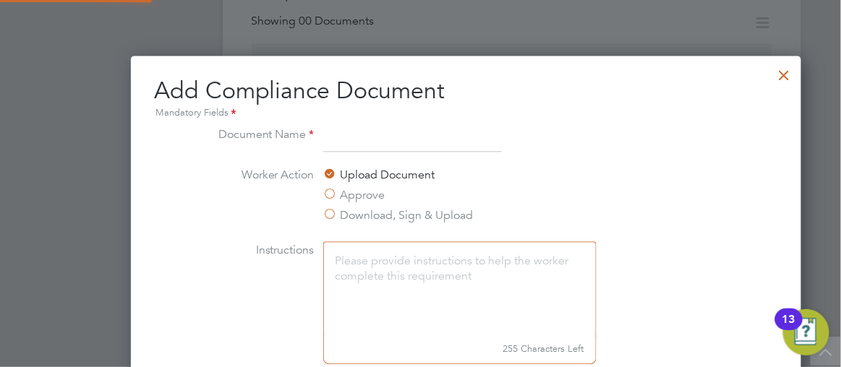
scroll to position [755, 761]
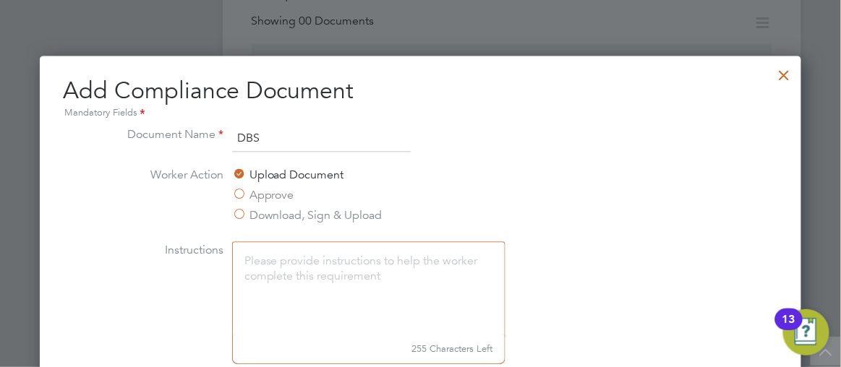
type input "DBS"
click at [633, 220] on li "Worker Action Upload Document Approve Download, Sign & Upload" at bounding box center [420, 203] width 611 height 75
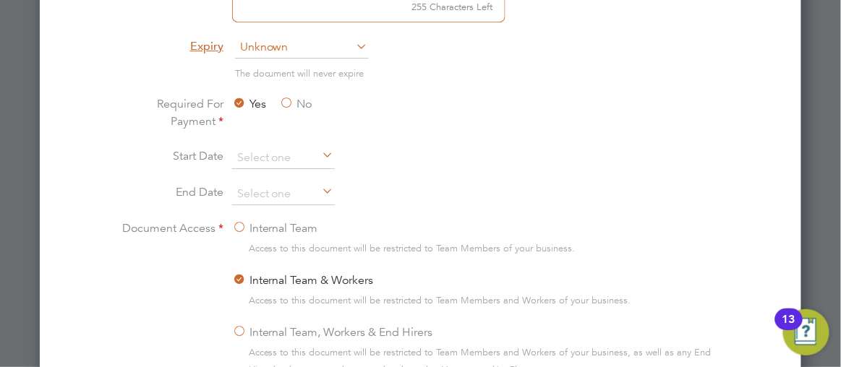
scroll to position [1130, 0]
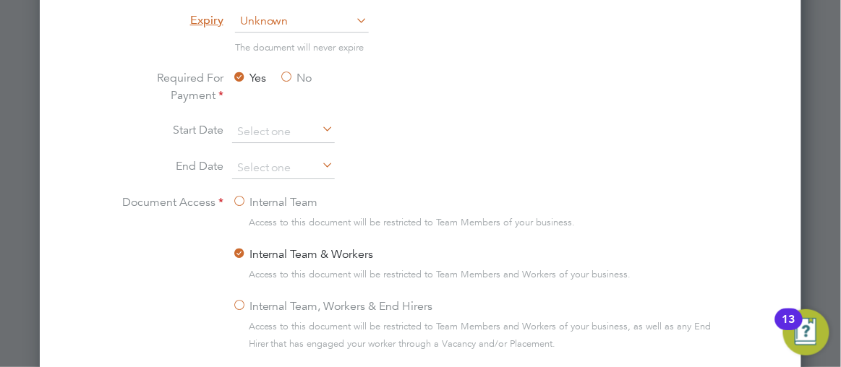
click at [291, 72] on label "No" at bounding box center [296, 77] width 33 height 17
click at [0, 0] on input "No" at bounding box center [0, 0] width 0 height 0
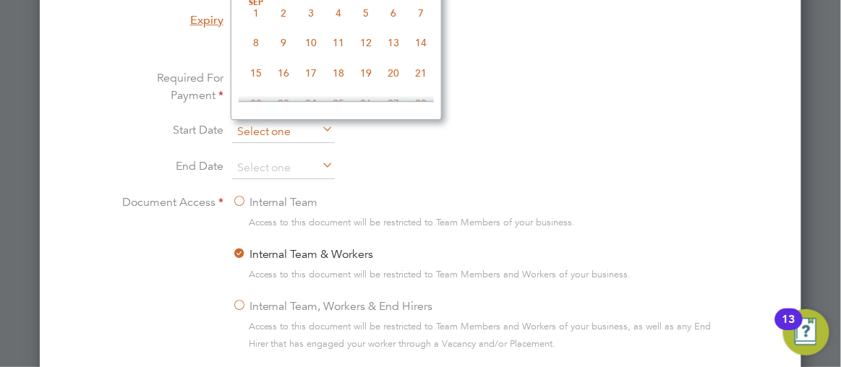
click at [282, 130] on input at bounding box center [283, 132] width 103 height 22
click at [635, 84] on li "Required For Payment Yes No" at bounding box center [420, 95] width 611 height 52
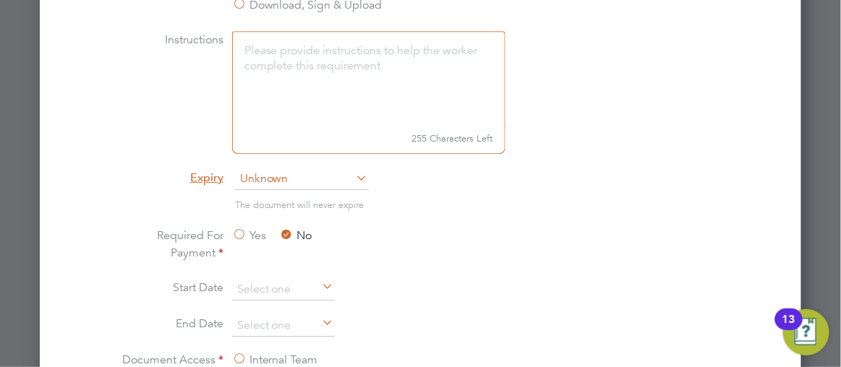
scroll to position [946, 0]
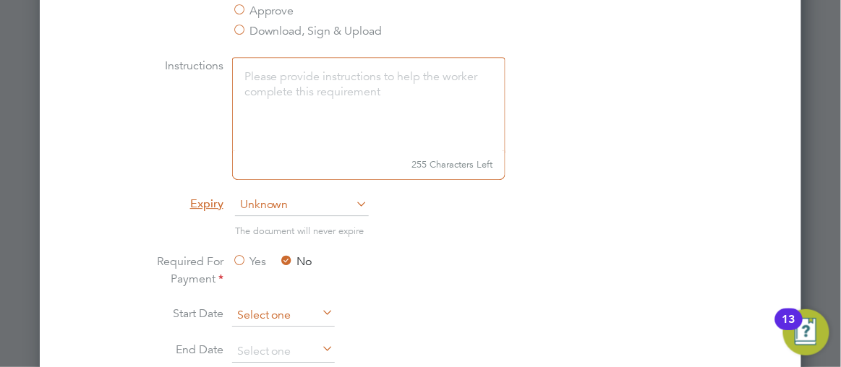
click at [259, 312] on input at bounding box center [283, 316] width 103 height 22
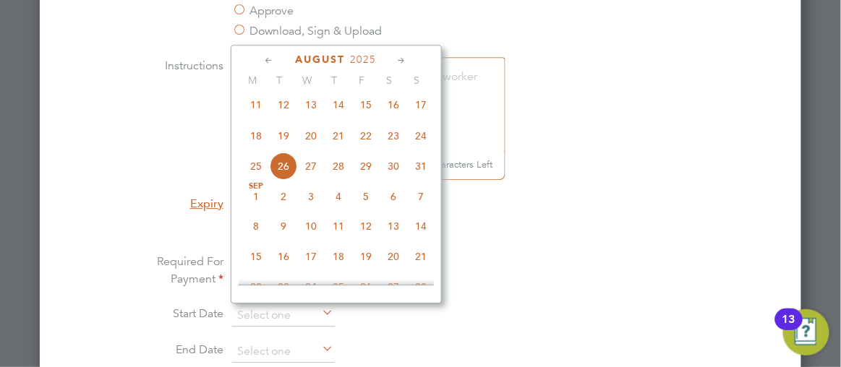
click at [420, 145] on span "24" at bounding box center [420, 134] width 27 height 27
type input "24 Aug 2025"
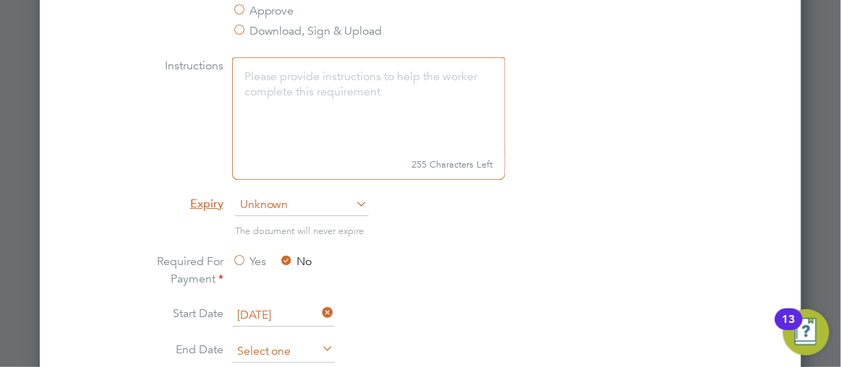
scroll to position [558, 0]
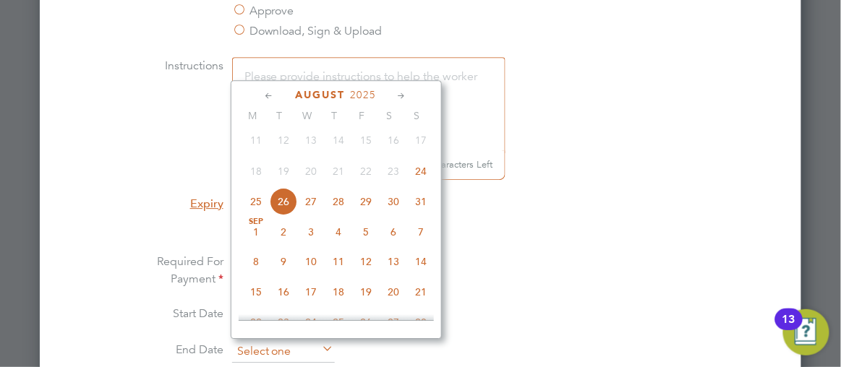
click at [267, 349] on input at bounding box center [283, 352] width 103 height 22
click at [404, 94] on icon at bounding box center [402, 96] width 14 height 16
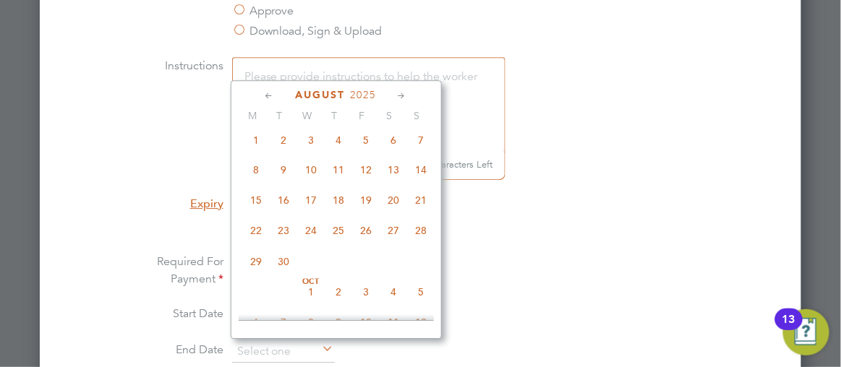
click at [404, 94] on icon at bounding box center [402, 96] width 14 height 16
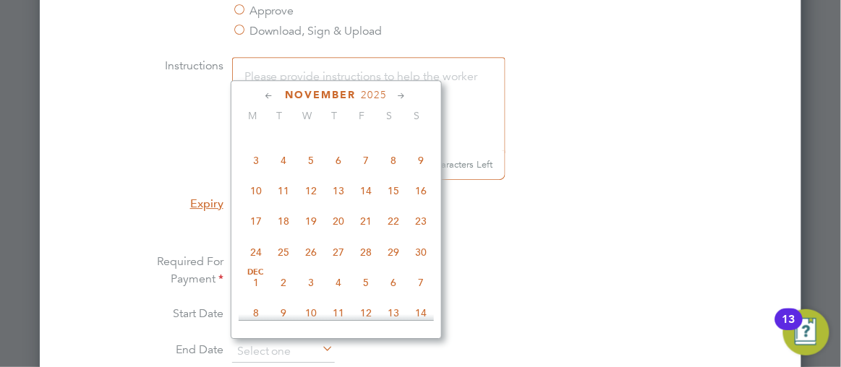
click at [404, 94] on icon at bounding box center [402, 96] width 14 height 16
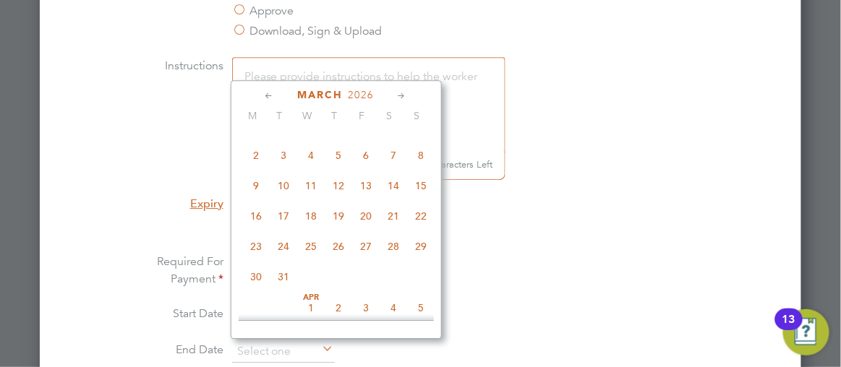
click at [404, 94] on icon at bounding box center [402, 96] width 14 height 16
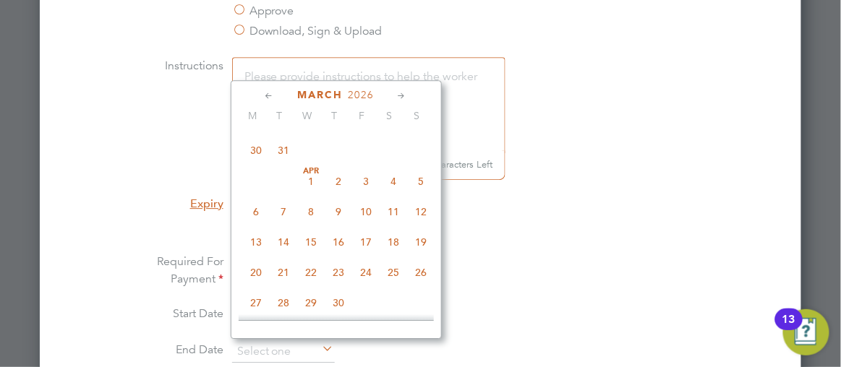
click at [404, 94] on icon at bounding box center [402, 96] width 14 height 16
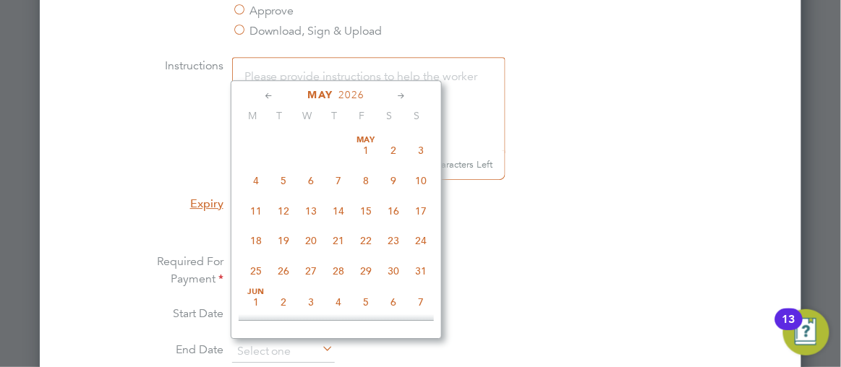
click at [404, 94] on icon at bounding box center [402, 96] width 14 height 16
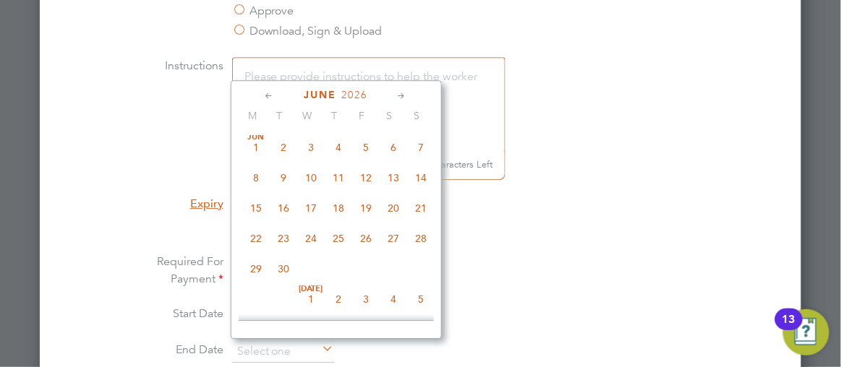
click at [404, 94] on icon at bounding box center [402, 96] width 14 height 16
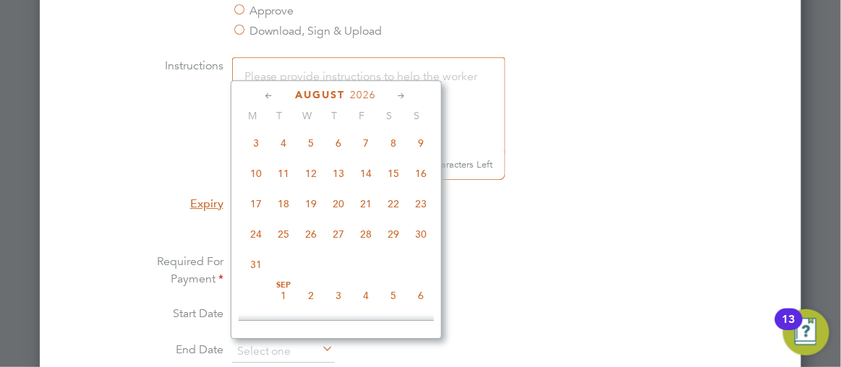
click at [404, 94] on icon at bounding box center [402, 96] width 14 height 16
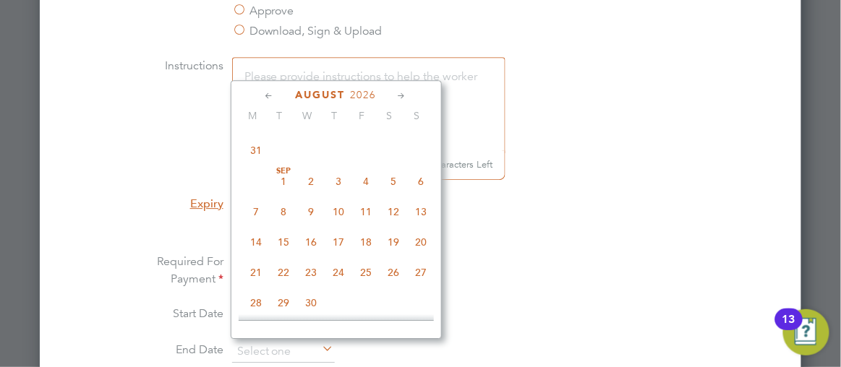
click at [404, 94] on icon at bounding box center [402, 96] width 14 height 16
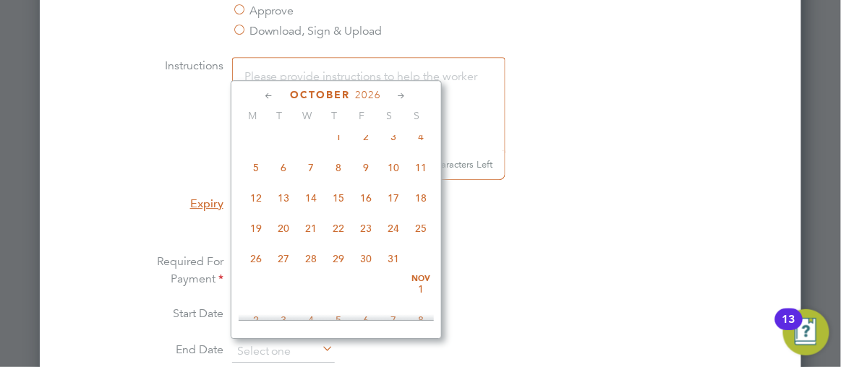
click at [404, 94] on icon at bounding box center [402, 96] width 14 height 16
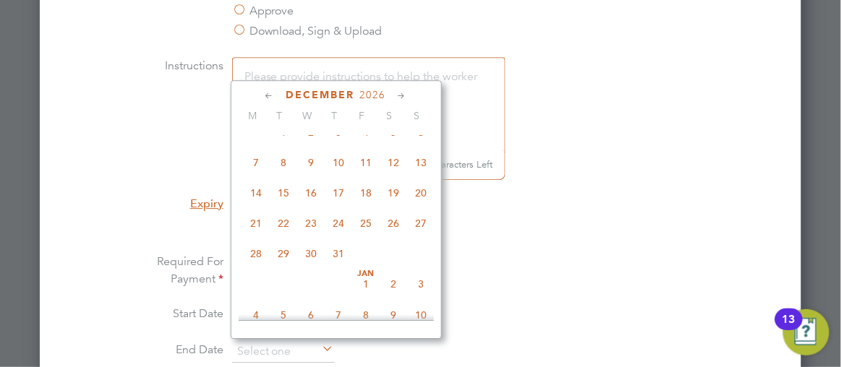
click at [404, 94] on icon at bounding box center [402, 96] width 14 height 16
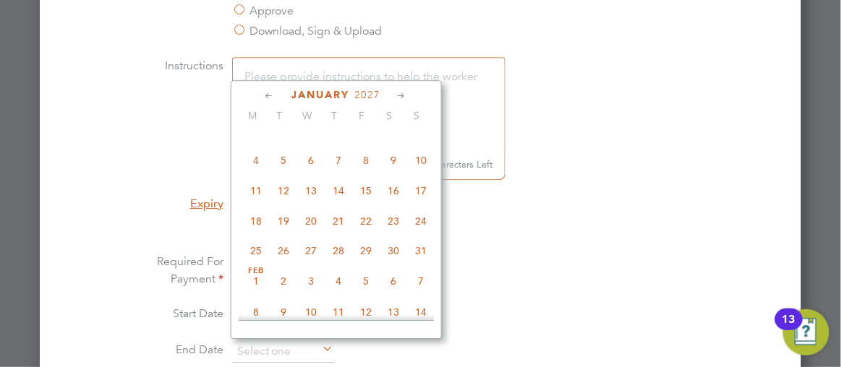
click at [404, 94] on icon at bounding box center [402, 96] width 14 height 16
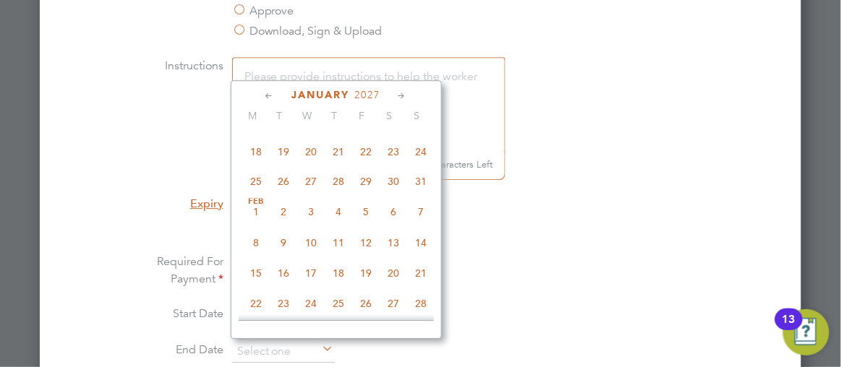
click at [404, 94] on icon at bounding box center [402, 96] width 14 height 16
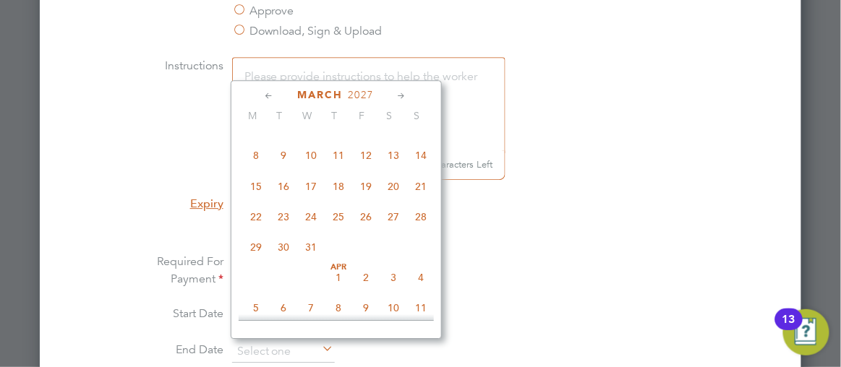
click at [404, 94] on icon at bounding box center [402, 96] width 14 height 16
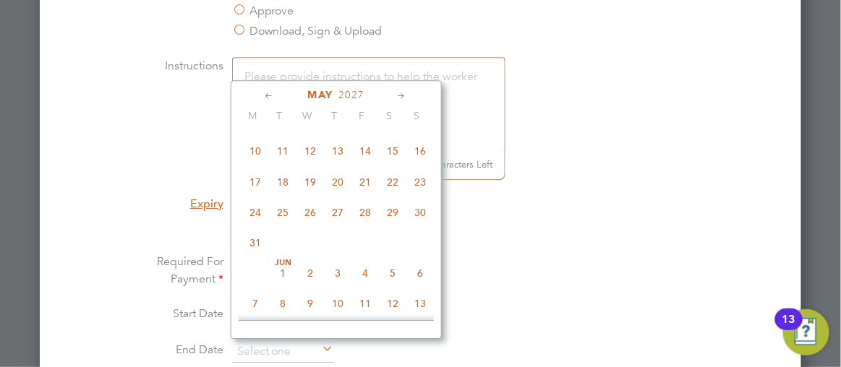
click at [404, 94] on icon at bounding box center [402, 96] width 14 height 16
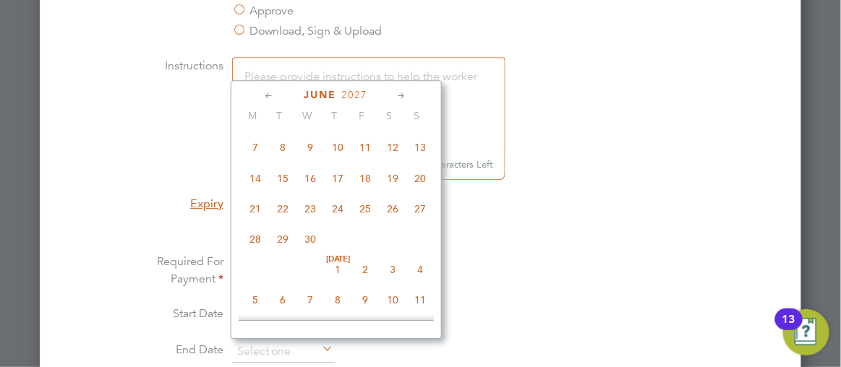
click at [404, 94] on icon at bounding box center [402, 96] width 14 height 16
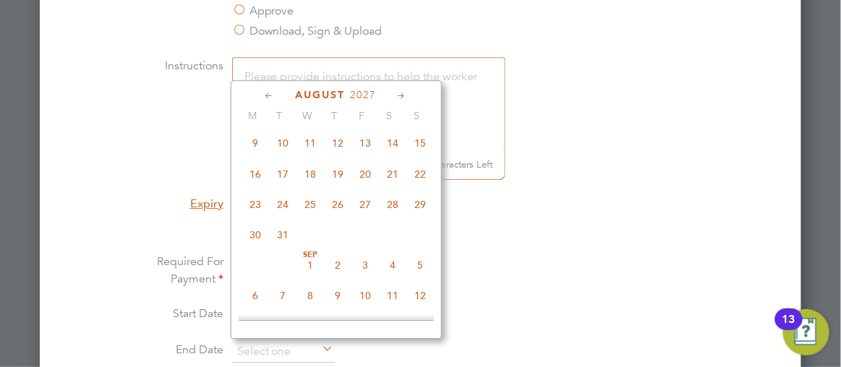
click at [404, 94] on icon at bounding box center [402, 96] width 14 height 16
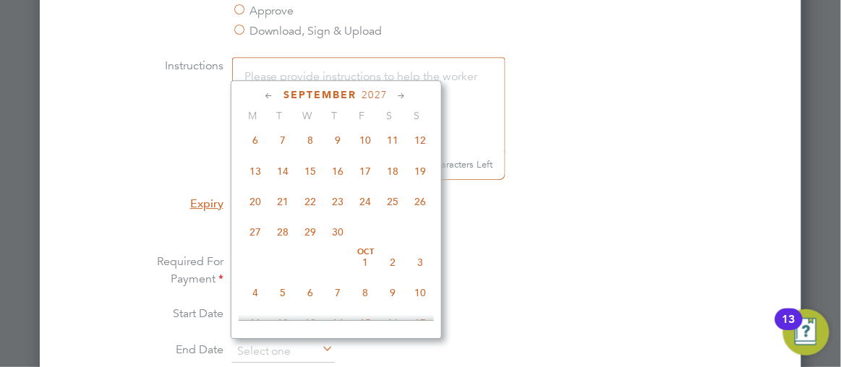
click at [404, 94] on icon at bounding box center [402, 96] width 14 height 16
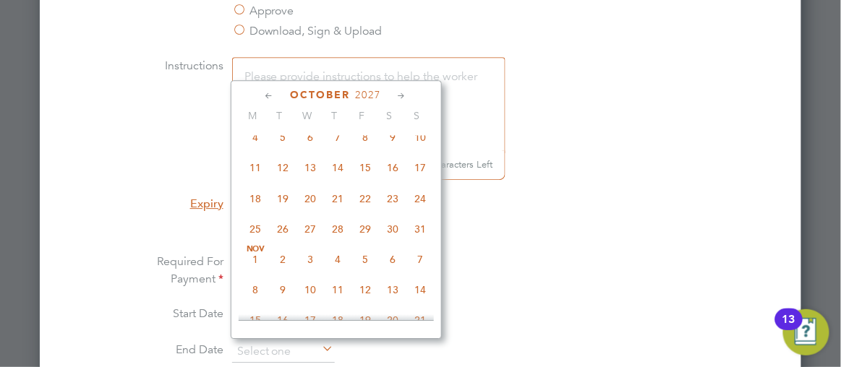
click at [404, 94] on icon at bounding box center [402, 96] width 14 height 16
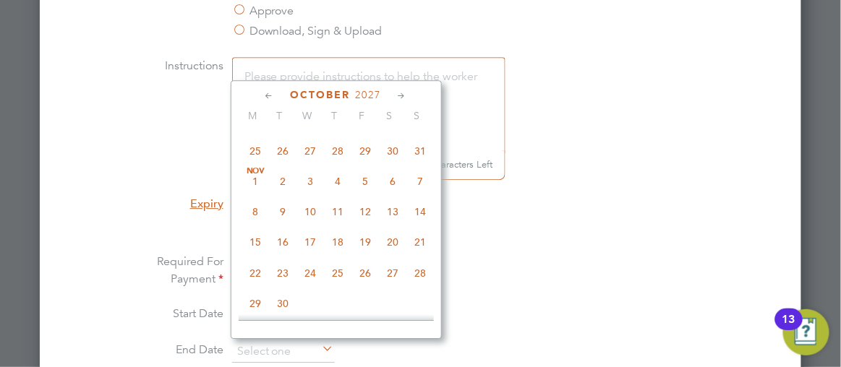
click at [404, 94] on icon at bounding box center [402, 96] width 14 height 16
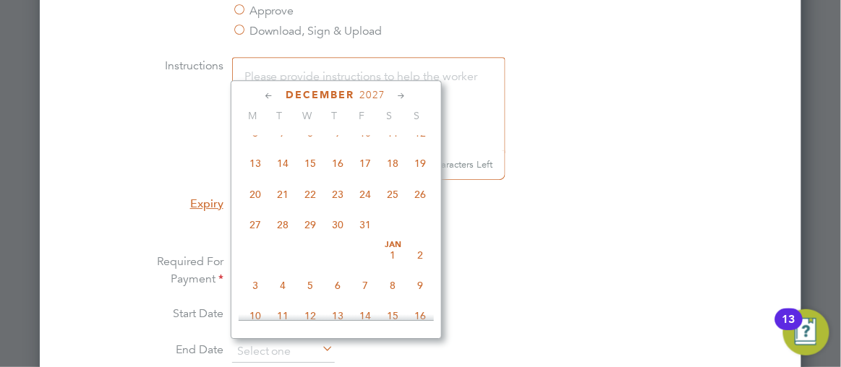
click at [404, 94] on icon at bounding box center [402, 96] width 14 height 16
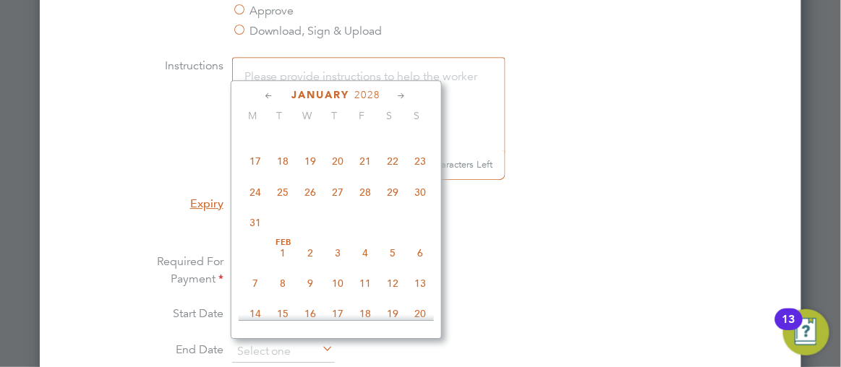
click at [404, 94] on icon at bounding box center [402, 96] width 14 height 16
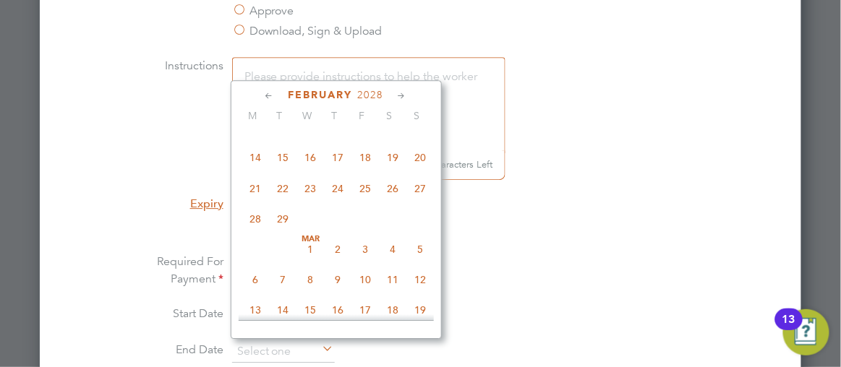
click at [404, 94] on icon at bounding box center [402, 96] width 14 height 16
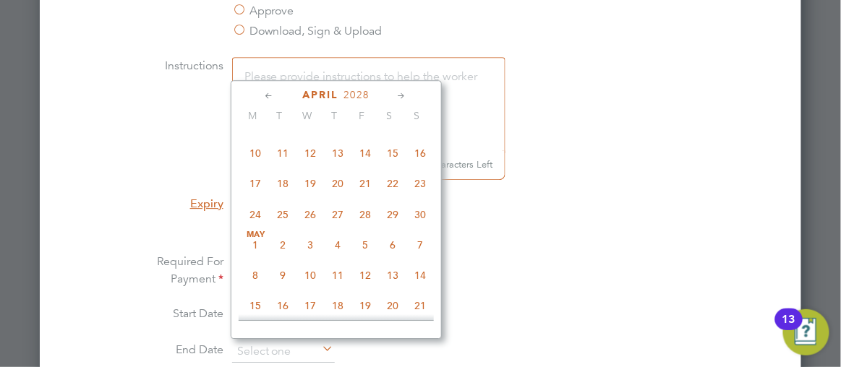
click at [404, 94] on icon at bounding box center [402, 96] width 14 height 16
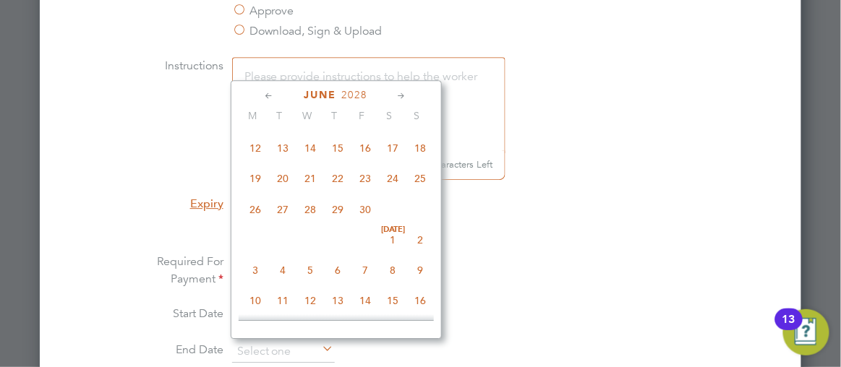
click at [404, 94] on icon at bounding box center [402, 96] width 14 height 16
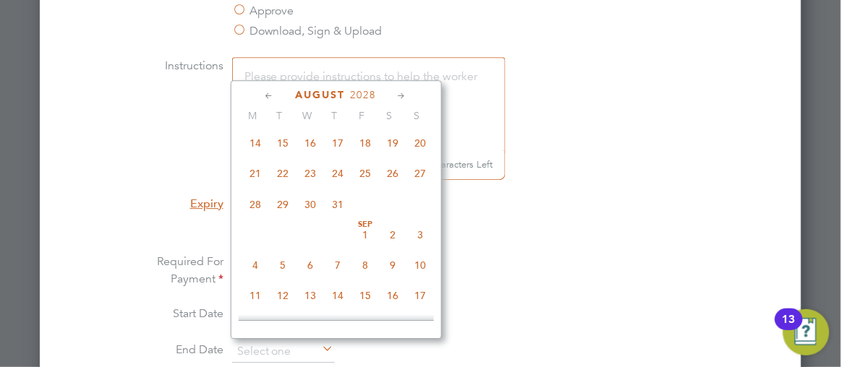
click at [335, 187] on span "24" at bounding box center [338, 173] width 27 height 27
type input "24 Aug 2028"
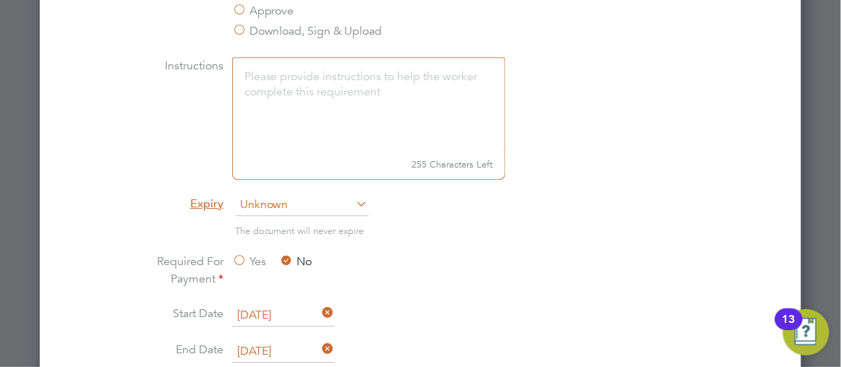
click at [711, 209] on li "Expiry Unknown" at bounding box center [420, 212] width 611 height 36
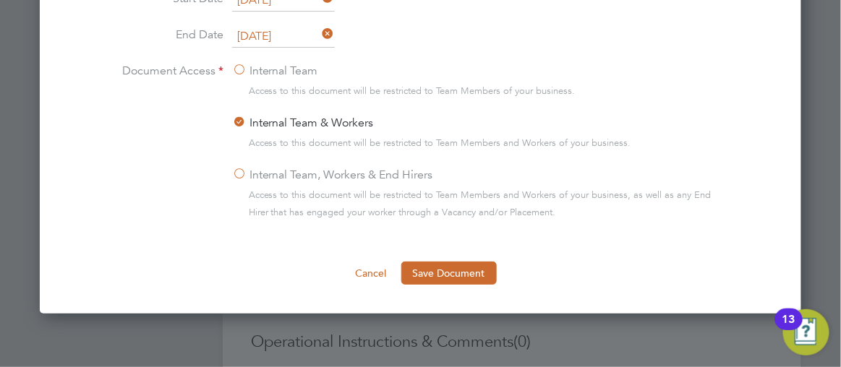
scroll to position [1287, 0]
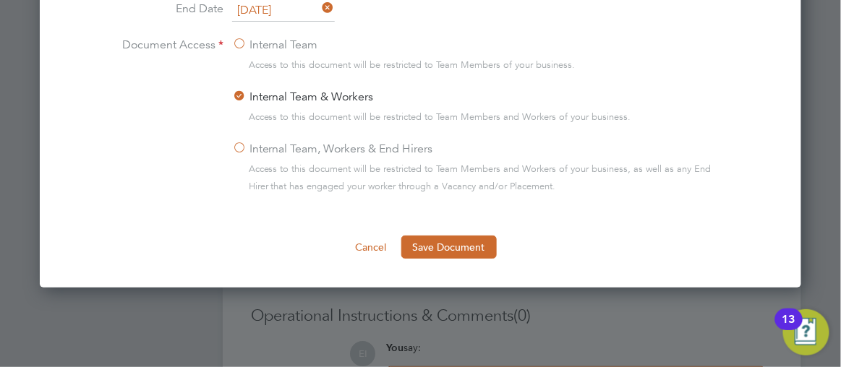
click at [241, 146] on label "Internal Team, Workers & End Hirers" at bounding box center [332, 148] width 201 height 17
click at [0, 0] on input "Internal Team, Workers & End Hirers" at bounding box center [0, 0] width 0 height 0
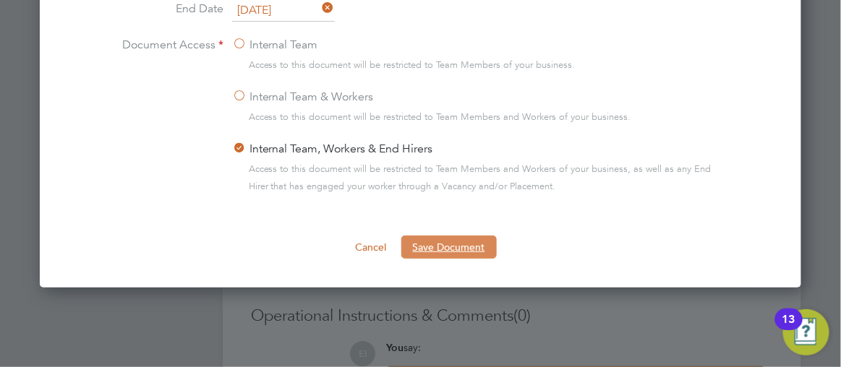
click at [453, 243] on button "Save Document" at bounding box center [448, 247] width 95 height 23
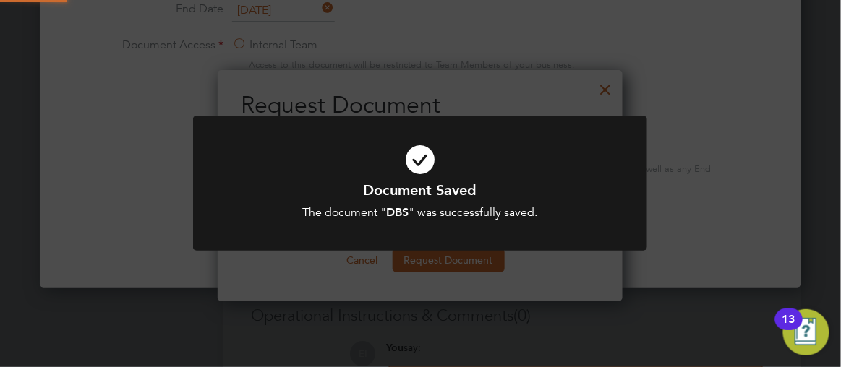
scroll to position [231, 405]
click at [735, 132] on div "Document Saved The document " DBS " was successfully saved. Cancel Okay" at bounding box center [420, 183] width 841 height 367
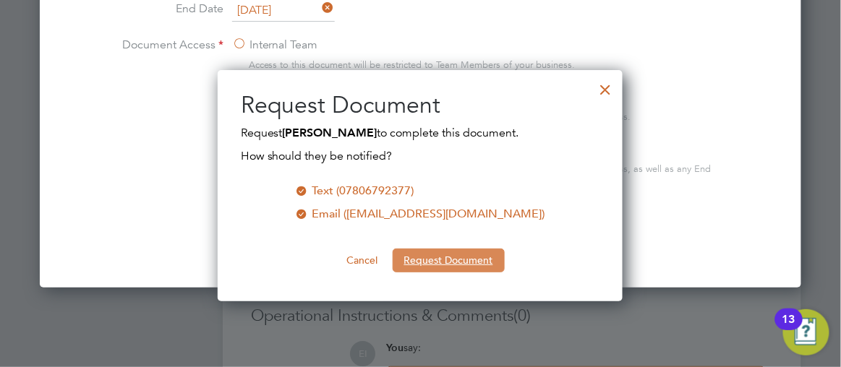
click at [424, 262] on button "Request Document" at bounding box center [449, 260] width 112 height 23
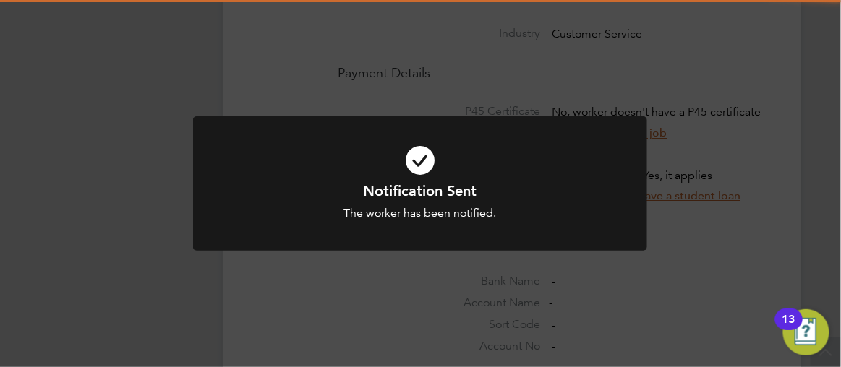
scroll to position [1287, 0]
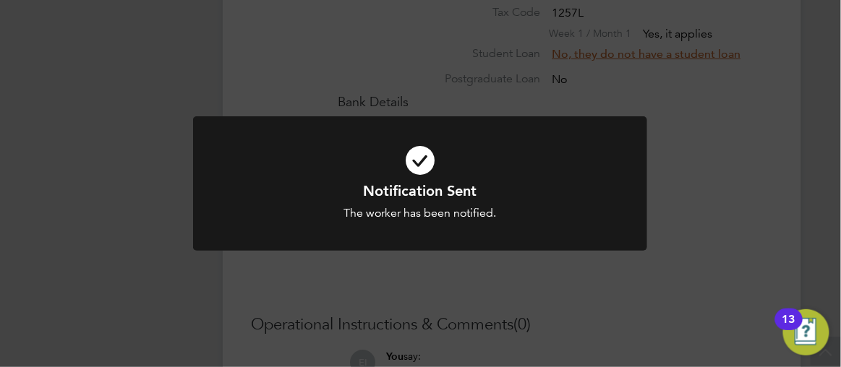
click at [811, 180] on div "Notification Sent The worker has been notified. Cancel Okay" at bounding box center [420, 183] width 841 height 367
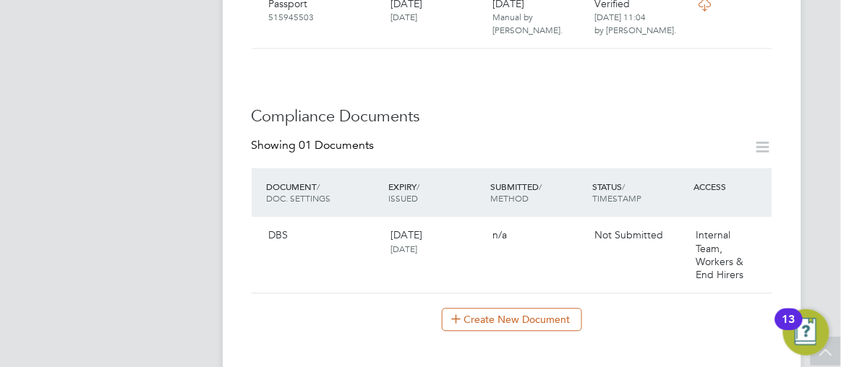
scroll to position [611, 0]
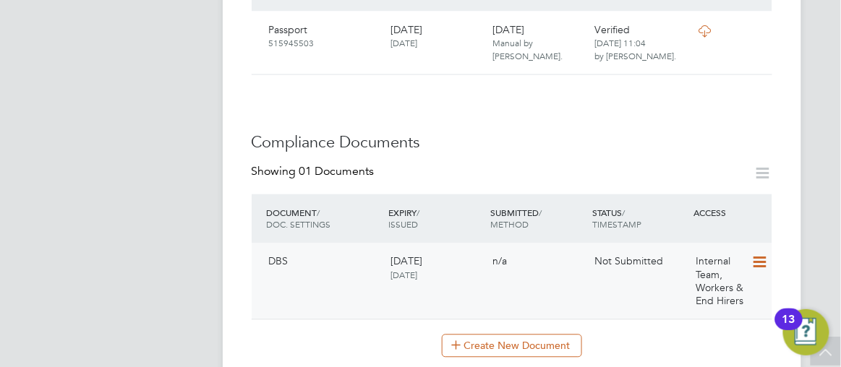
click at [760, 254] on icon at bounding box center [758, 262] width 14 height 17
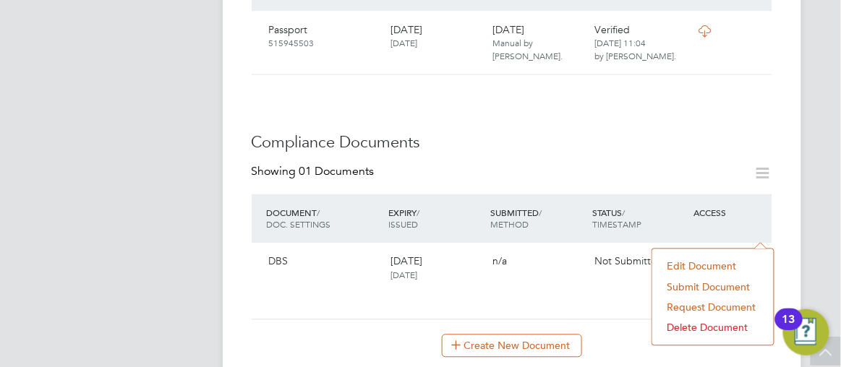
click at [686, 289] on li "Submit Document" at bounding box center [712, 288] width 107 height 20
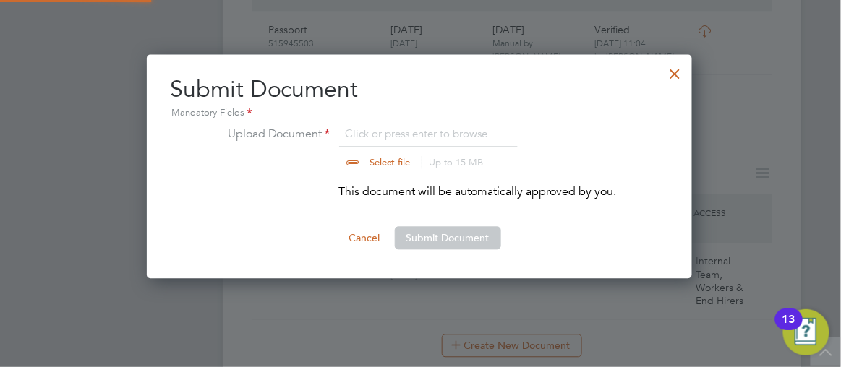
scroll to position [223, 546]
click at [356, 166] on input "file" at bounding box center [404, 147] width 227 height 43
type input "C:\fakepath\dbschrisopher.pdf"
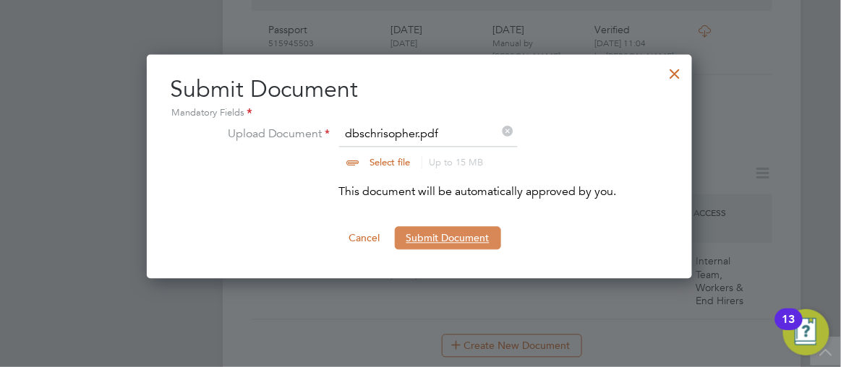
click at [441, 237] on button "Submit Document" at bounding box center [448, 238] width 106 height 23
